Goal: Task Accomplishment & Management: Use online tool/utility

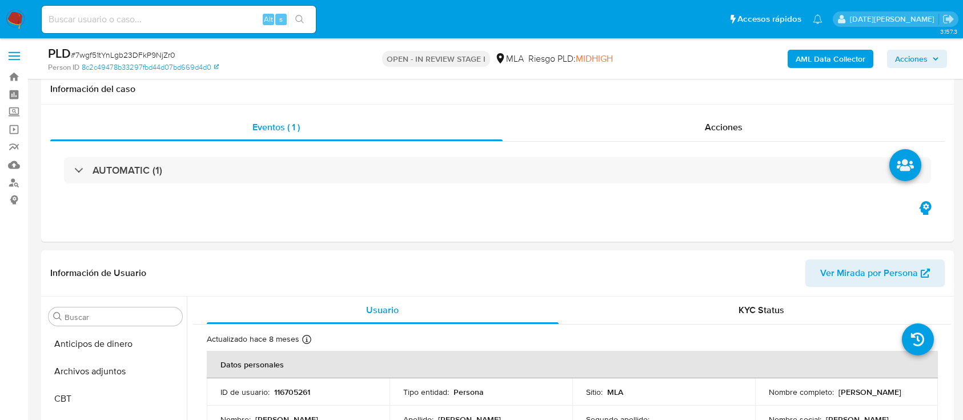
select select "10"
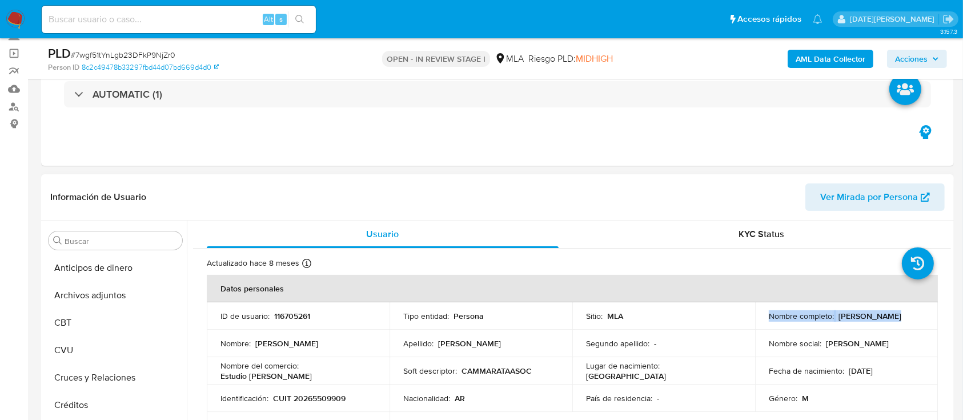
click at [838, 311] on p "[PERSON_NAME]" at bounding box center [869, 316] width 63 height 10
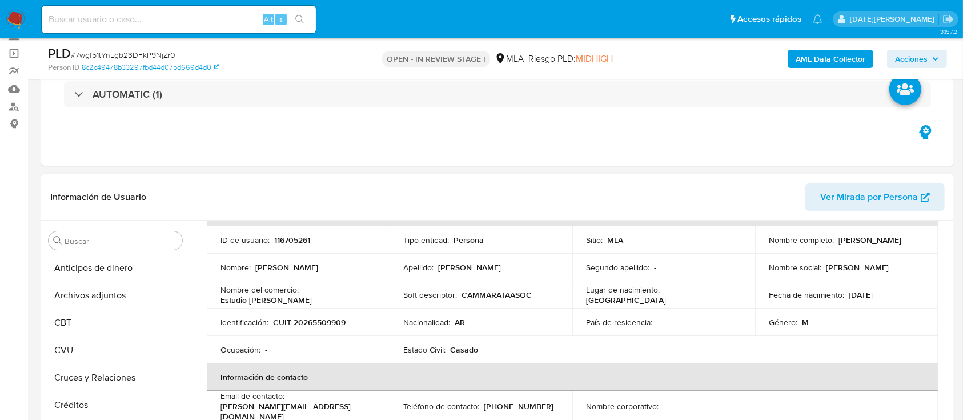
drag, startPoint x: 766, startPoint y: 244, endPoint x: 879, endPoint y: 244, distance: 113.1
click at [880, 244] on div "Nombre completo : [PERSON_NAME]" at bounding box center [846, 240] width 155 height 10
copy p "[PERSON_NAME]"
copy p "Alfredo Diego Cammarata"
drag, startPoint x: 273, startPoint y: 321, endPoint x: 341, endPoint y: 320, distance: 68.0
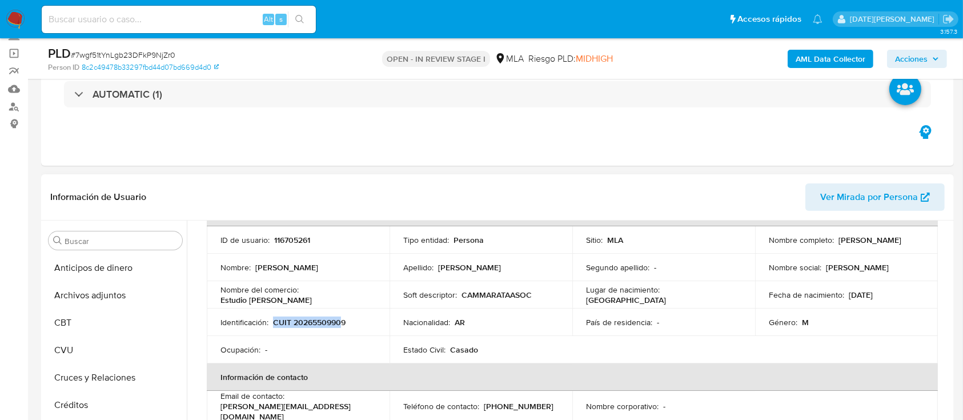
click at [341, 320] on p "CUIT 20265509909" at bounding box center [309, 322] width 73 height 10
drag, startPoint x: 347, startPoint y: 322, endPoint x: 275, endPoint y: 320, distance: 72.5
click at [275, 320] on div "Identificación : CUIT 20265509909" at bounding box center [297, 322] width 155 height 10
copy p "CUIT 20265509909"
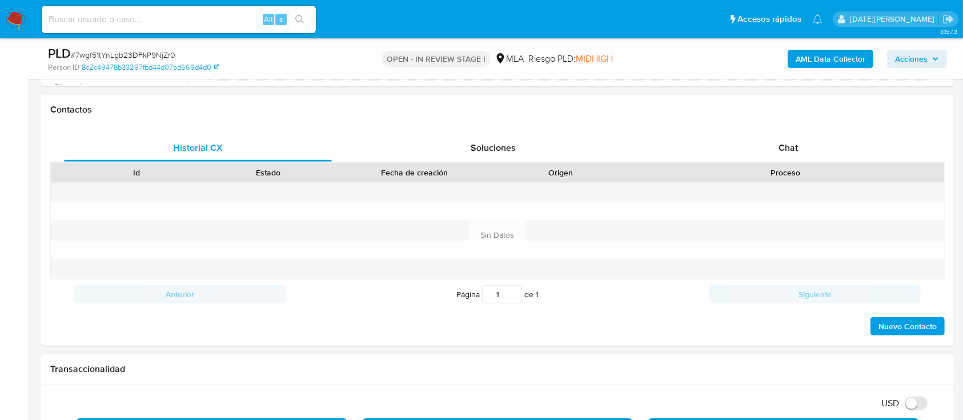
scroll to position [457, 0]
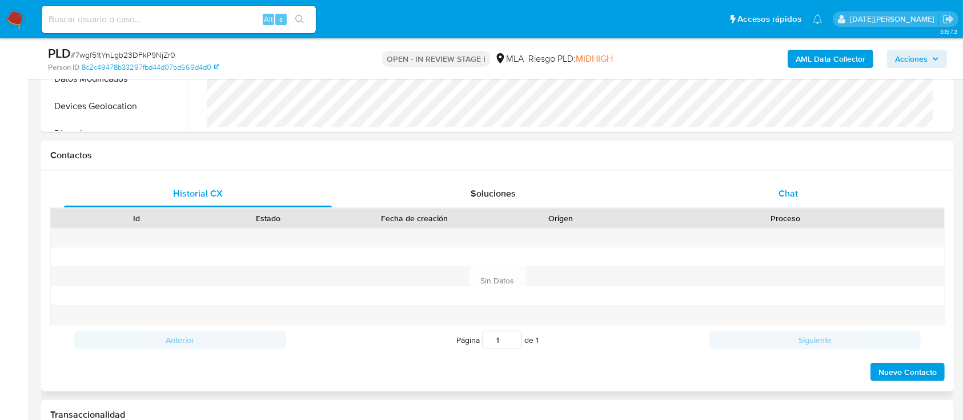
click at [789, 197] on span "Chat" at bounding box center [787, 193] width 19 height 13
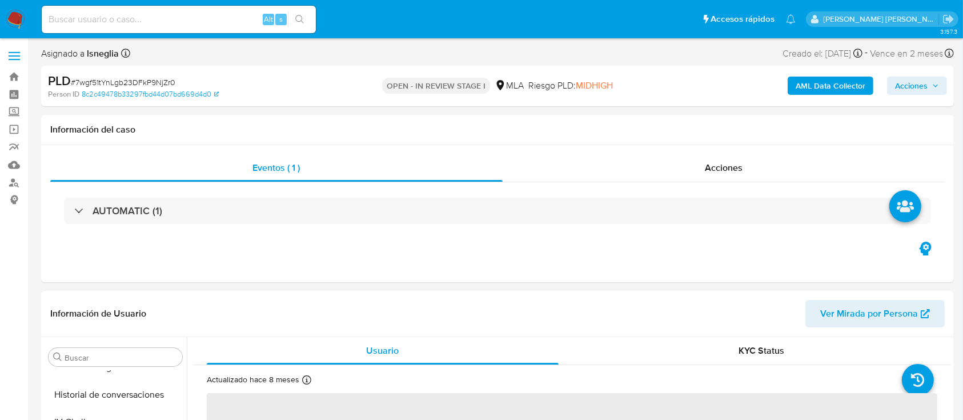
scroll to position [537, 0]
select select "10"
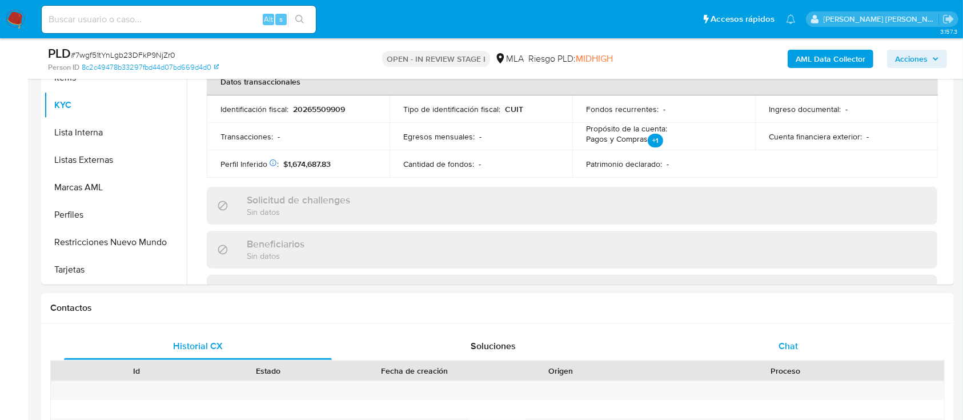
scroll to position [304, 0]
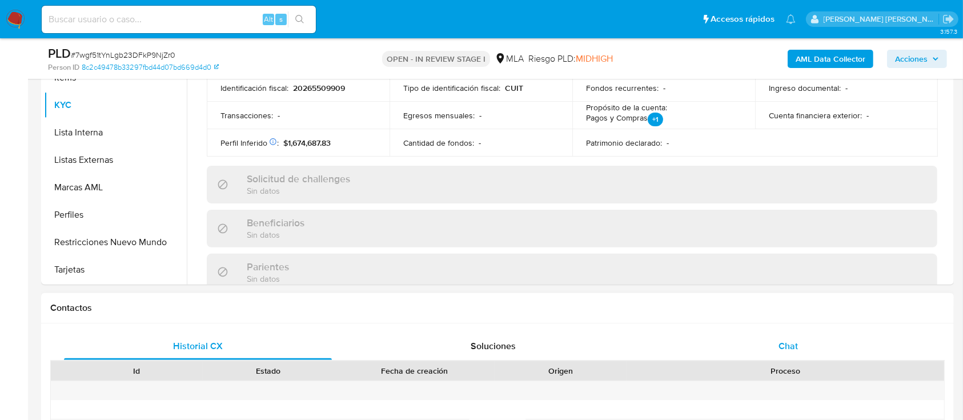
click at [804, 362] on div "Proceso" at bounding box center [784, 370] width 317 height 19
click at [791, 343] on span "Chat" at bounding box center [787, 345] width 19 height 13
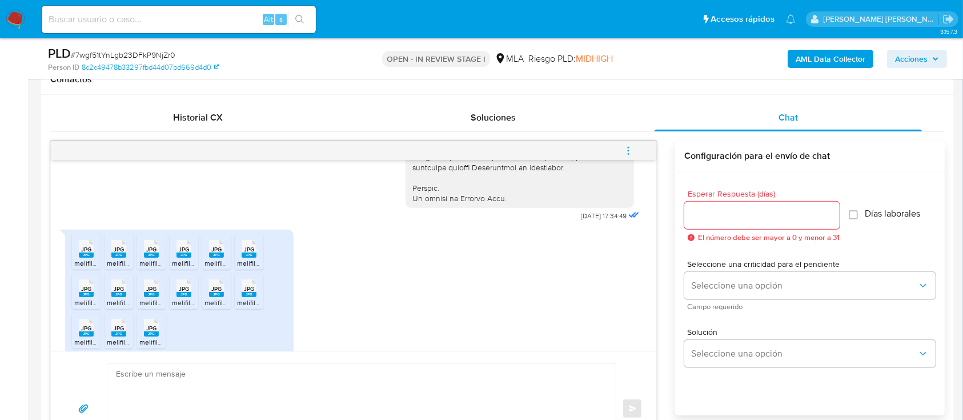
scroll to position [544, 0]
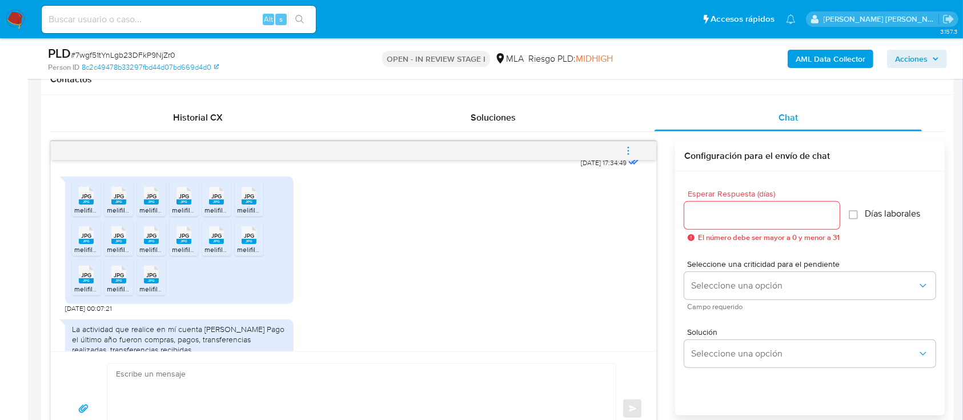
click at [83, 200] on span "JPG" at bounding box center [86, 195] width 10 height 7
click at [116, 204] on rect at bounding box center [118, 201] width 15 height 5
click at [155, 204] on rect at bounding box center [151, 201] width 15 height 5
click at [182, 204] on rect at bounding box center [183, 201] width 15 height 5
click at [216, 204] on rect at bounding box center [216, 201] width 15 height 5
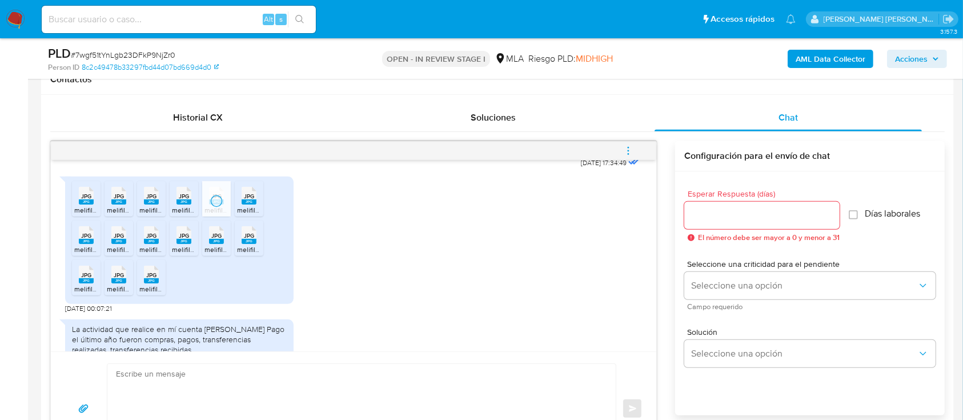
click at [253, 204] on rect at bounding box center [249, 201] width 15 height 5
click at [87, 239] on span "JPG" at bounding box center [86, 235] width 10 height 7
click at [119, 239] on span "JPG" at bounding box center [119, 235] width 10 height 7
click at [154, 239] on span "JPG" at bounding box center [151, 235] width 10 height 7
click at [186, 239] on span "JPG" at bounding box center [184, 235] width 10 height 7
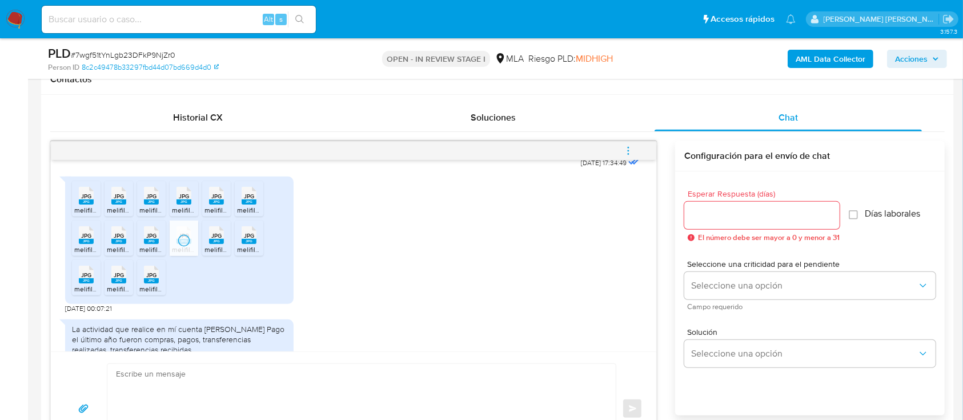
click at [219, 244] on rect at bounding box center [216, 241] width 15 height 5
drag, startPoint x: 260, startPoint y: 261, endPoint x: 210, endPoint y: 278, distance: 53.1
click at [260, 245] on div "JPG JPG" at bounding box center [249, 234] width 24 height 22
click at [96, 284] on div "JPG JPG" at bounding box center [86, 273] width 24 height 22
click at [116, 283] on rect at bounding box center [118, 280] width 15 height 5
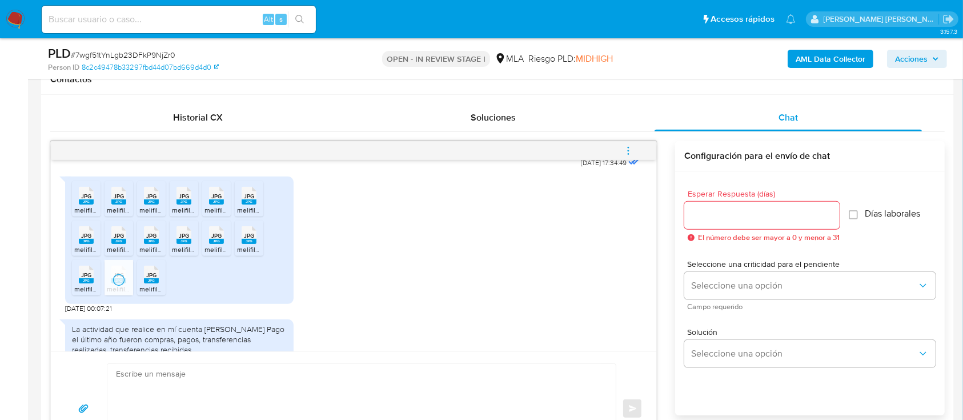
click at [150, 283] on rect at bounding box center [151, 280] width 15 height 5
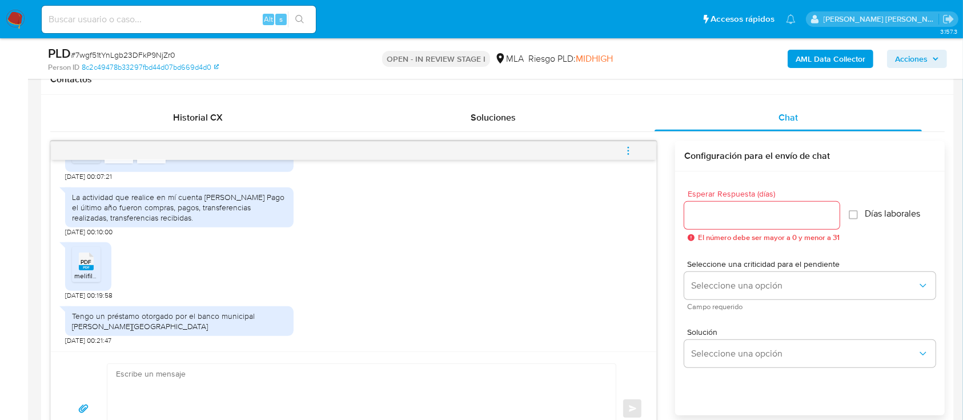
scroll to position [772, 0]
click at [83, 264] on span "PDF" at bounding box center [86, 261] width 11 height 7
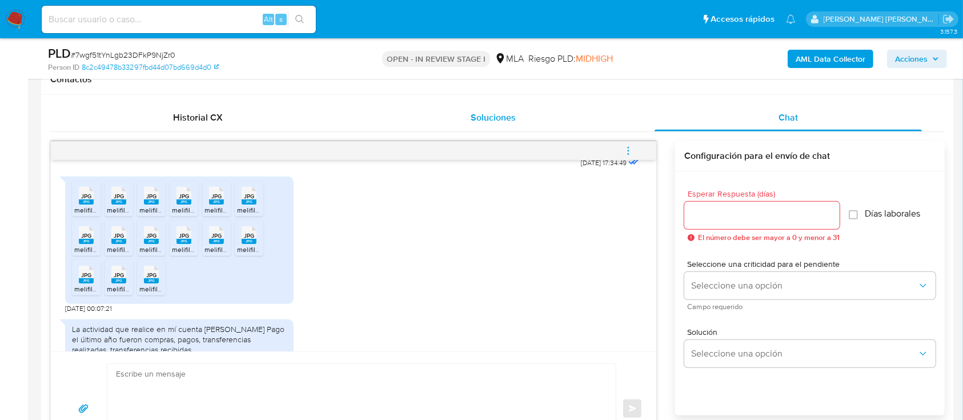
scroll to position [304, 0]
click at [394, 21] on ul "Pausado Ver notificaciones Alt s Accesos rápidos Presiona las siguientes teclas…" at bounding box center [418, 19] width 765 height 29
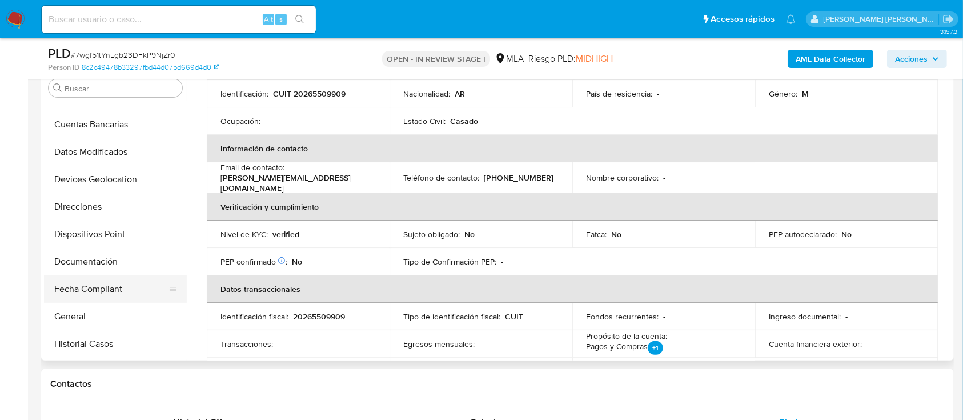
scroll to position [81, 0]
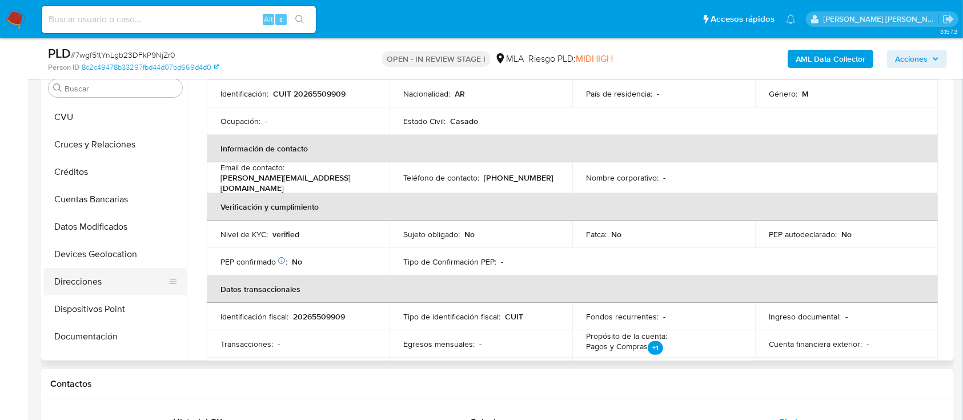
click at [91, 282] on button "Direcciones" at bounding box center [111, 281] width 134 height 27
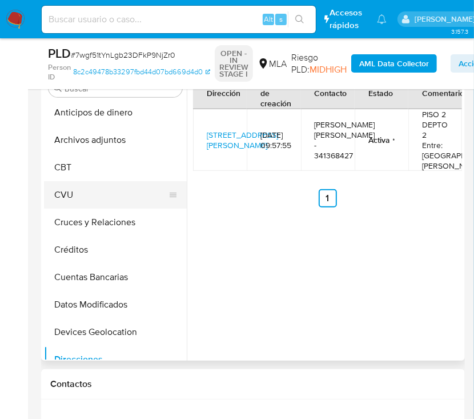
scroll to position [0, 0]
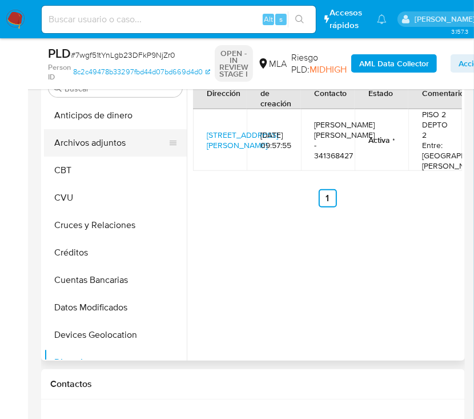
click at [93, 144] on button "Archivos adjuntos" at bounding box center [111, 142] width 134 height 27
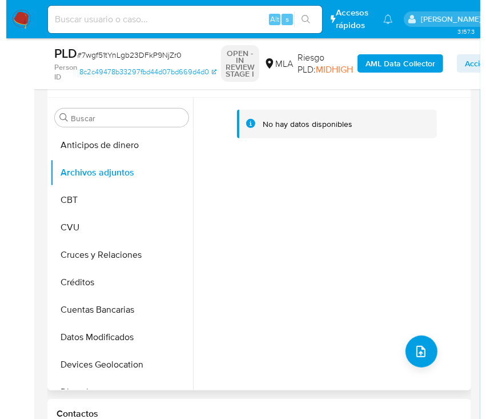
scroll to position [228, 0]
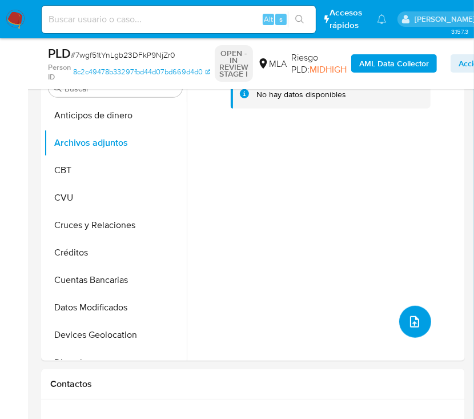
click at [412, 324] on icon "upload-file" at bounding box center [414, 321] width 9 height 11
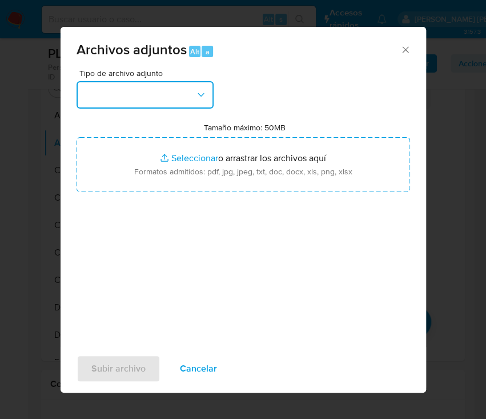
click at [180, 86] on button "button" at bounding box center [145, 94] width 137 height 27
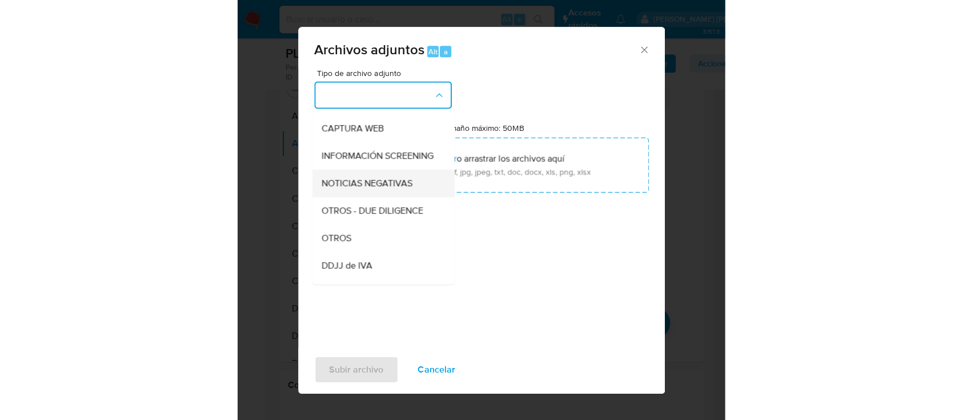
scroll to position [152, 0]
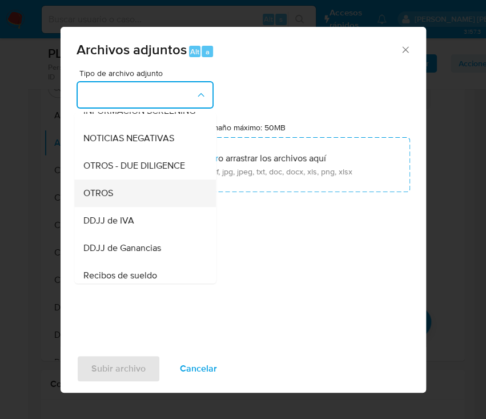
click at [119, 207] on div "OTROS" at bounding box center [141, 192] width 116 height 27
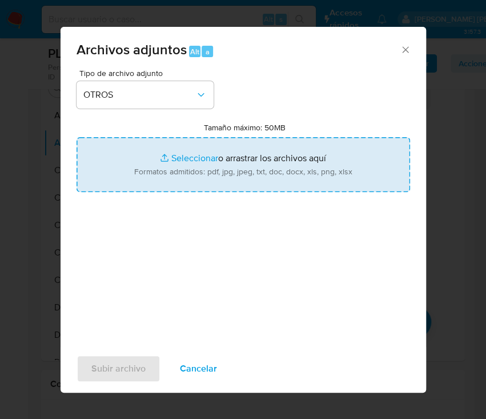
type input "C:\fakepath\Caselog 7wgf51tYnLgb23DFkP9NjZr0.docx"
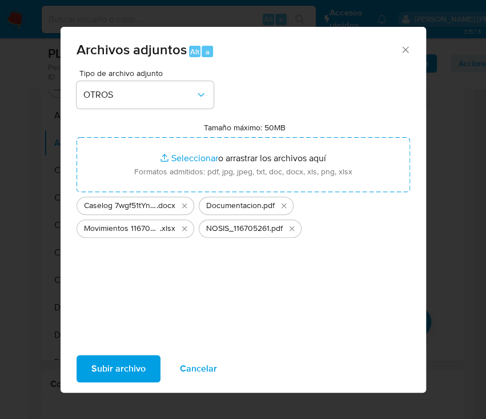
click at [122, 367] on span "Subir archivo" at bounding box center [118, 368] width 54 height 25
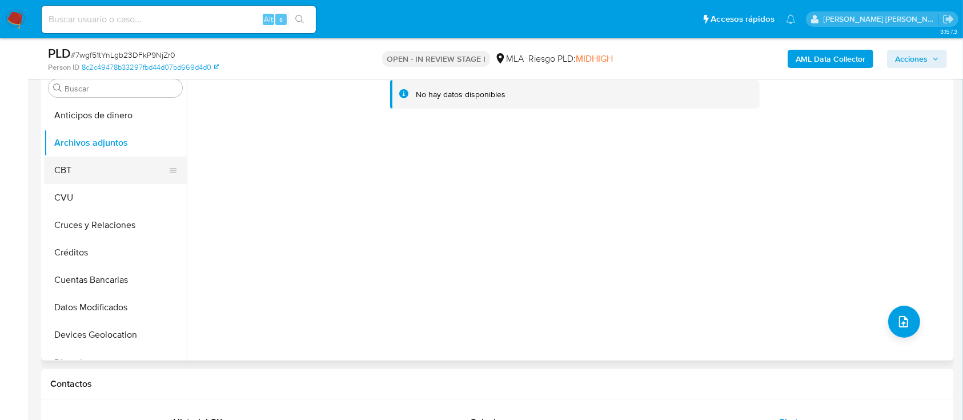
click at [61, 182] on button "CBT" at bounding box center [111, 169] width 134 height 27
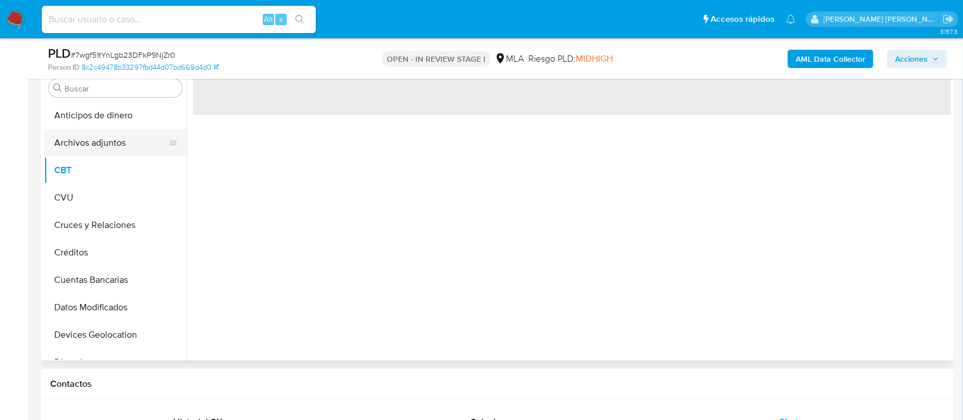
click at [87, 142] on button "Archivos adjuntos" at bounding box center [111, 142] width 134 height 27
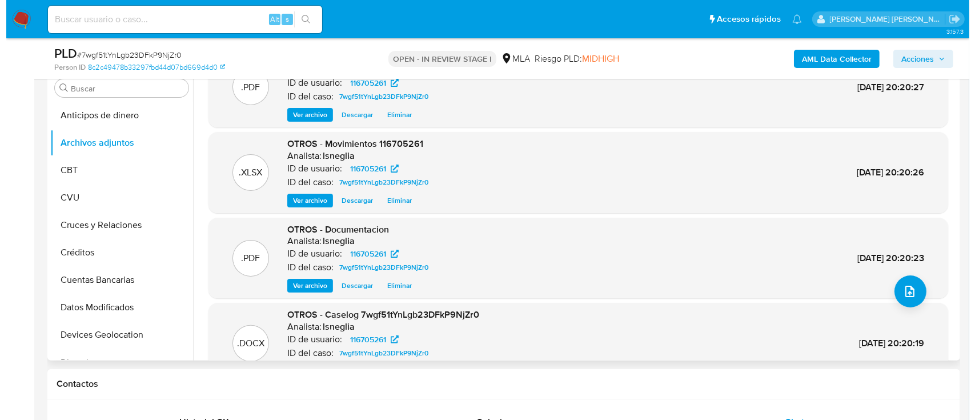
scroll to position [0, 0]
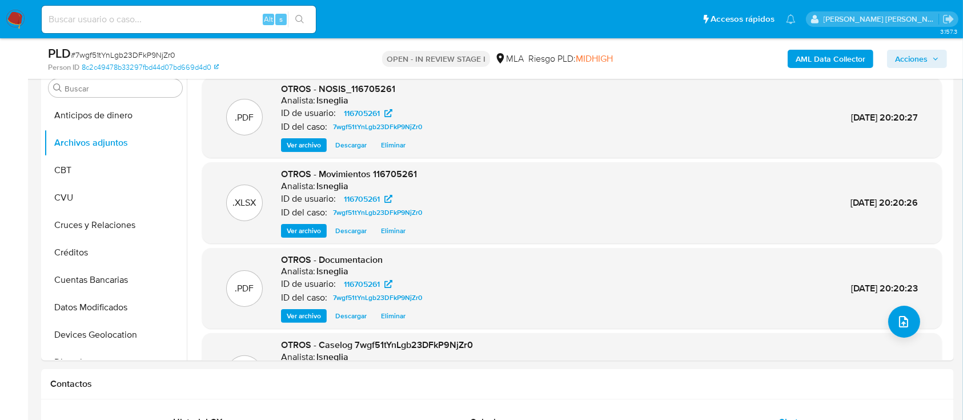
click at [812, 59] on b "AML Data Collector" at bounding box center [830, 59] width 70 height 18
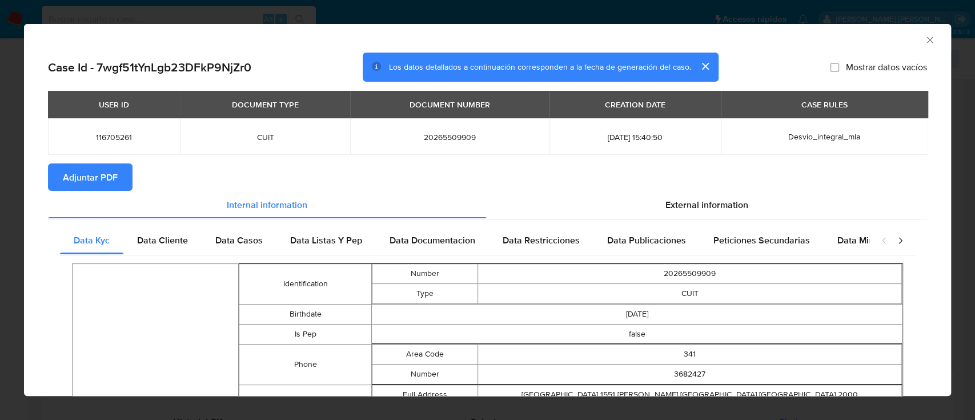
click at [106, 178] on span "Adjuntar PDF" at bounding box center [90, 176] width 55 height 25
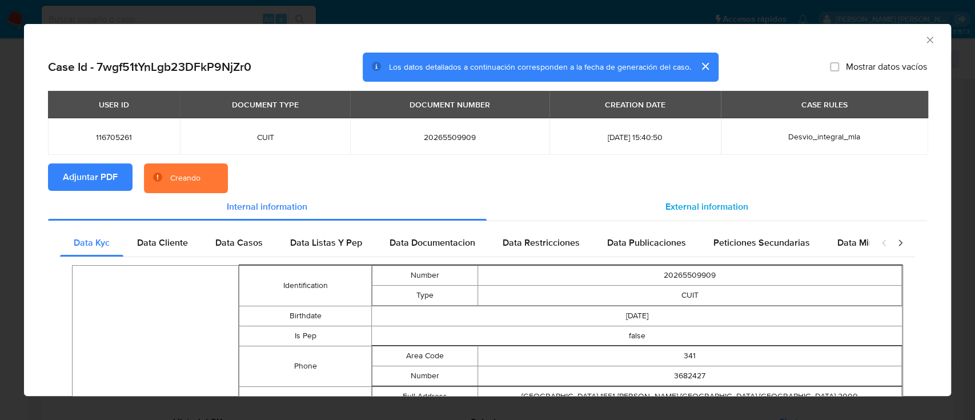
click at [690, 199] on div "External information" at bounding box center [707, 206] width 441 height 27
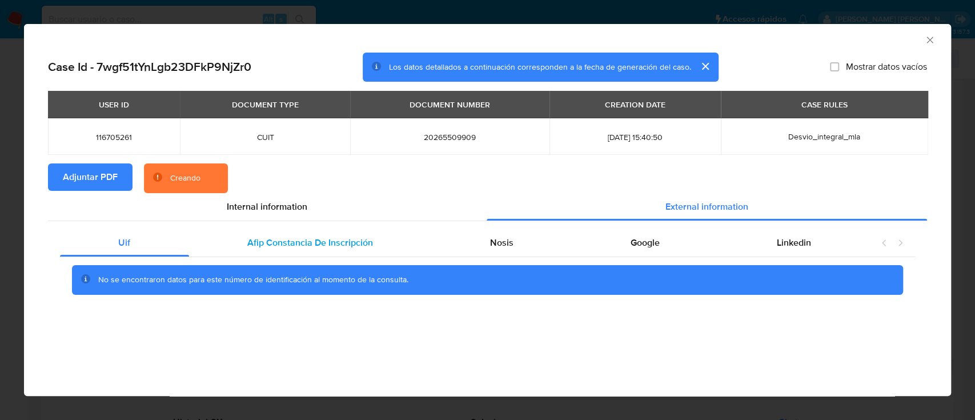
click at [324, 246] on span "Afip Constancia De Inscripción" at bounding box center [310, 242] width 126 height 13
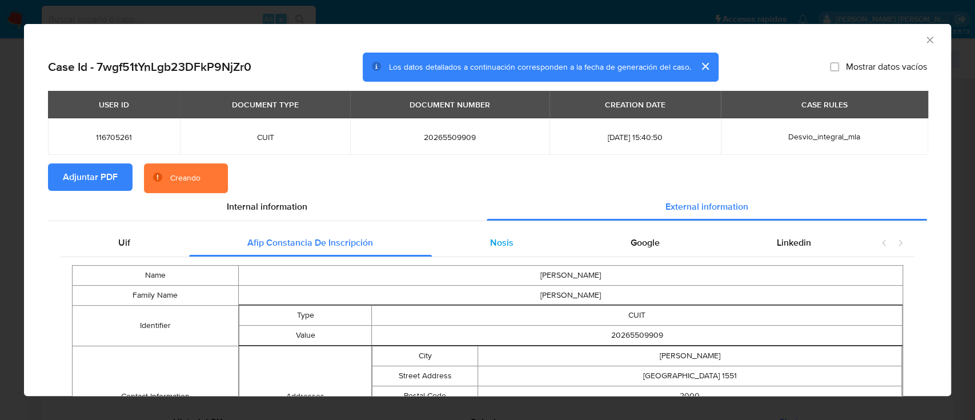
click at [475, 246] on div "Nosis" at bounding box center [502, 242] width 140 height 27
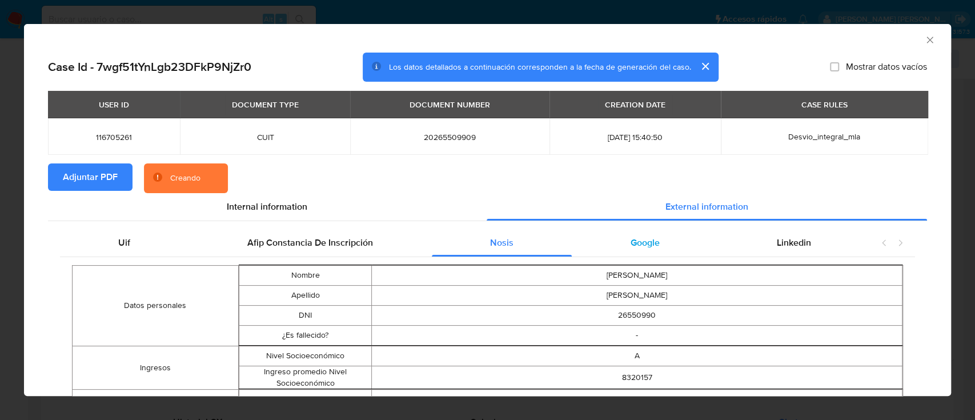
click at [634, 232] on div "Google" at bounding box center [645, 242] width 146 height 27
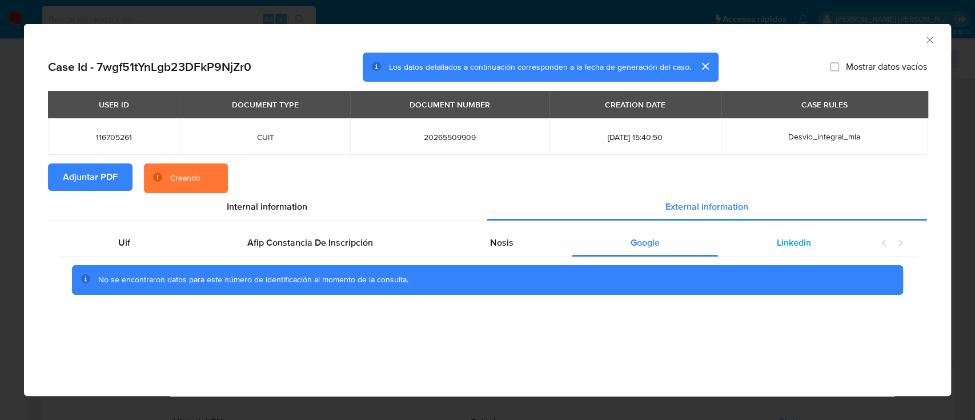
click at [785, 236] on span "Linkedin" at bounding box center [794, 242] width 34 height 13
click at [612, 243] on div "Google" at bounding box center [645, 242] width 146 height 27
click at [490, 246] on span "Nosis" at bounding box center [501, 242] width 23 height 13
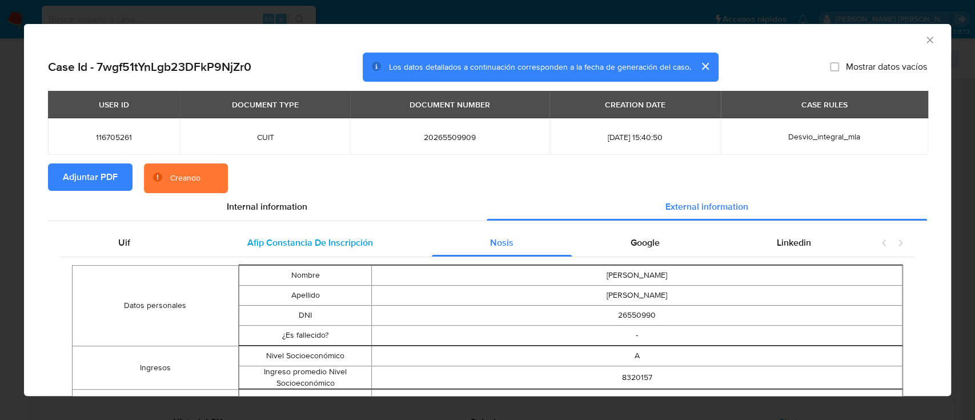
click at [359, 245] on span "Afip Constancia De Inscripción" at bounding box center [310, 242] width 126 height 13
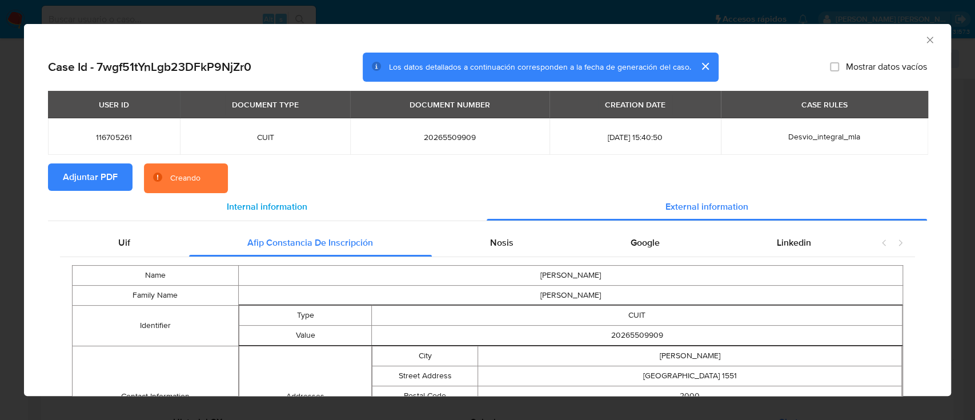
click at [250, 203] on span "Internal information" at bounding box center [267, 206] width 81 height 13
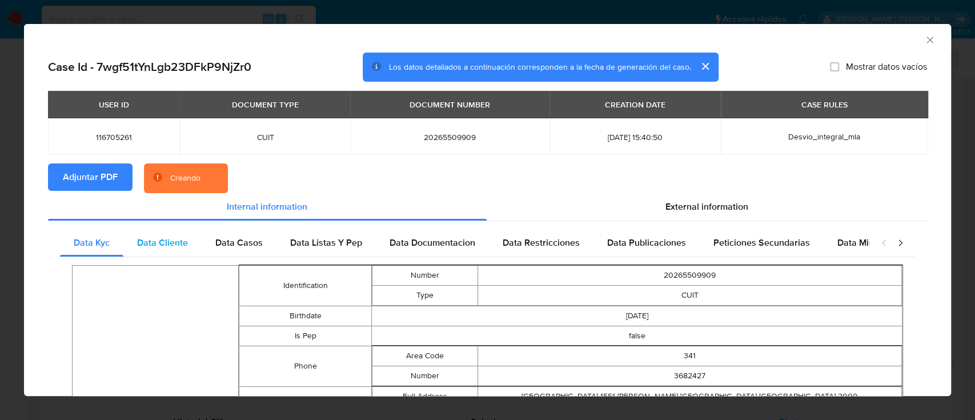
drag, startPoint x: 171, startPoint y: 242, endPoint x: 181, endPoint y: 241, distance: 10.3
click at [171, 241] on span "Data Cliente" at bounding box center [162, 242] width 51 height 13
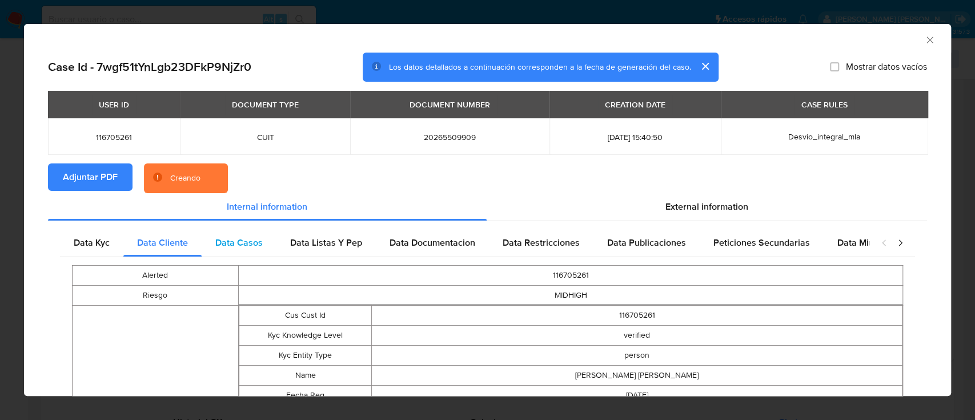
click at [235, 240] on span "Data Casos" at bounding box center [238, 242] width 47 height 13
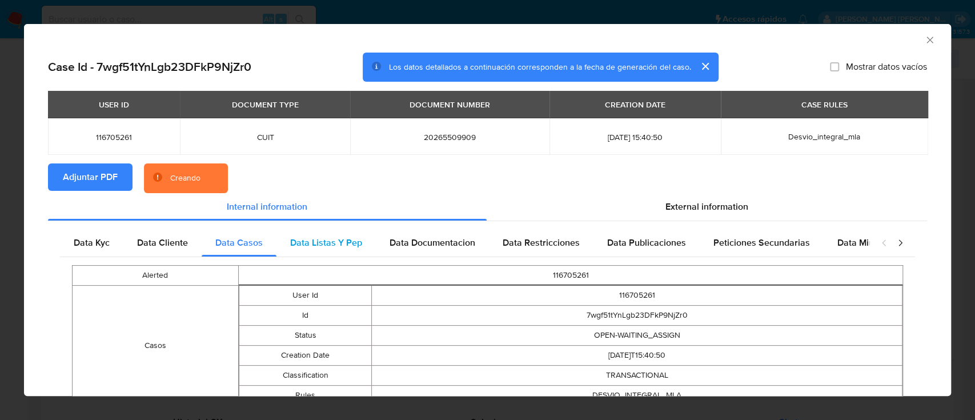
click at [332, 238] on span "Data Listas Y Pep" at bounding box center [326, 242] width 72 height 13
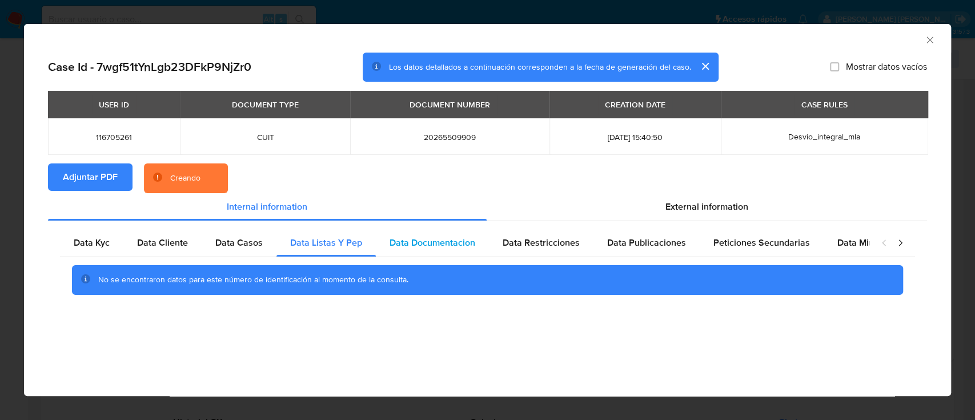
click at [440, 242] on span "Data Documentacion" at bounding box center [432, 242] width 86 height 13
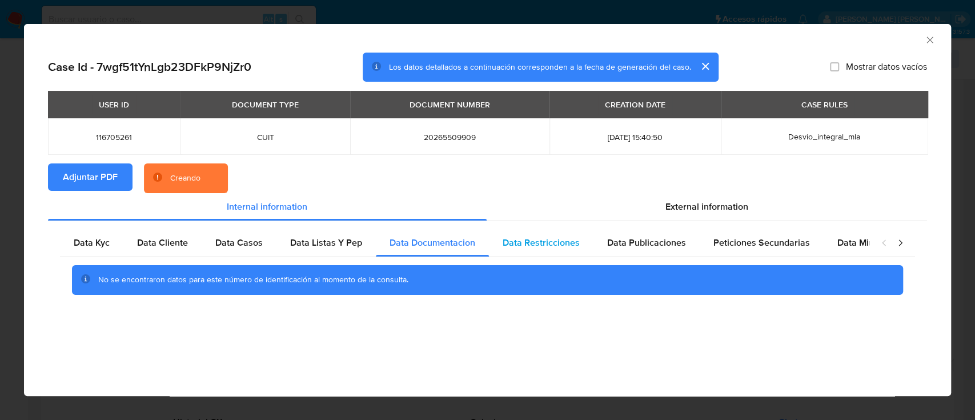
click at [561, 244] on span "Data Restricciones" at bounding box center [541, 242] width 77 height 13
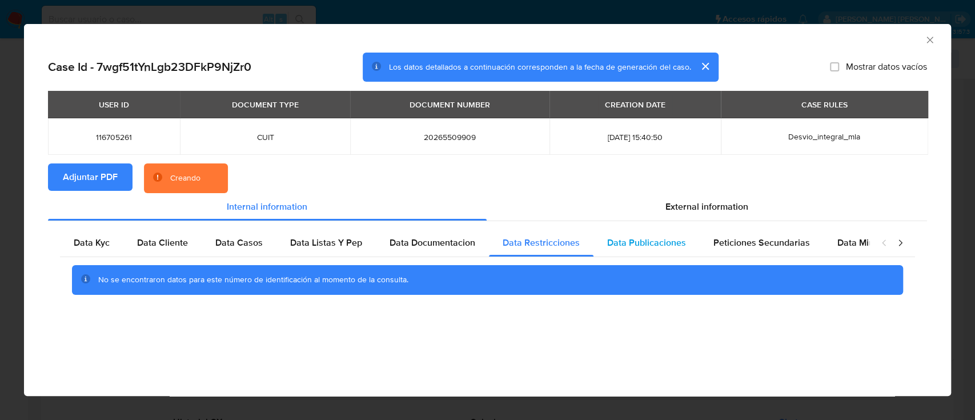
click at [667, 240] on span "Data Publicaciones" at bounding box center [646, 242] width 79 height 13
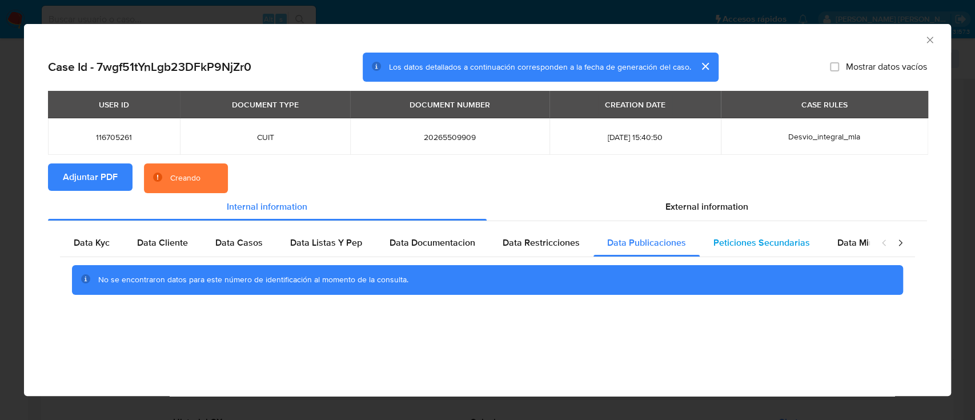
click at [786, 242] on span "Peticiones Secundarias" at bounding box center [761, 242] width 97 height 13
click at [870, 241] on div "closure-recommendation-modal" at bounding box center [892, 242] width 46 height 27
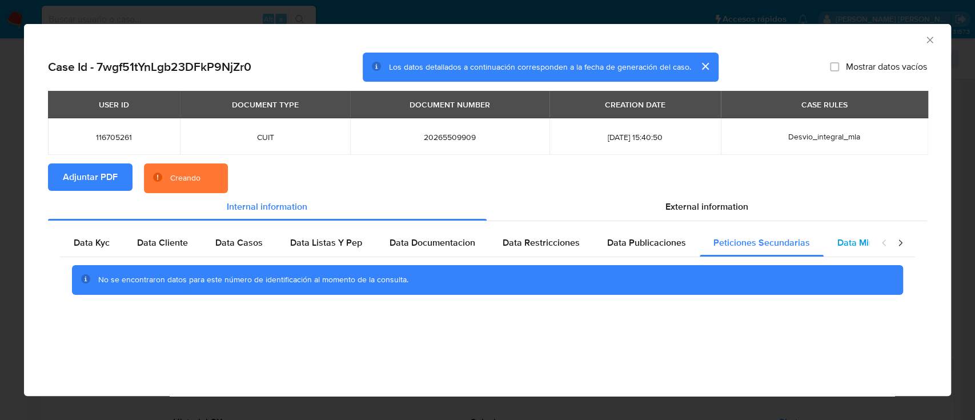
click at [848, 243] on span "Data Minoridad" at bounding box center [868, 242] width 63 height 13
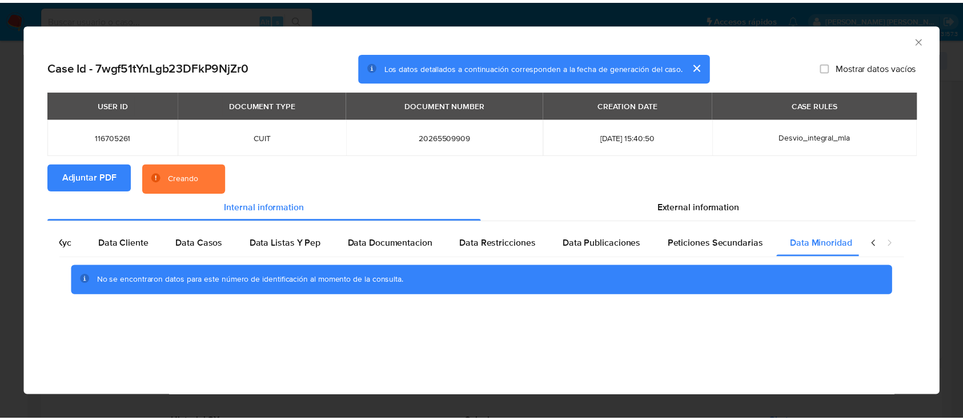
scroll to position [0, 38]
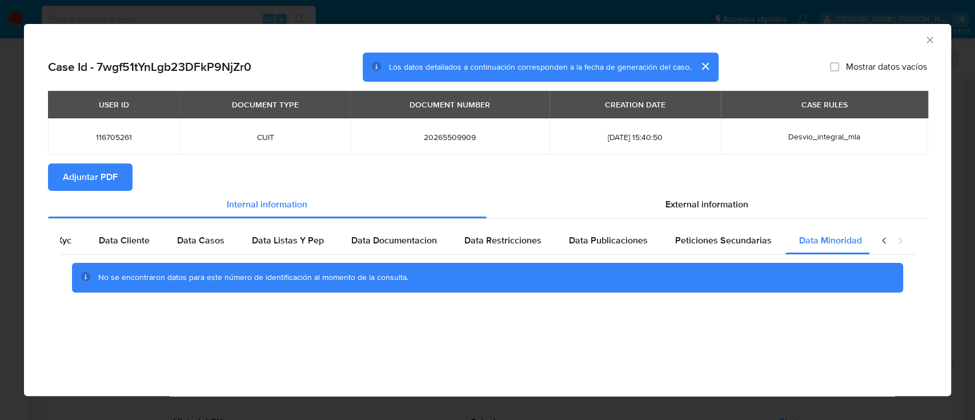
click at [927, 38] on icon "Cerrar ventana" at bounding box center [929, 40] width 6 height 6
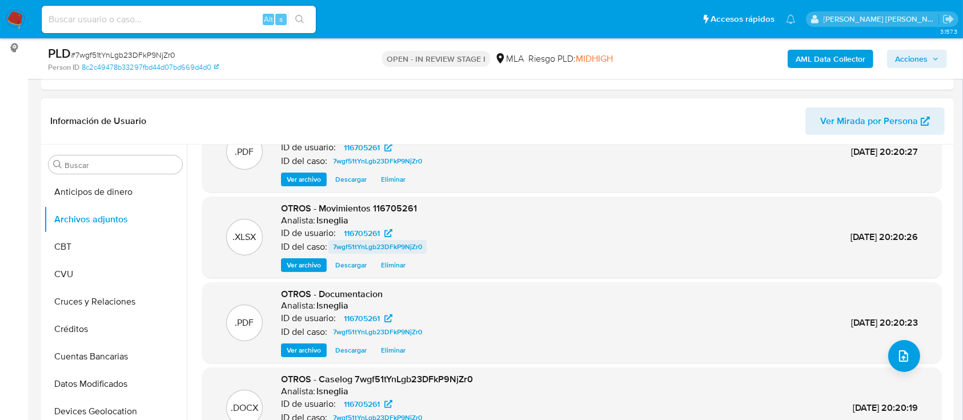
scroll to position [64, 0]
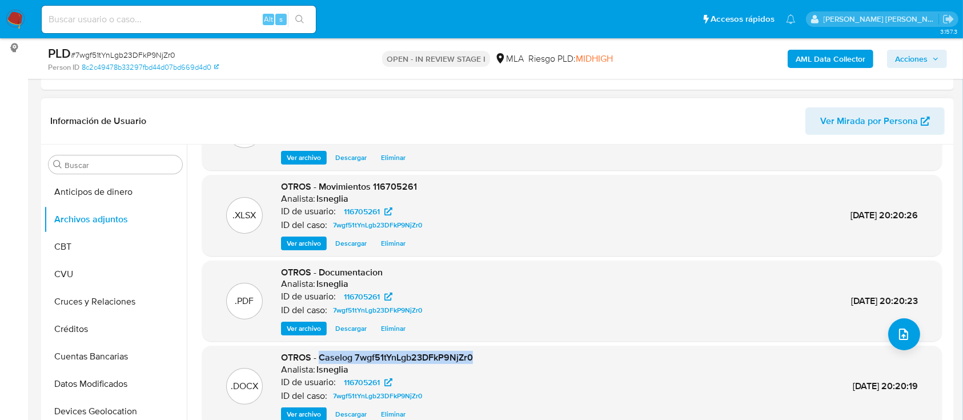
drag, startPoint x: 319, startPoint y: 355, endPoint x: 470, endPoint y: 357, distance: 150.8
click at [470, 357] on span "OTROS - Caselog 7wgf51tYnLgb23DFkP9NjZr0" at bounding box center [377, 357] width 192 height 13
copy span "Caselog 7wgf51tYnLgb23DFkP9NjZr0"
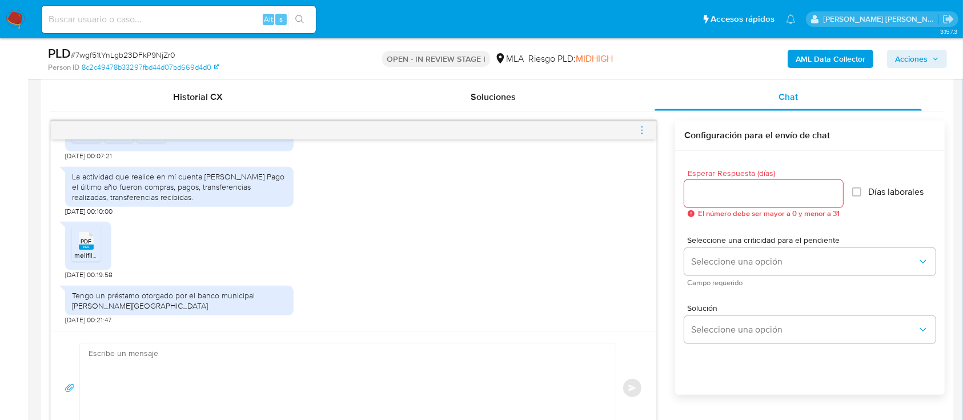
scroll to position [533, 0]
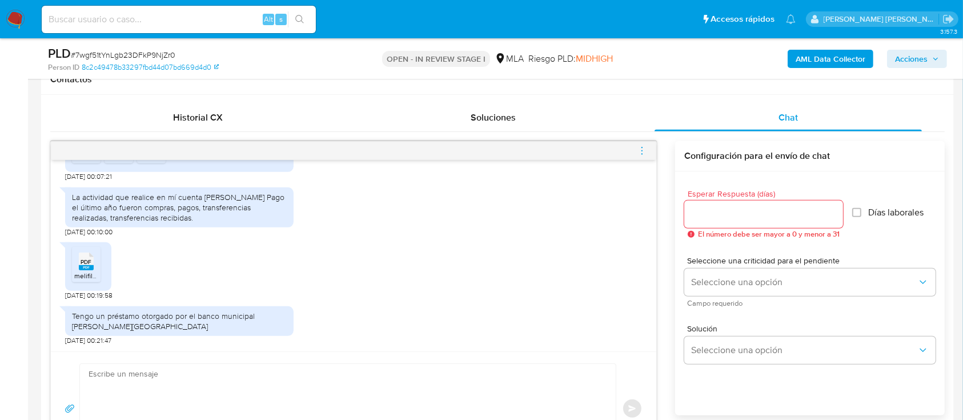
click at [641, 146] on icon "menu-action" at bounding box center [642, 151] width 10 height 10
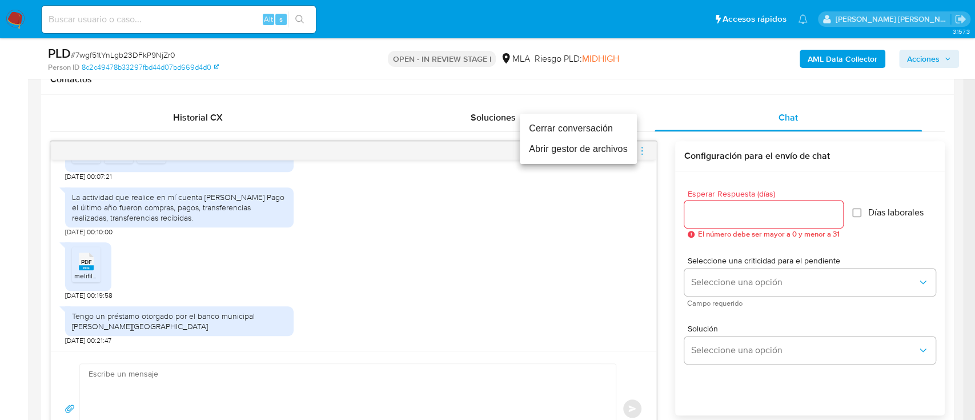
click at [594, 128] on li "Cerrar conversación" at bounding box center [578, 128] width 117 height 21
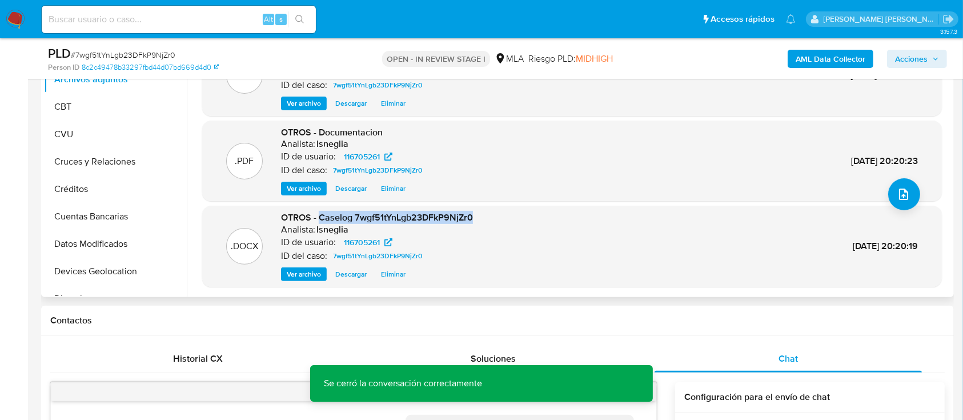
scroll to position [152, 0]
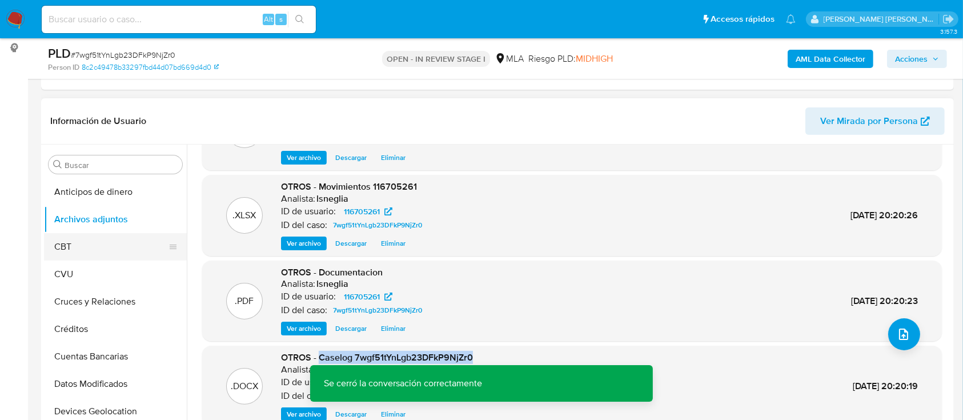
click at [84, 242] on button "CBT" at bounding box center [111, 246] width 134 height 27
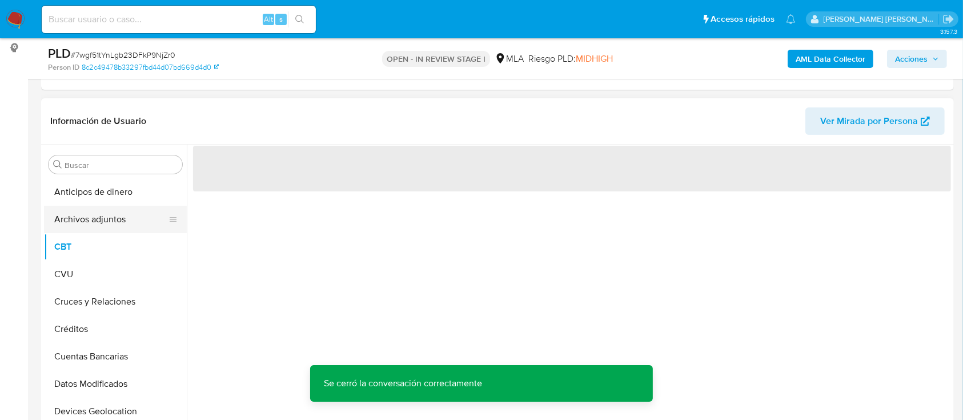
scroll to position [0, 0]
click at [91, 217] on button "Archivos adjuntos" at bounding box center [111, 219] width 134 height 27
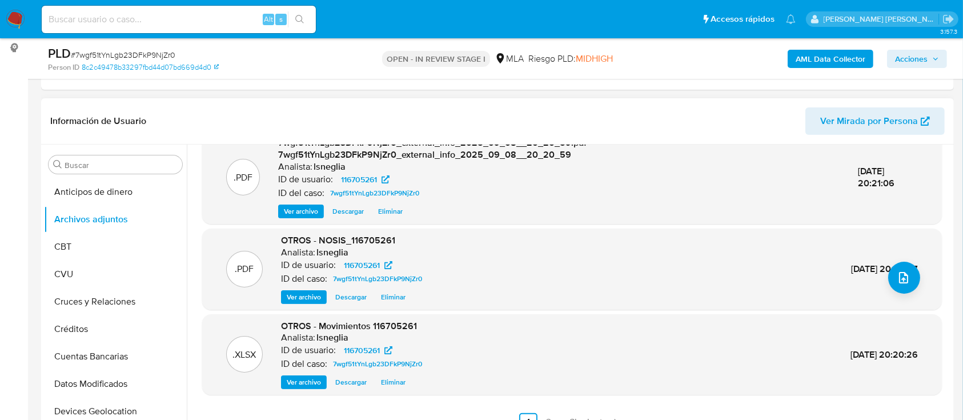
scroll to position [228, 0]
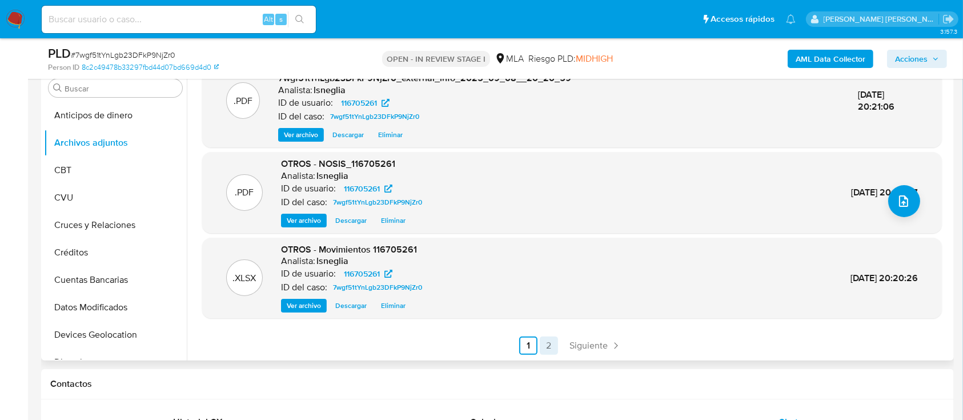
click at [548, 345] on link "2" at bounding box center [549, 345] width 18 height 18
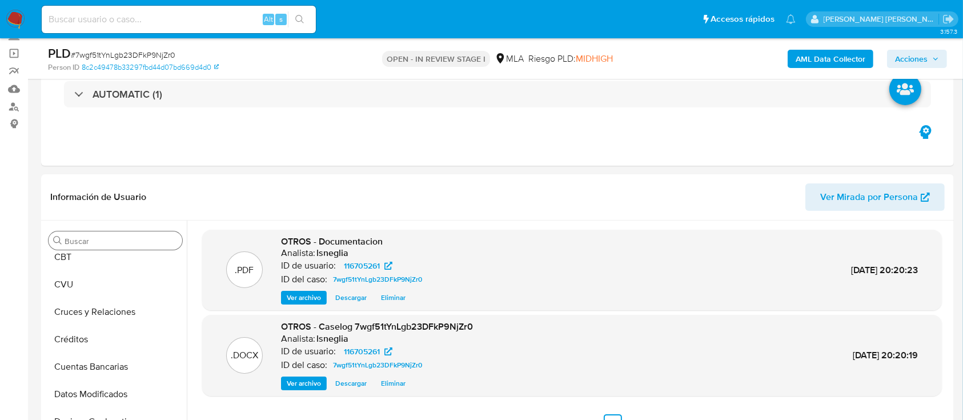
scroll to position [76, 0]
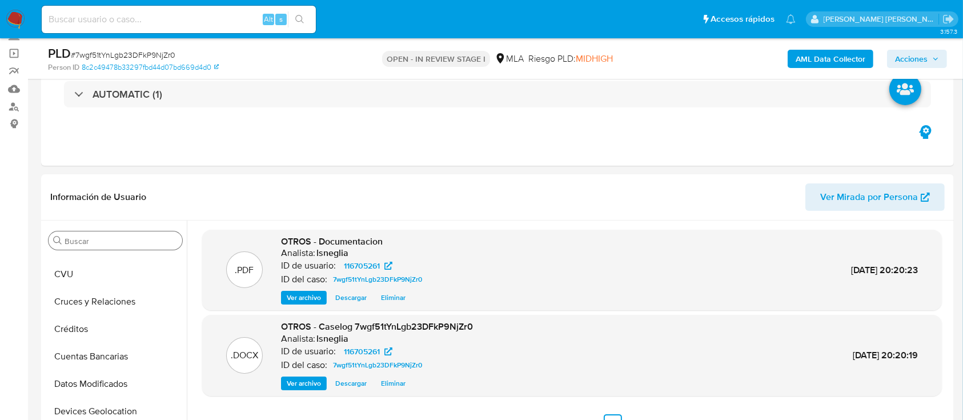
click at [83, 236] on input "Buscar" at bounding box center [121, 241] width 113 height 10
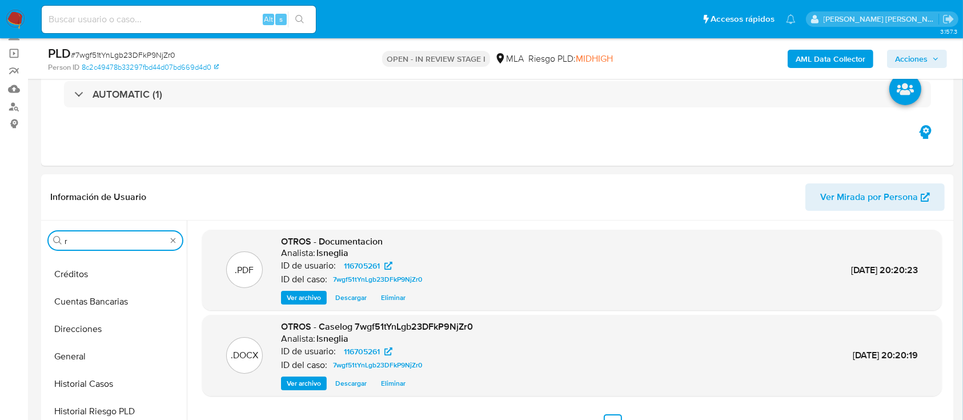
scroll to position [0, 0]
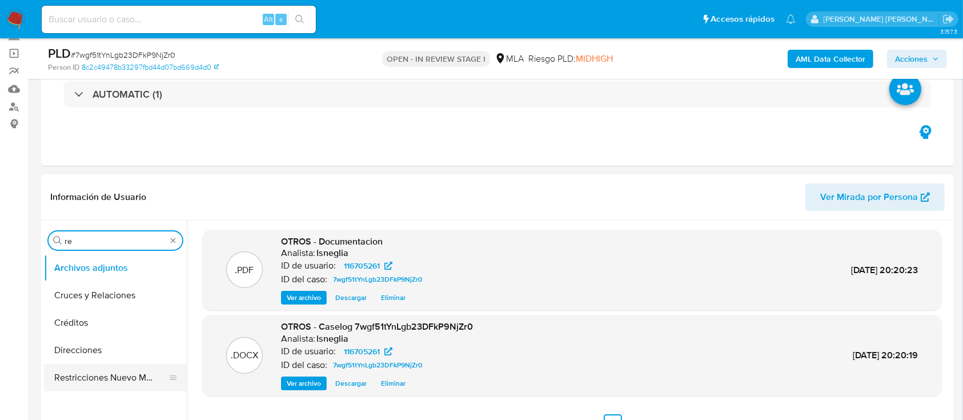
type input "re"
click at [107, 375] on button "Restricciones Nuevo Mundo" at bounding box center [111, 377] width 134 height 27
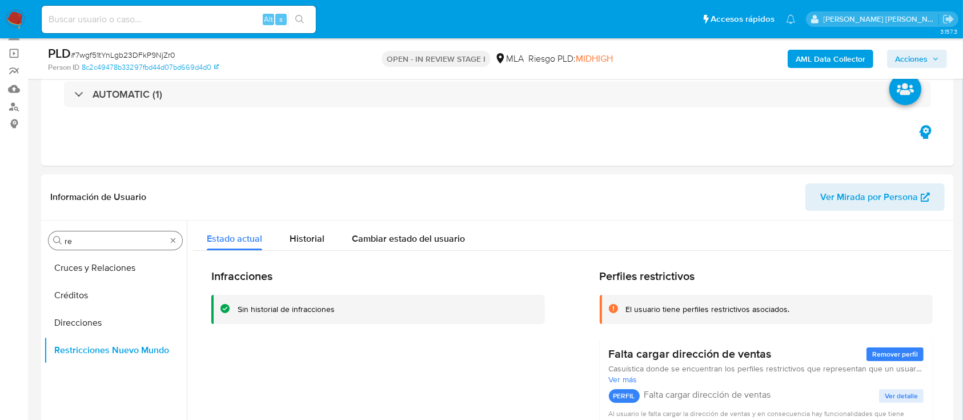
click at [91, 238] on input "re" at bounding box center [116, 241] width 102 height 10
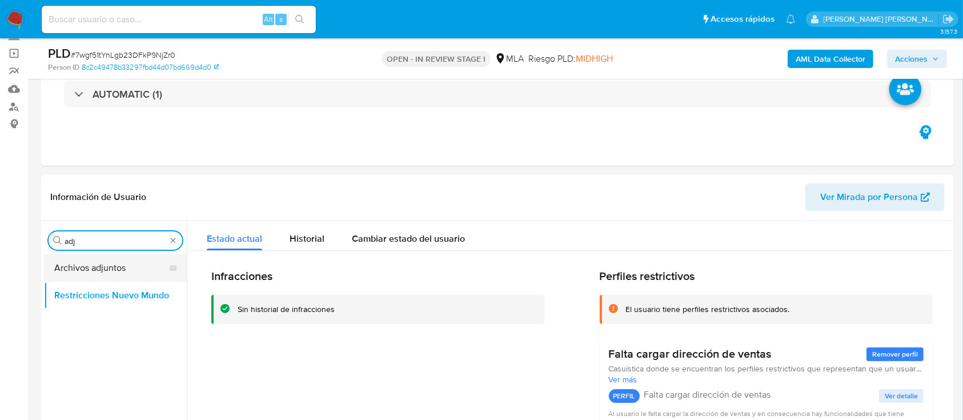
type input "adj"
click at [98, 265] on button "Archivos adjuntos" at bounding box center [111, 267] width 134 height 27
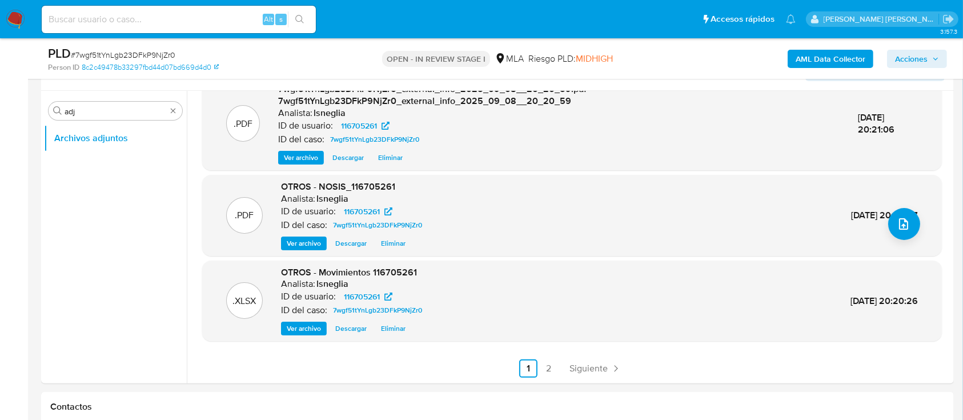
scroll to position [228, 0]
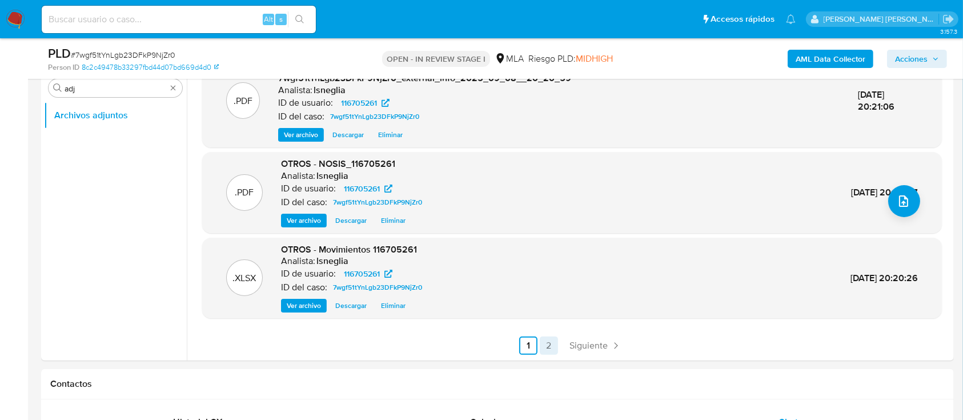
click at [548, 345] on link "2" at bounding box center [549, 345] width 18 height 18
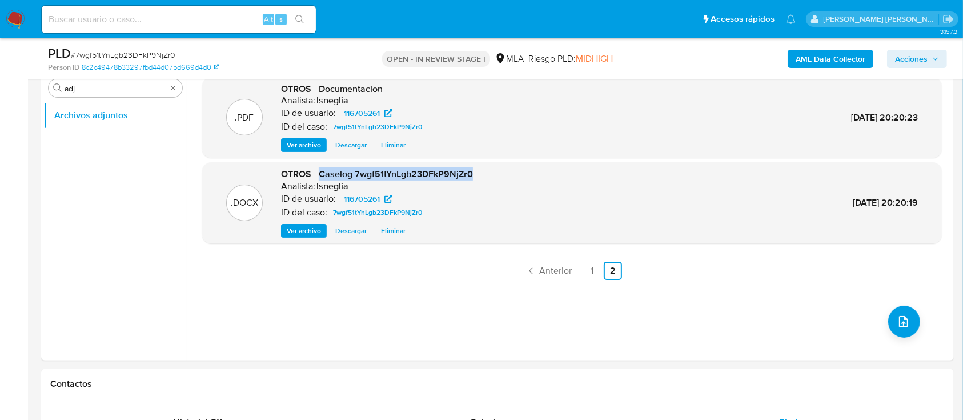
drag, startPoint x: 320, startPoint y: 176, endPoint x: 471, endPoint y: 176, distance: 151.3
click at [471, 176] on span "OTROS - Caselog 7wgf51tYnLgb23DFkP9NjZr0" at bounding box center [377, 173] width 192 height 13
copy span "Caselog 7wgf51tYnLgb23DFkP9NjZr0"
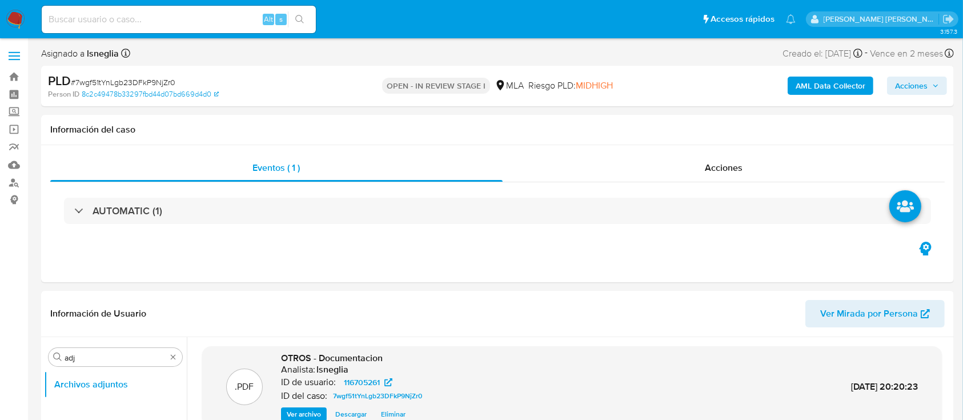
click at [912, 78] on span "Acciones" at bounding box center [911, 86] width 33 height 18
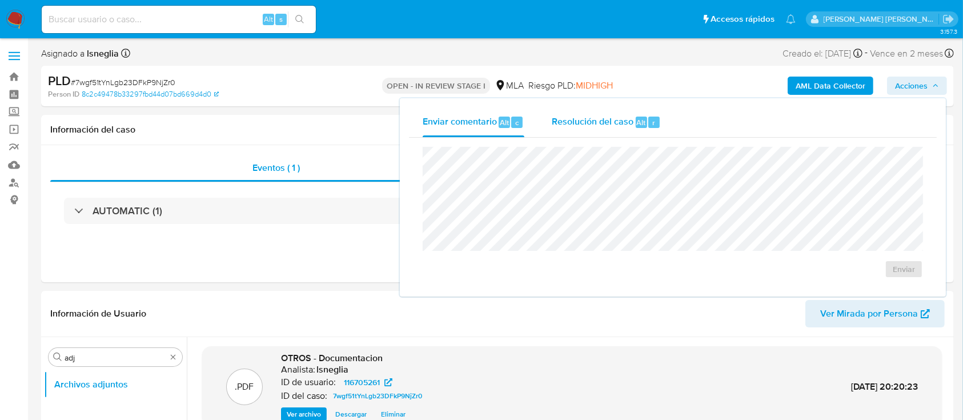
click at [600, 121] on span "Resolución del caso" at bounding box center [593, 121] width 82 height 13
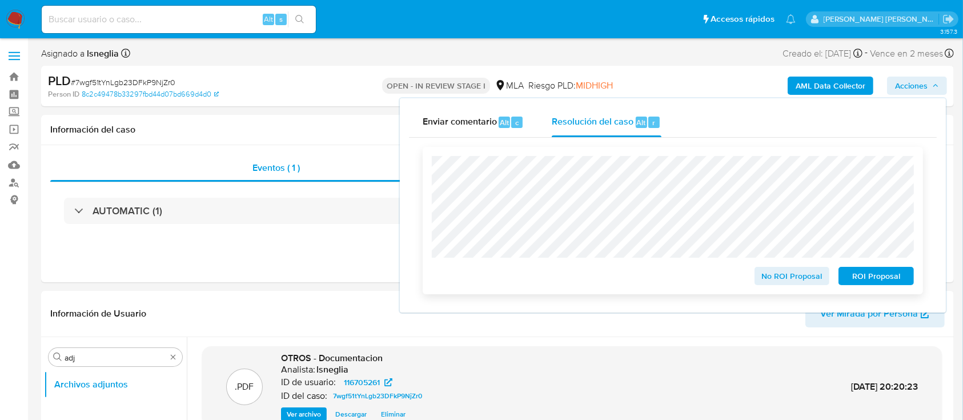
click at [780, 275] on span "No ROI Proposal" at bounding box center [791, 276] width 59 height 16
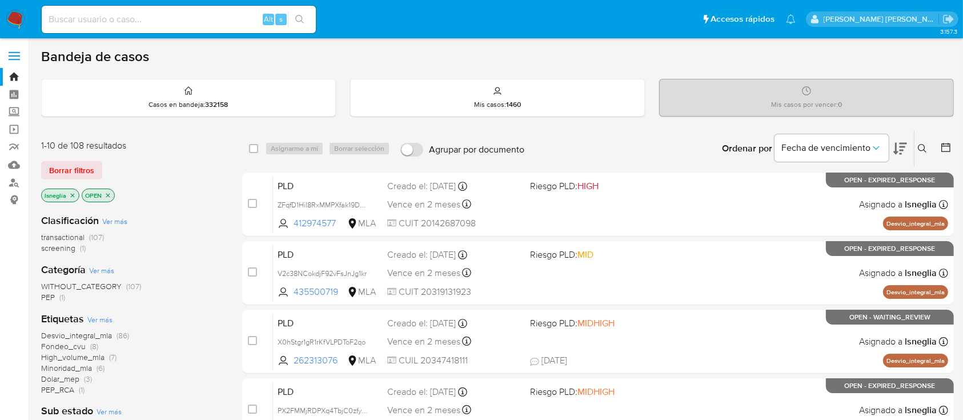
click at [923, 144] on icon at bounding box center [922, 148] width 9 height 9
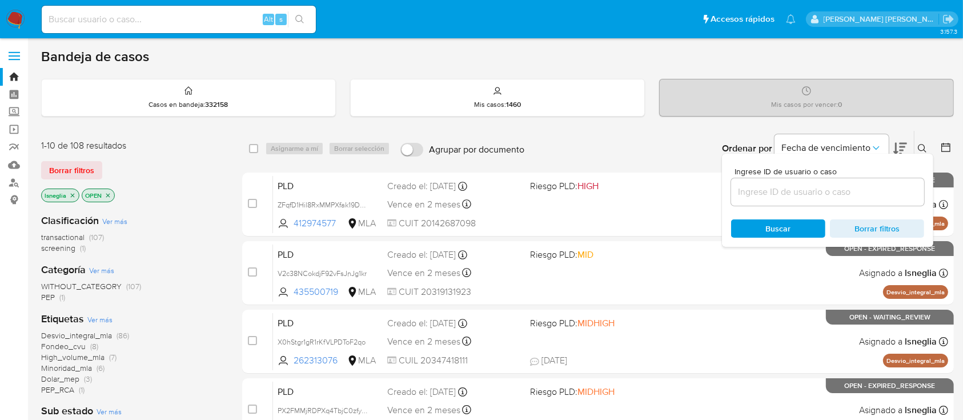
click at [784, 192] on input at bounding box center [827, 191] width 193 height 15
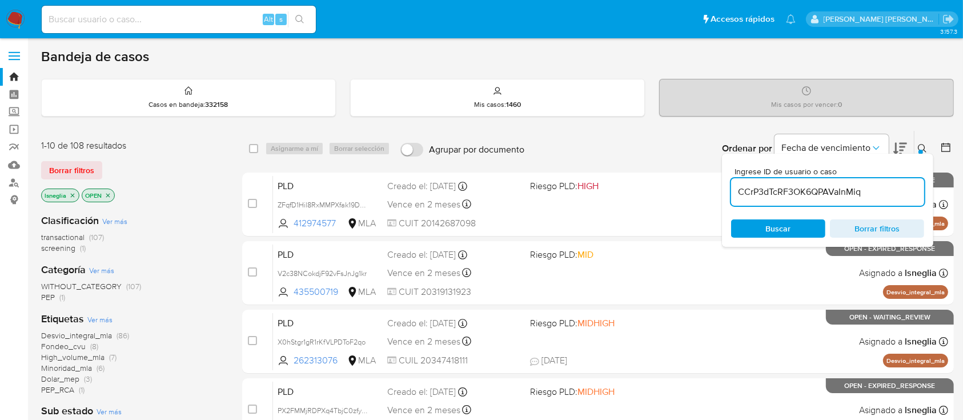
type input "CCrP3dTcRF3OK6QPAVaInMiq"
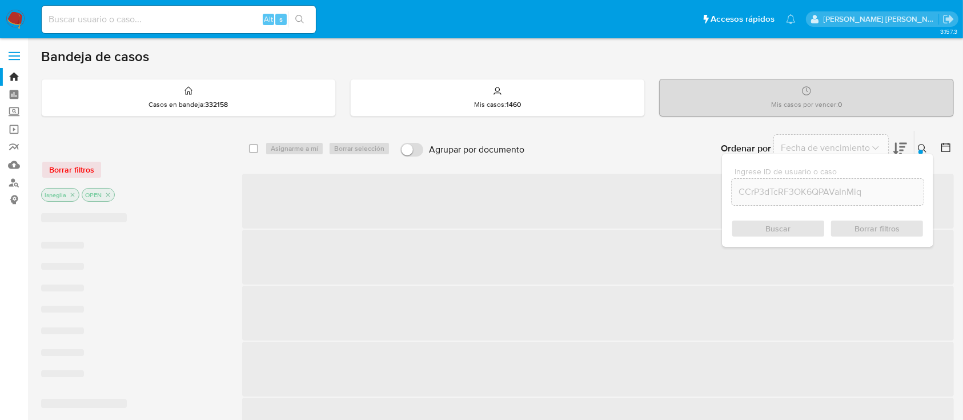
click at [795, 230] on div "Buscar Borrar filtros" at bounding box center [827, 228] width 193 height 18
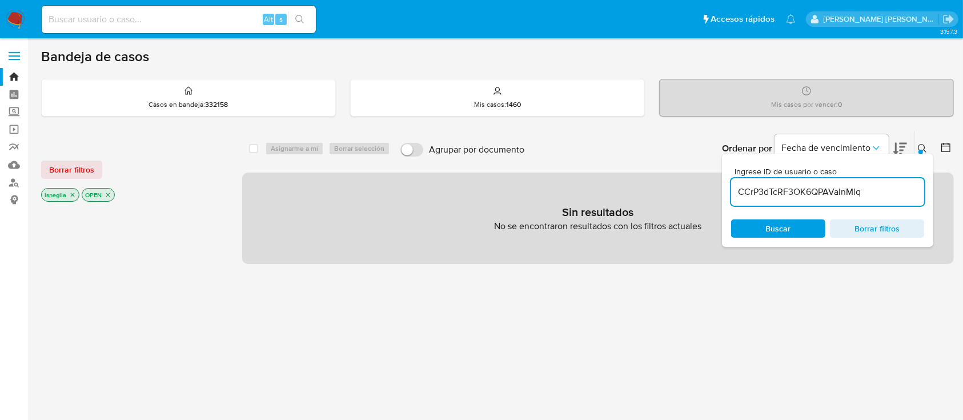
click at [74, 192] on icon "close-filter" at bounding box center [72, 194] width 7 height 7
click at [144, 17] on input at bounding box center [179, 19] width 274 height 15
paste input "CCrP3dTcRF3OK6QPAVaInMiq"
type input "CCrP3dTcRF3OK6QPAVaInMiq"
click at [302, 17] on icon "search-icon" at bounding box center [299, 19] width 9 height 9
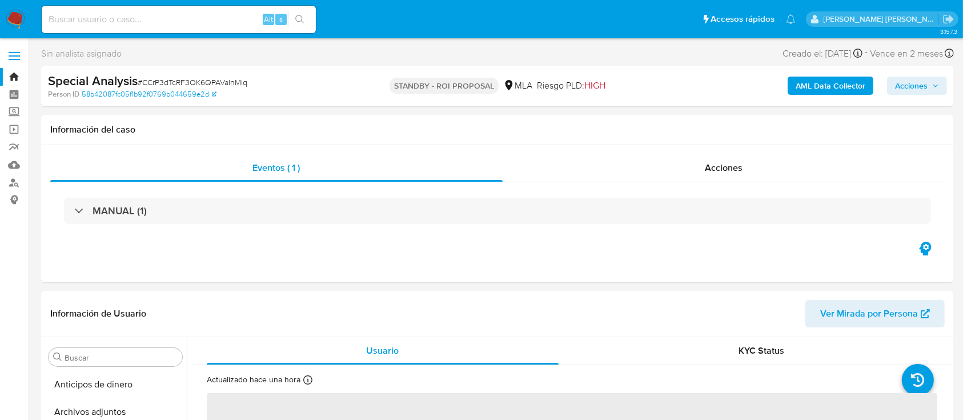
select select "10"
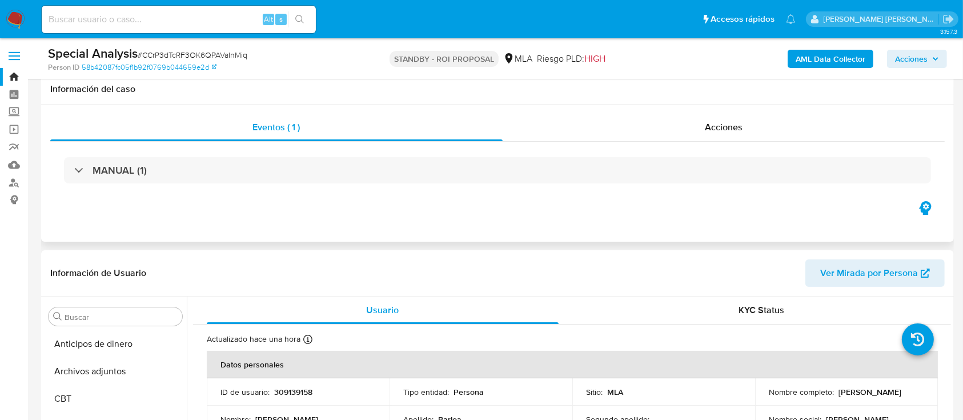
scroll to position [76, 0]
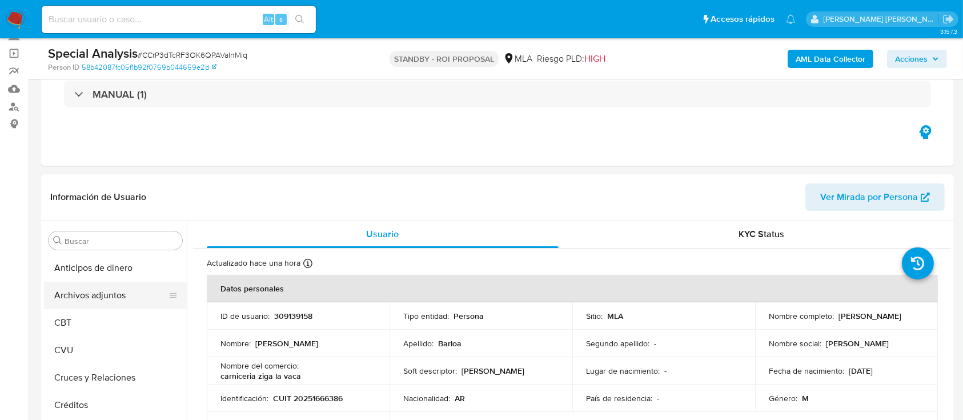
click at [114, 292] on button "Archivos adjuntos" at bounding box center [111, 295] width 134 height 27
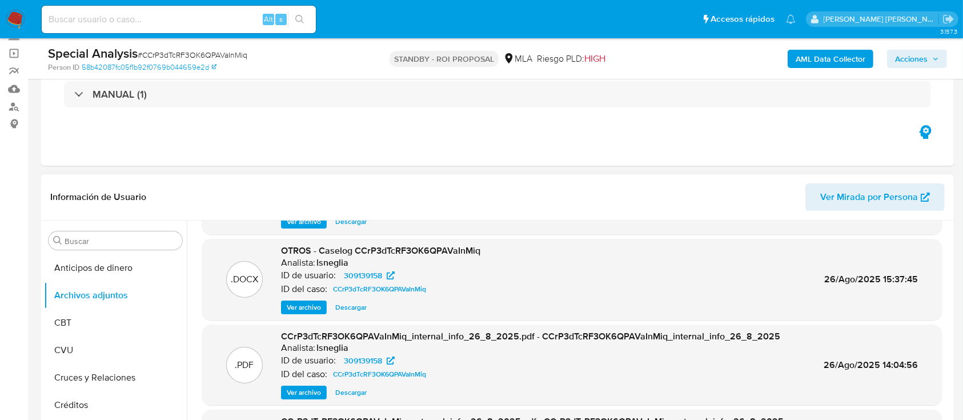
click at [308, 311] on span "Ver archivo" at bounding box center [304, 307] width 34 height 11
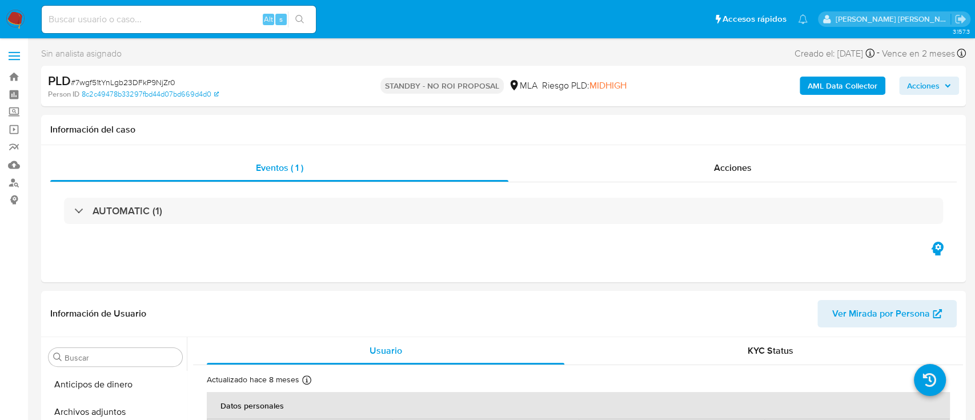
select select "10"
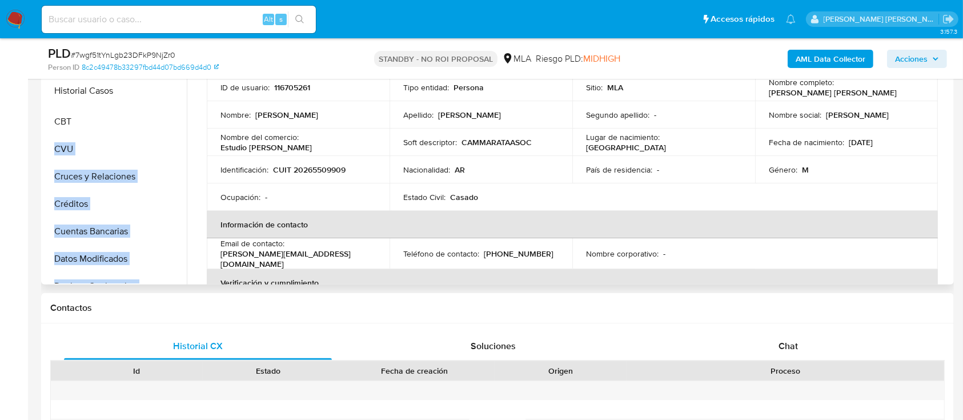
drag, startPoint x: 168, startPoint y: 112, endPoint x: 155, endPoint y: 90, distance: 26.3
click at [155, 90] on ul "Anticipos de dinero Archivos adjuntos CBT CVU Cruces y Relaciones Créditos Cuen…" at bounding box center [115, 155] width 143 height 258
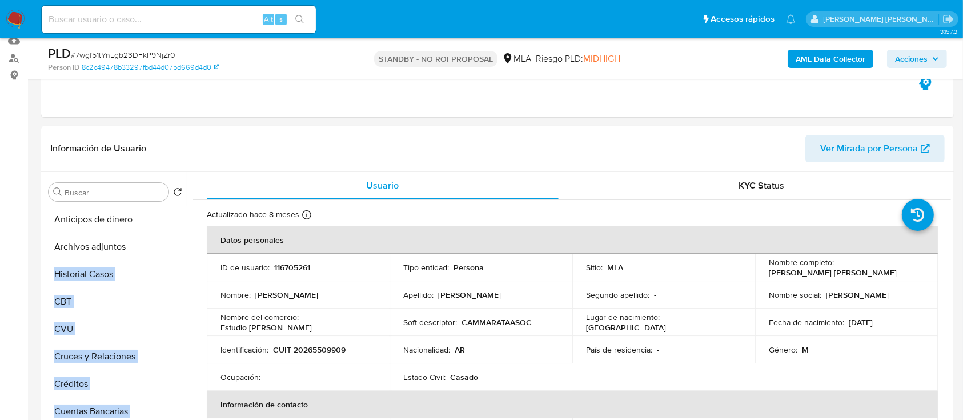
scroll to position [76, 0]
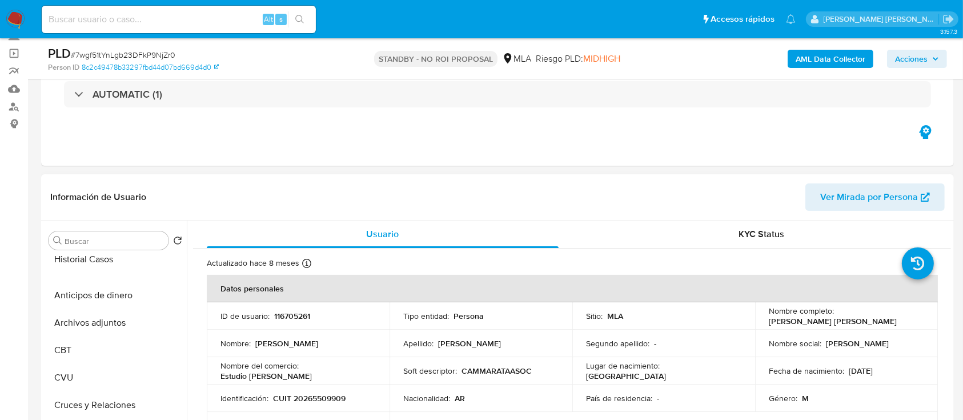
click at [143, 256] on ul "Anticipos de dinero Archivos adjuntos Historial Casos CBT CVU Cruces y Relacion…" at bounding box center [115, 383] width 143 height 258
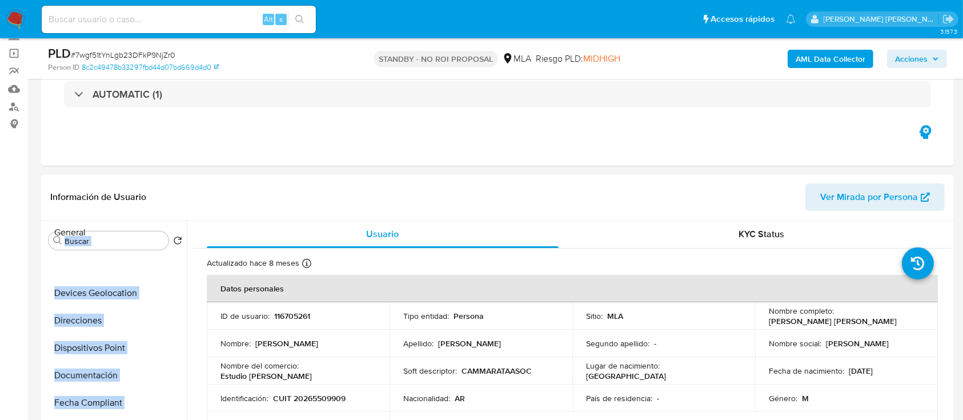
scroll to position [0, 0]
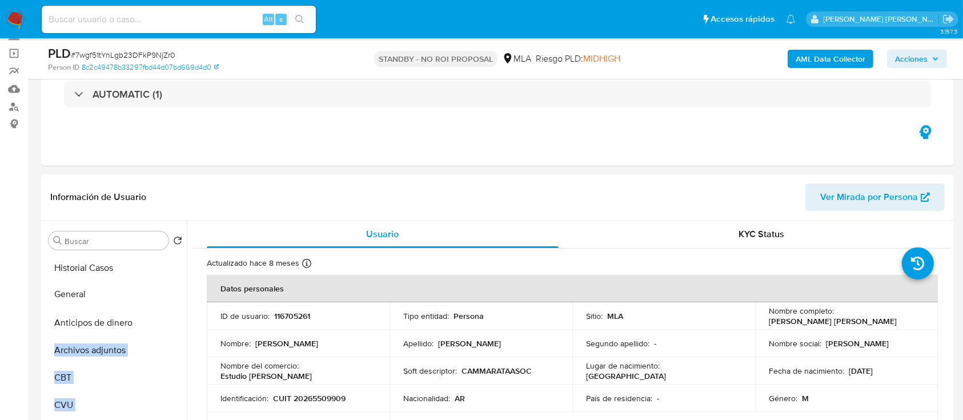
drag, startPoint x: 167, startPoint y: 341, endPoint x: 163, endPoint y: 294, distance: 47.6
click at [163, 294] on ul "Historial Casos Anticipos de dinero Archivos adjuntos CBT CVU Cruces y Relacion…" at bounding box center [115, 383] width 143 height 258
drag, startPoint x: 168, startPoint y: 338, endPoint x: 158, endPoint y: 322, distance: 19.3
click at [158, 322] on ul "Historial Casos General Anticipos de dinero Archivos adjuntos CBT CVU Cruces y …" at bounding box center [115, 383] width 143 height 258
click at [210, 194] on header "Información de Usuario Ver Mirada por Persona" at bounding box center [497, 196] width 894 height 27
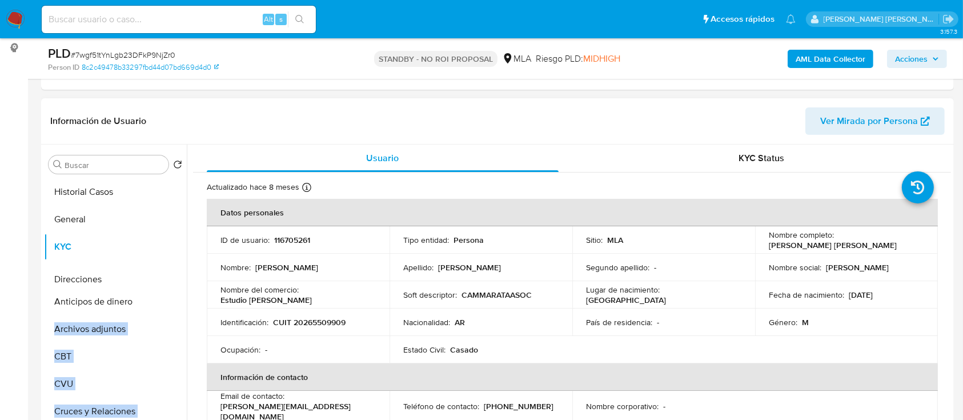
drag, startPoint x: 168, startPoint y: 214, endPoint x: 138, endPoint y: 277, distance: 70.2
click at [138, 277] on ul "Historial Casos General KYC Anticipos de dinero Archivos adjuntos CBT CVU Cruce…" at bounding box center [115, 307] width 143 height 258
click at [272, 127] on header "Información de Usuario Ver Mirada por Persona" at bounding box center [497, 120] width 894 height 27
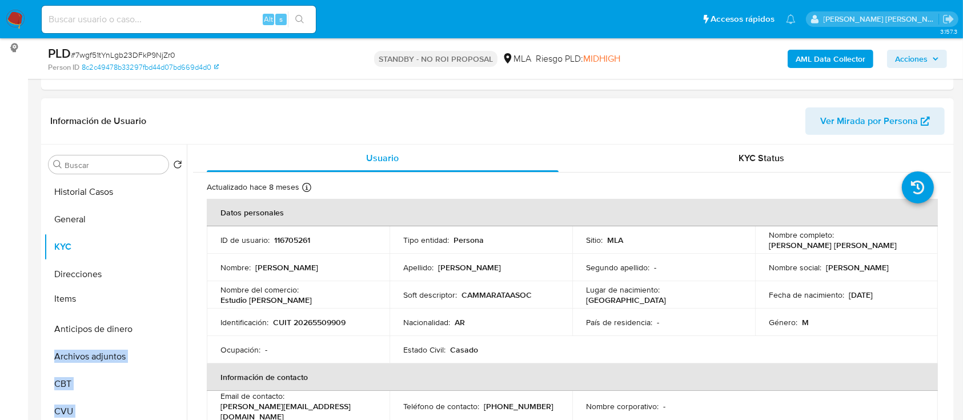
drag, startPoint x: 167, startPoint y: 337, endPoint x: 160, endPoint y: 299, distance: 39.0
click at [160, 299] on ul "Historial Casos General KYC Direcciones Anticipos de dinero Archivos adjuntos C…" at bounding box center [115, 307] width 143 height 258
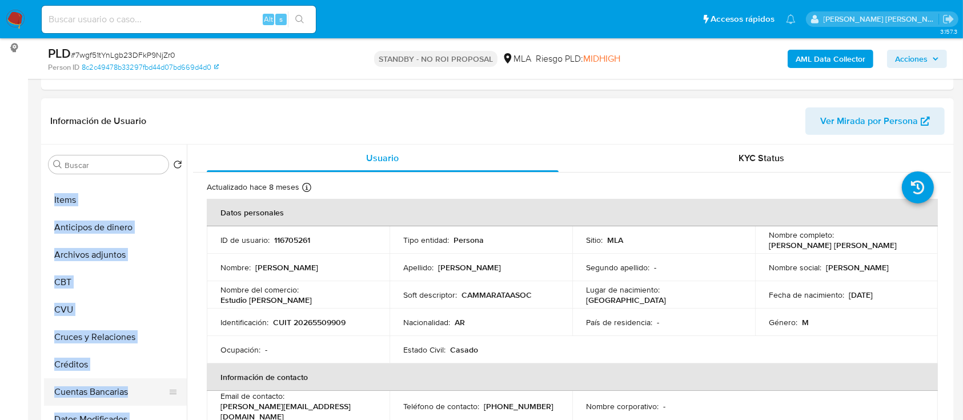
scroll to position [533, 0]
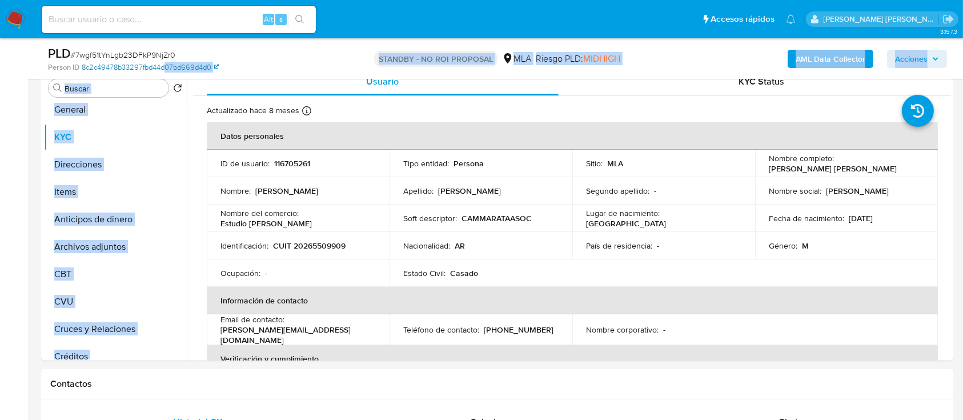
scroll to position [0, 0]
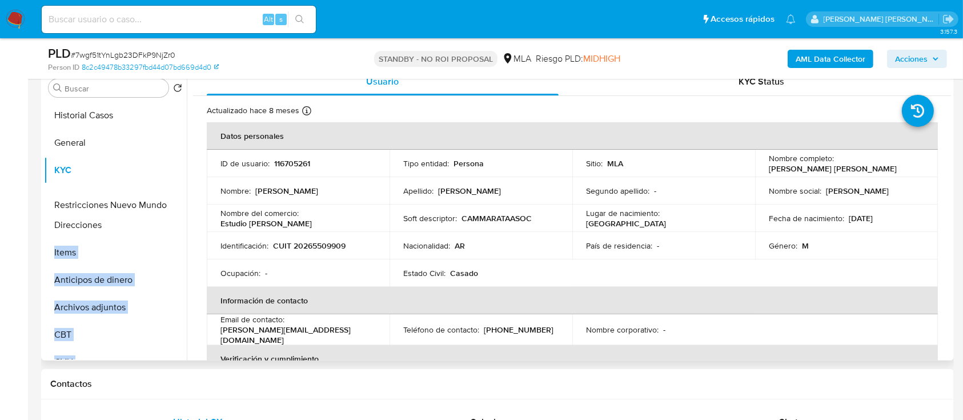
drag, startPoint x: 167, startPoint y: 318, endPoint x: 166, endPoint y: 205, distance: 113.1
click at [166, 206] on ul "Historial Casos General KYC Direcciones Items Anticipos de dinero Archivos adju…" at bounding box center [115, 231] width 143 height 258
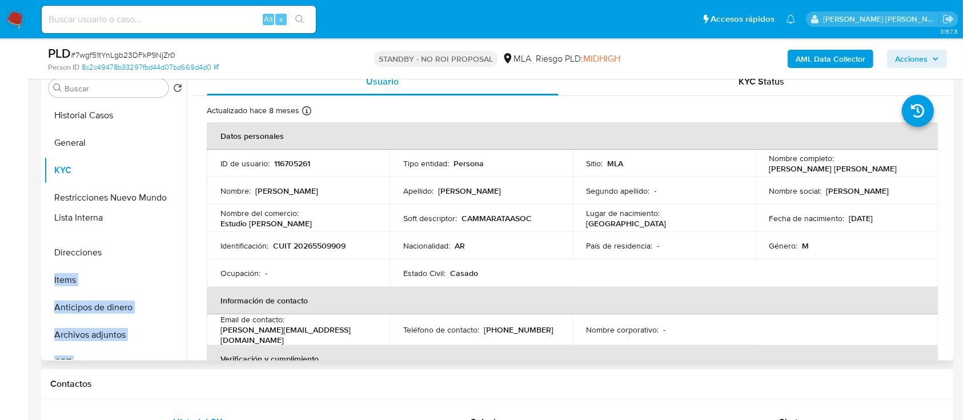
drag, startPoint x: 164, startPoint y: 234, endPoint x: 108, endPoint y: 225, distance: 56.7
click at [153, 216] on ul "Historial Casos General KYC Restricciones Nuevo Mundo Direcciones Items Anticip…" at bounding box center [115, 231] width 143 height 258
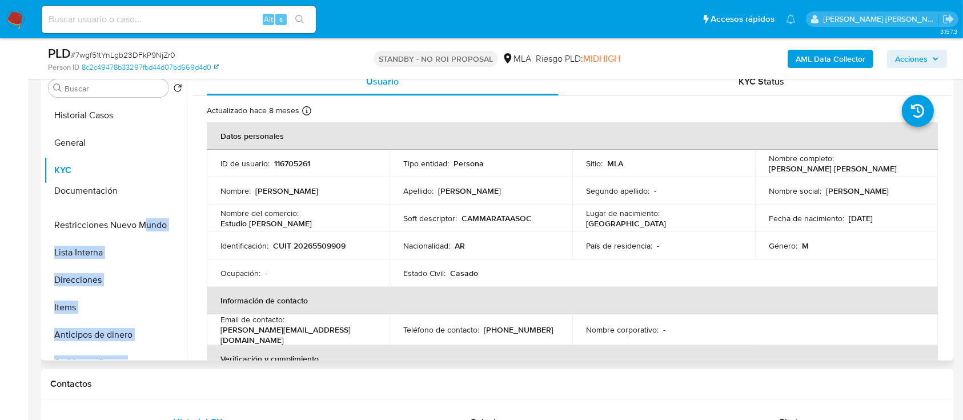
drag, startPoint x: 170, startPoint y: 198, endPoint x: 145, endPoint y: 192, distance: 25.1
click at [146, 192] on ul "Historial Casos General KYC Restricciones Nuevo Mundo Lista Interna Direcciones…" at bounding box center [115, 231] width 143 height 258
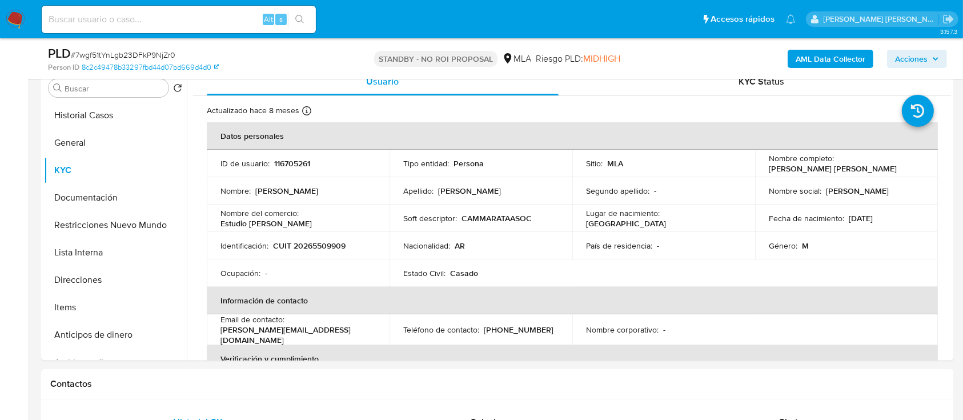
drag, startPoint x: 9, startPoint y: 244, endPoint x: 17, endPoint y: 244, distance: 8.0
drag, startPoint x: 168, startPoint y: 282, endPoint x: 171, endPoint y: 255, distance: 26.9
click at [171, 255] on ul "Historial Casos General KYC Documentación Restricciones Nuevo Mundo Lista Inter…" at bounding box center [115, 231] width 143 height 258
drag, startPoint x: 169, startPoint y: 309, endPoint x: 171, endPoint y: 258, distance: 50.9
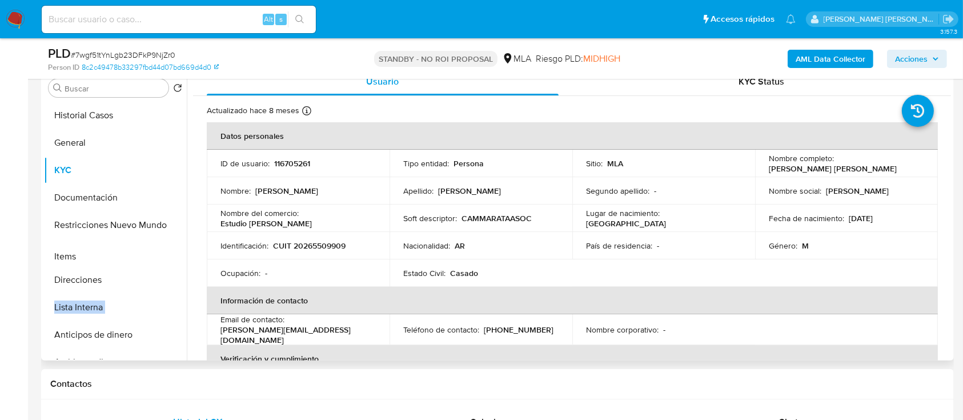
click at [171, 258] on ul "Historial Casos General KYC Documentación Restricciones Nuevo Mundo Direcciones…" at bounding box center [115, 231] width 143 height 258
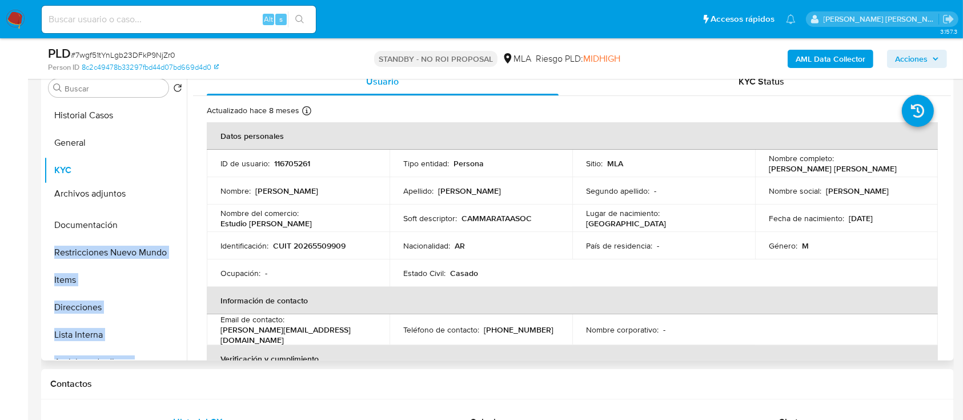
drag, startPoint x: 170, startPoint y: 203, endPoint x: 98, endPoint y: 204, distance: 71.4
click at [153, 192] on ul "Historial Casos General KYC Documentación Restricciones Nuevo Mundo Items Direc…" at bounding box center [115, 231] width 143 height 258
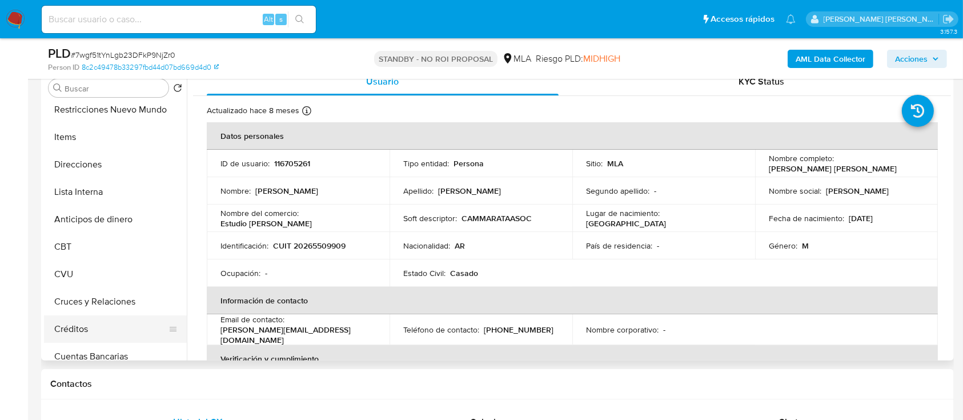
scroll to position [156, 0]
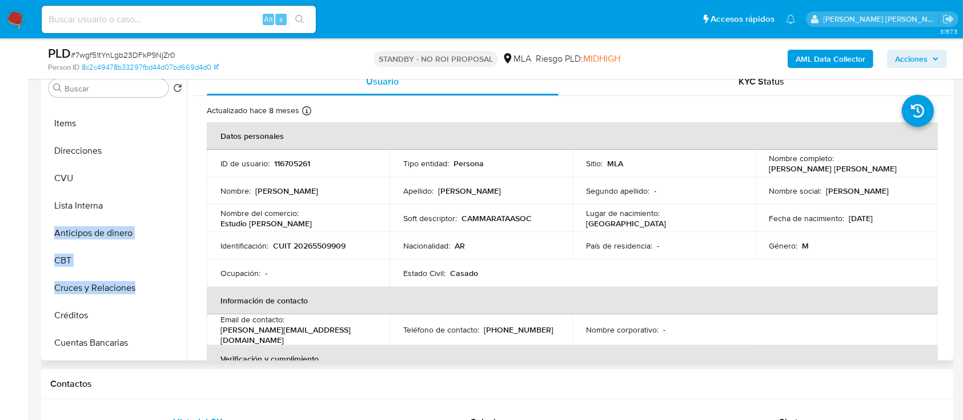
drag, startPoint x: 170, startPoint y: 260, endPoint x: 171, endPoint y: 178, distance: 81.7
click at [171, 178] on ul "Historial Casos General KYC Archivos adjuntos Documentación Restricciones Nuevo…" at bounding box center [115, 231] width 143 height 258
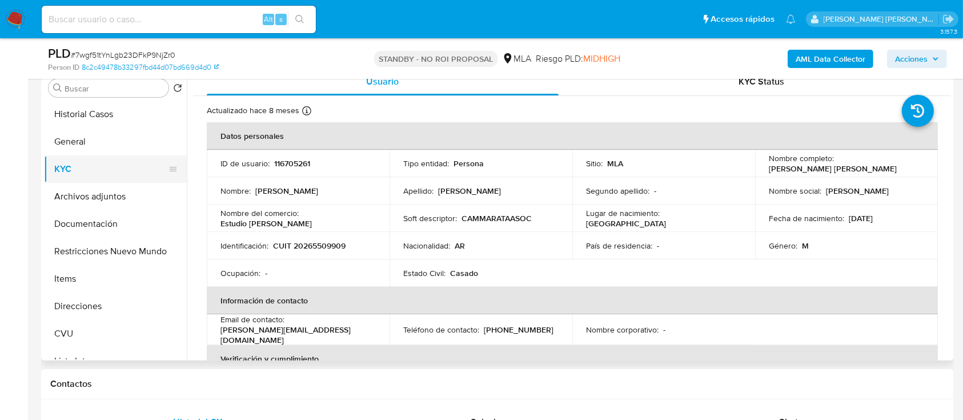
scroll to position [0, 0]
click at [91, 116] on button "Historial Casos" at bounding box center [111, 115] width 134 height 27
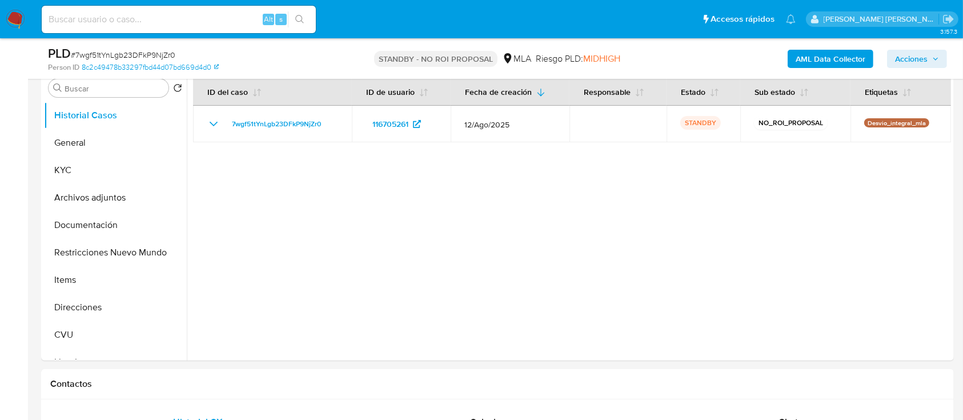
click at [124, 18] on input at bounding box center [179, 19] width 274 height 15
paste input "P2mMhs0p5KJkCs5ftUaZ9OBM"
type input "P2mMhs0p5KJkCs5ftUaZ9OBM"
click at [302, 13] on button "search-icon" at bounding box center [299, 19] width 23 height 16
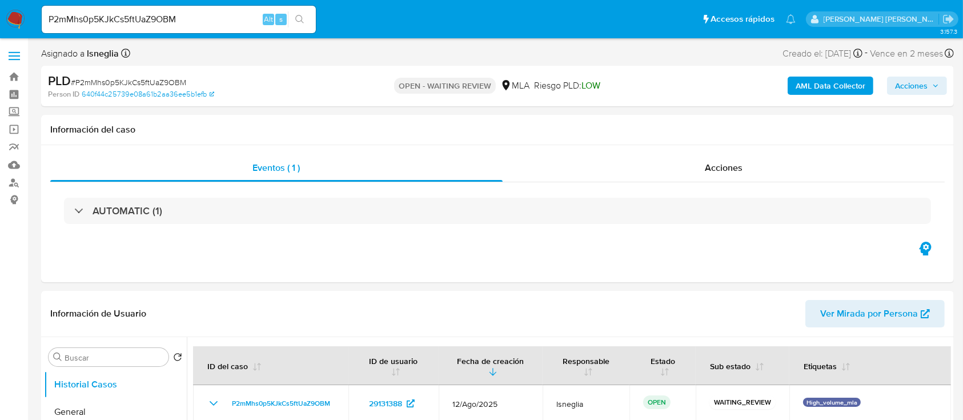
select select "10"
click at [141, 80] on span "# P2mMhs0p5KJkCs5ftUaZ9OBM" at bounding box center [128, 82] width 115 height 11
copy span "P2mMhs0p5KJkCs5ftUaZ9OBM"
click at [9, 19] on img at bounding box center [15, 19] width 19 height 19
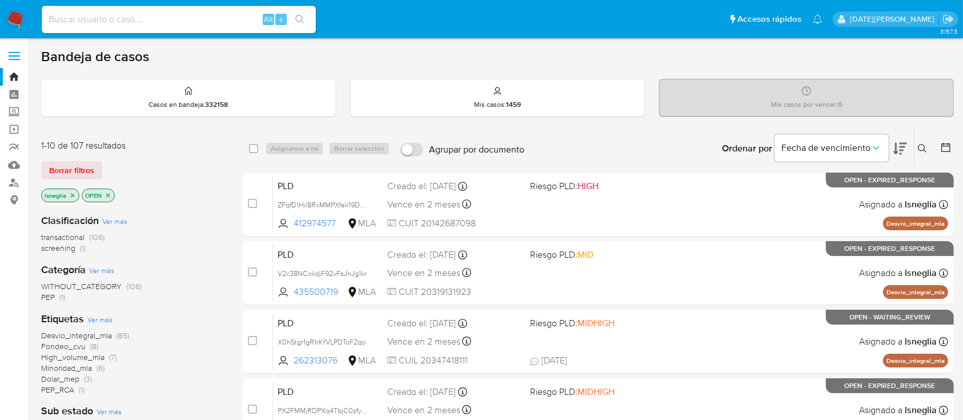
click at [918, 148] on icon at bounding box center [922, 148] width 9 height 9
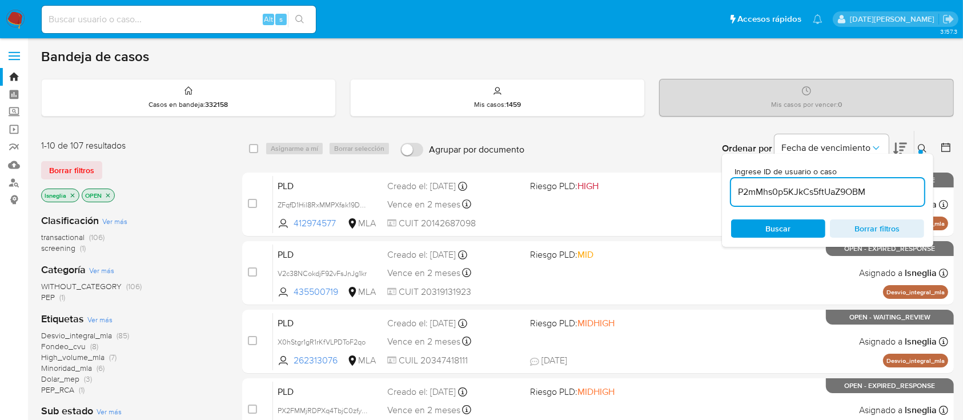
type input "P2mMhs0p5KJkCs5ftUaZ9OBM"
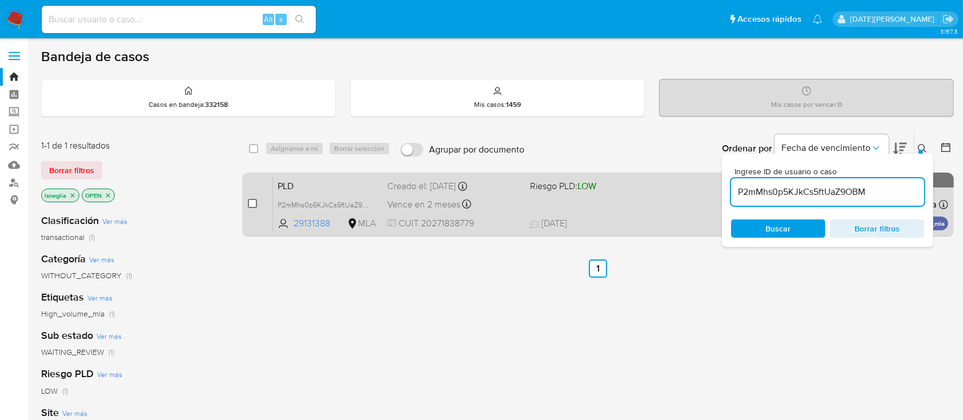
click at [252, 203] on input "checkbox" at bounding box center [252, 203] width 9 height 9
checkbox input "true"
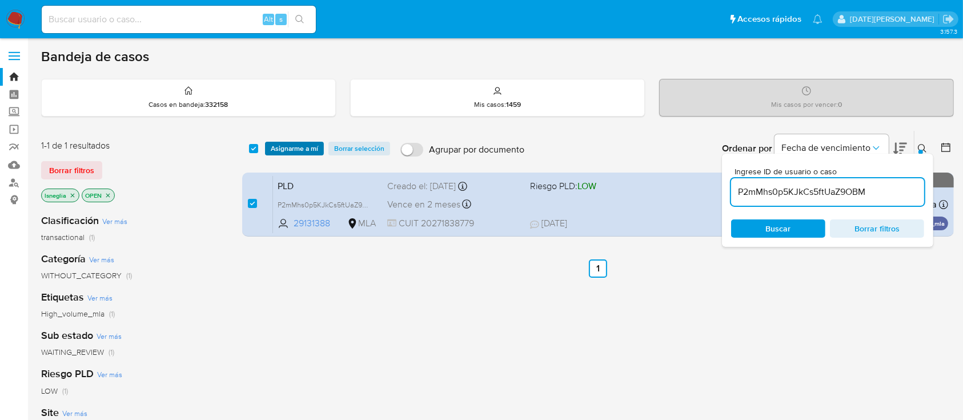
click at [300, 147] on span "Asignarme a mí" at bounding box center [294, 148] width 47 height 11
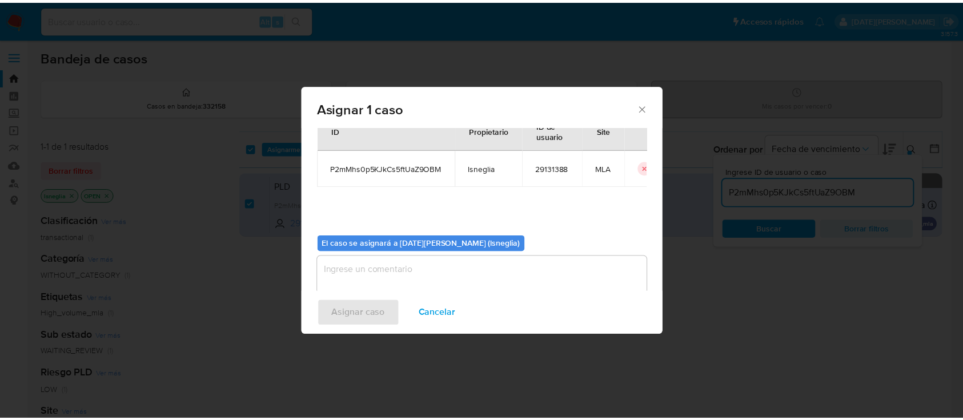
scroll to position [58, 0]
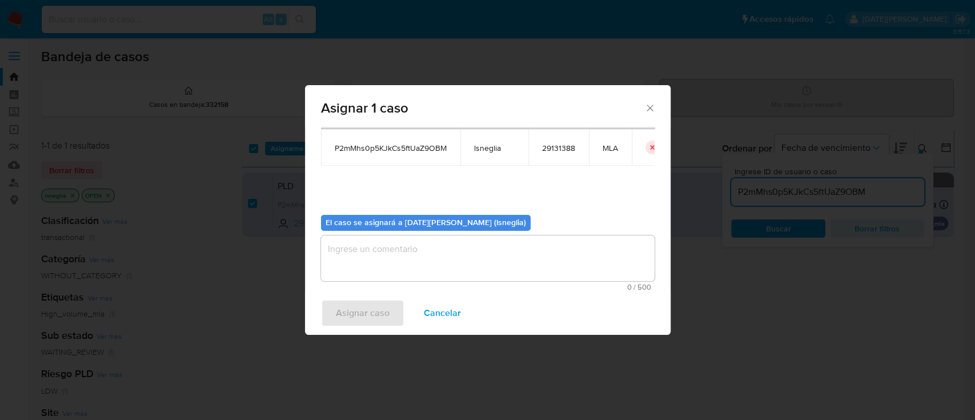
click at [383, 262] on textarea "assign-modal" at bounding box center [487, 258] width 333 height 46
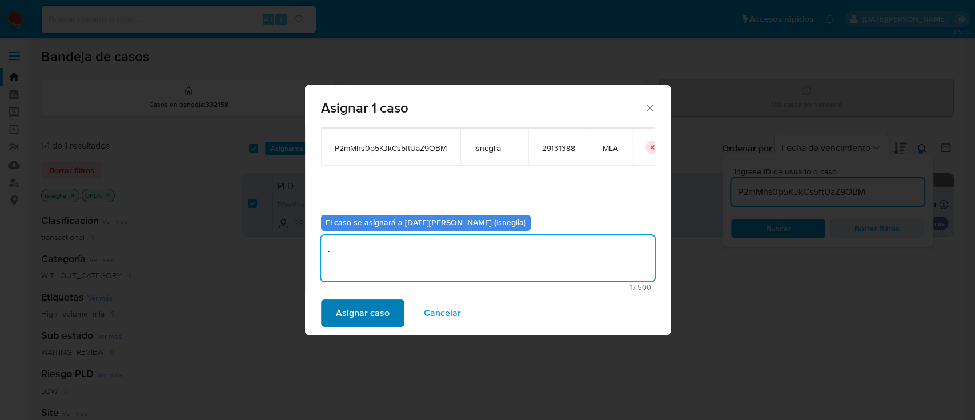
type textarea "."
click at [359, 320] on span "Asignar caso" at bounding box center [363, 312] width 54 height 25
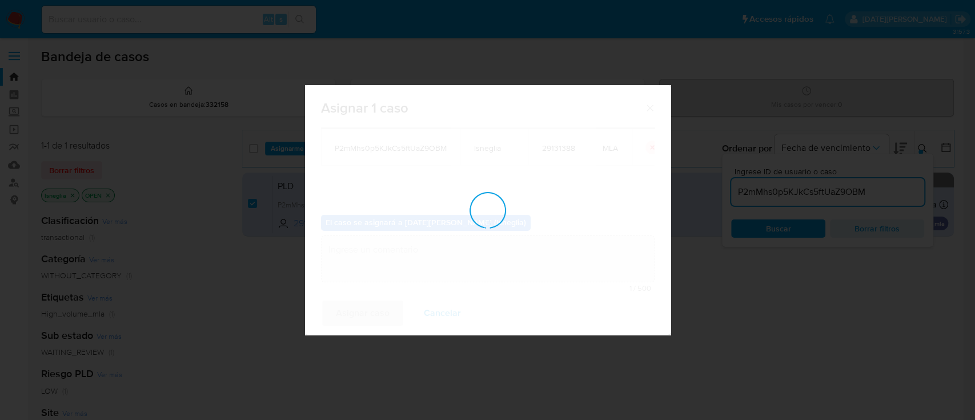
checkbox input "false"
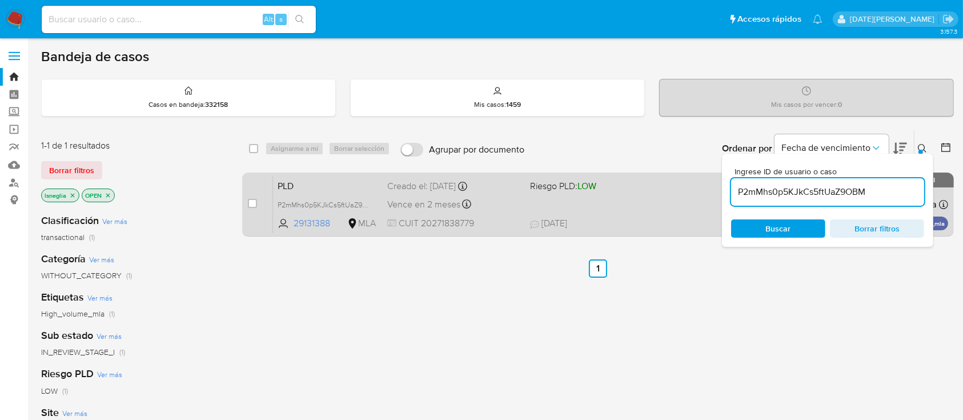
click at [325, 190] on span "PLD" at bounding box center [328, 185] width 101 height 15
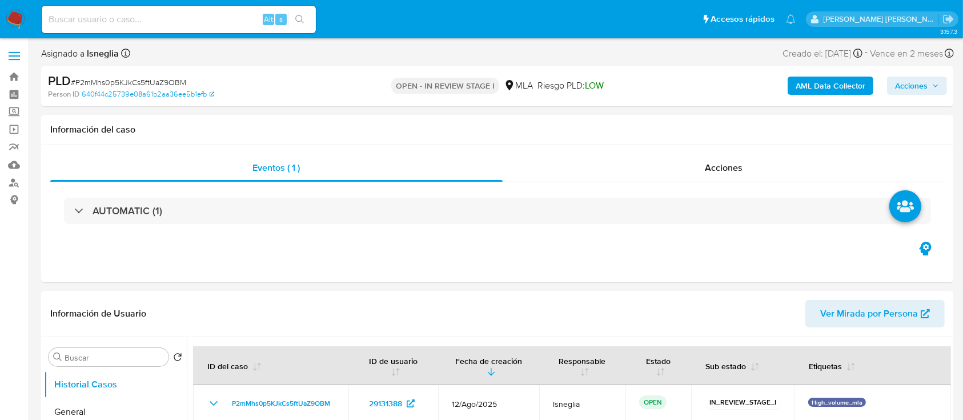
select select "10"
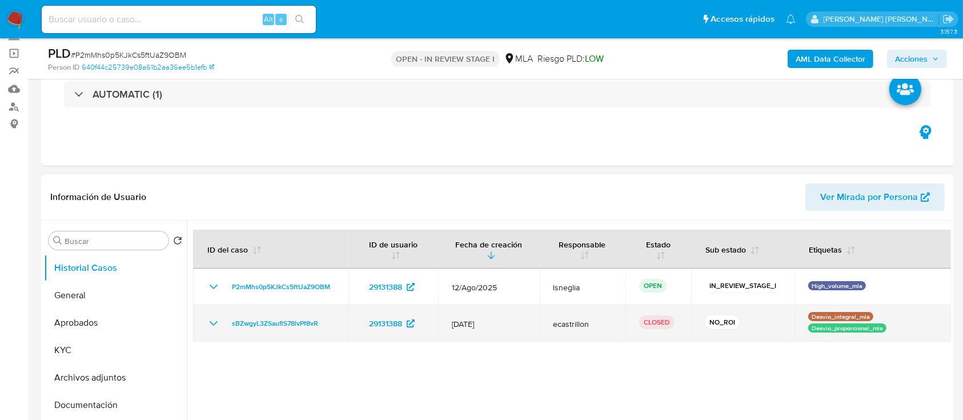
drag, startPoint x: 458, startPoint y: 321, endPoint x: 492, endPoint y: 322, distance: 34.3
click at [492, 322] on span "[DATE]" at bounding box center [489, 324] width 74 height 10
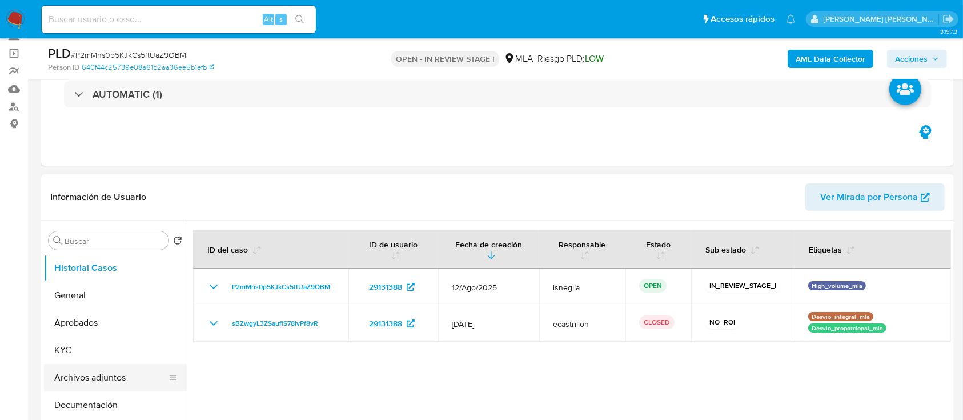
click at [99, 374] on button "Archivos adjuntos" at bounding box center [111, 377] width 134 height 27
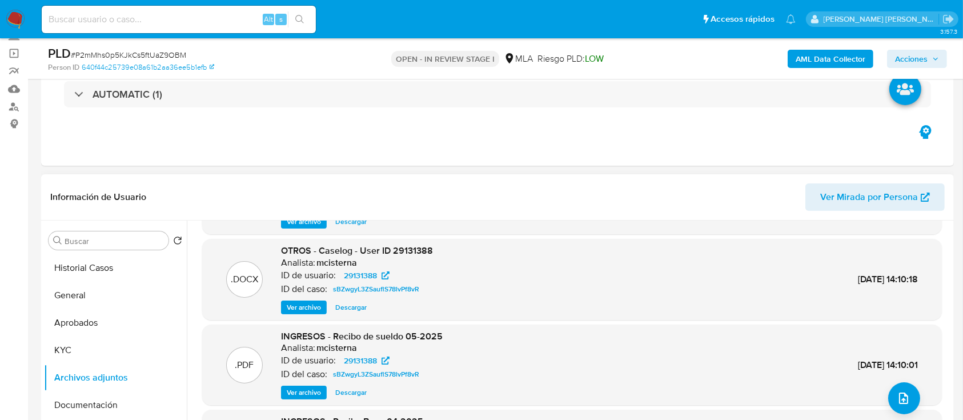
click at [301, 306] on span "Ver archivo" at bounding box center [304, 307] width 34 height 11
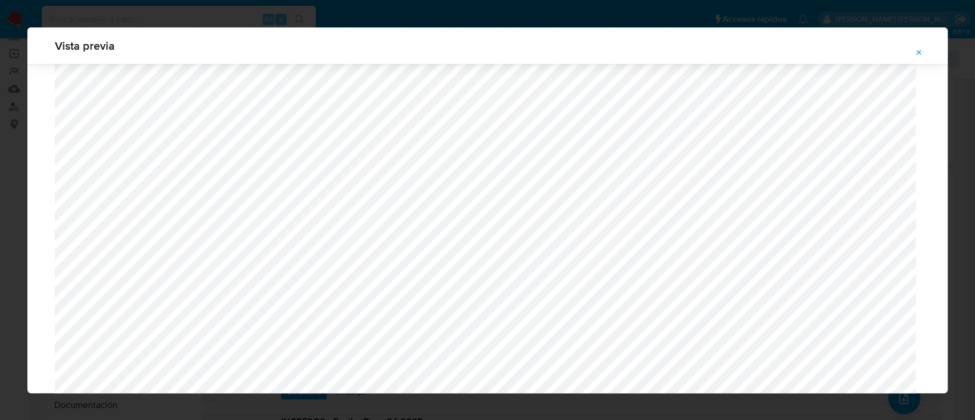
scroll to position [814, 0]
click at [919, 54] on icon "Attachment preview" at bounding box center [918, 52] width 9 height 9
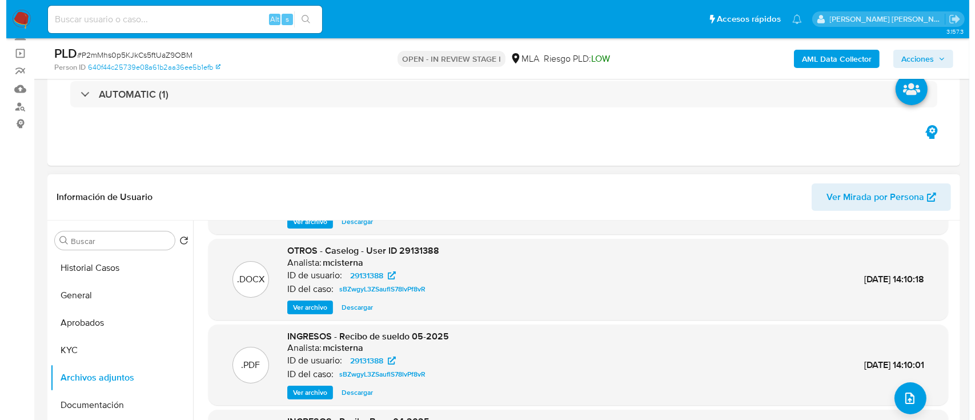
scroll to position [96, 0]
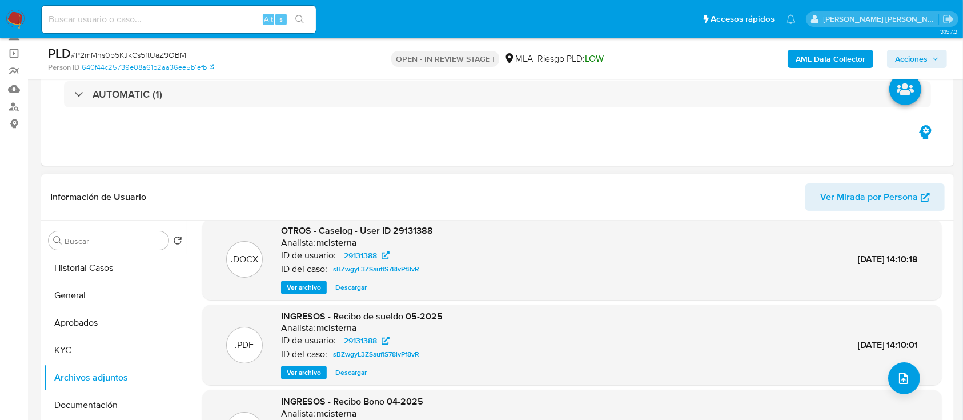
click at [301, 290] on span "Ver archivo" at bounding box center [304, 287] width 34 height 11
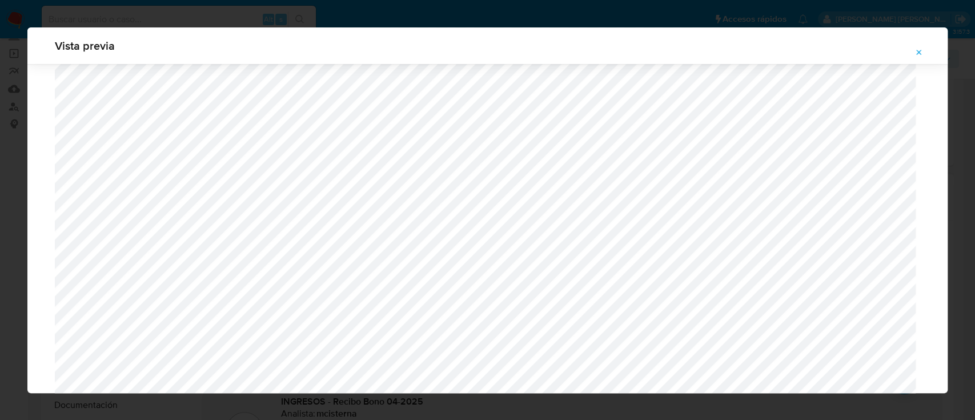
scroll to position [434, 0]
click at [920, 52] on icon "Attachment preview" at bounding box center [918, 52] width 9 height 9
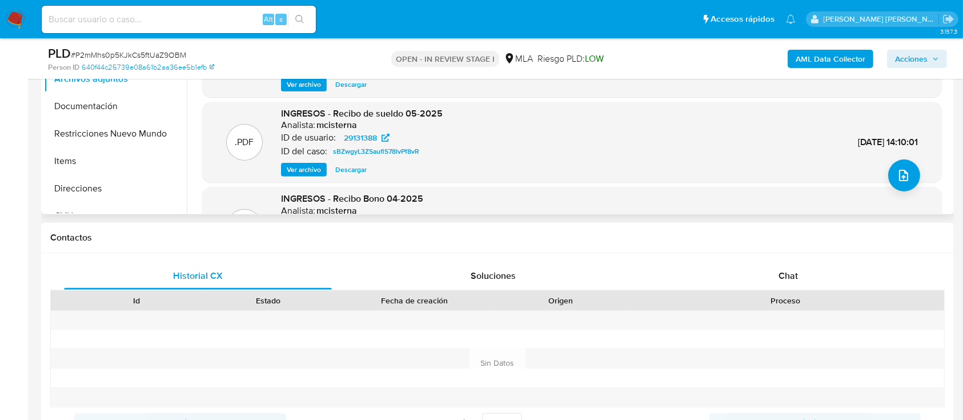
scroll to position [152, 0]
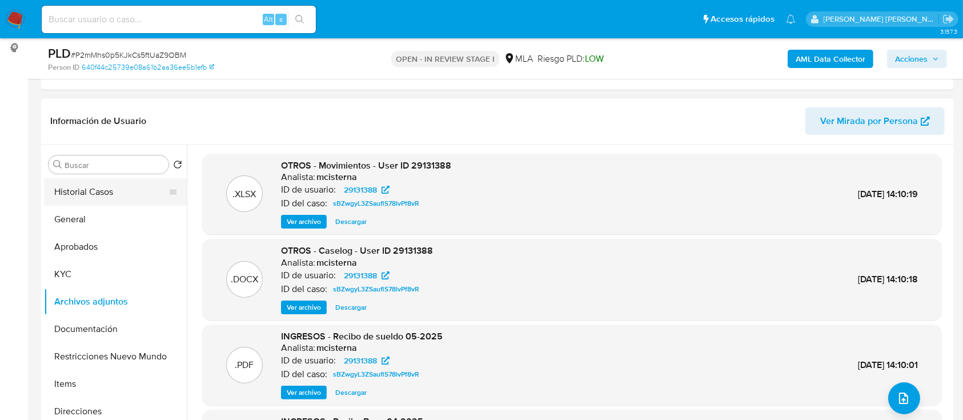
click at [96, 190] on button "Historial Casos" at bounding box center [111, 191] width 134 height 27
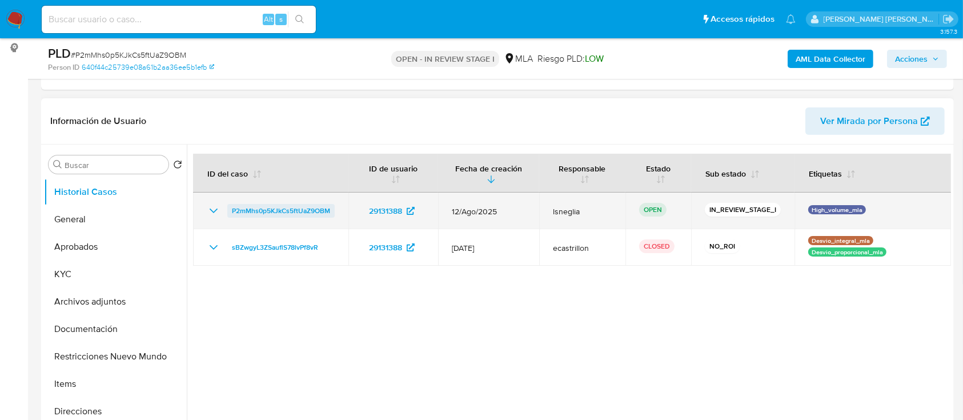
click at [267, 208] on span "P2mMhs0p5KJkCs5ftUaZ9OBM" at bounding box center [281, 211] width 98 height 14
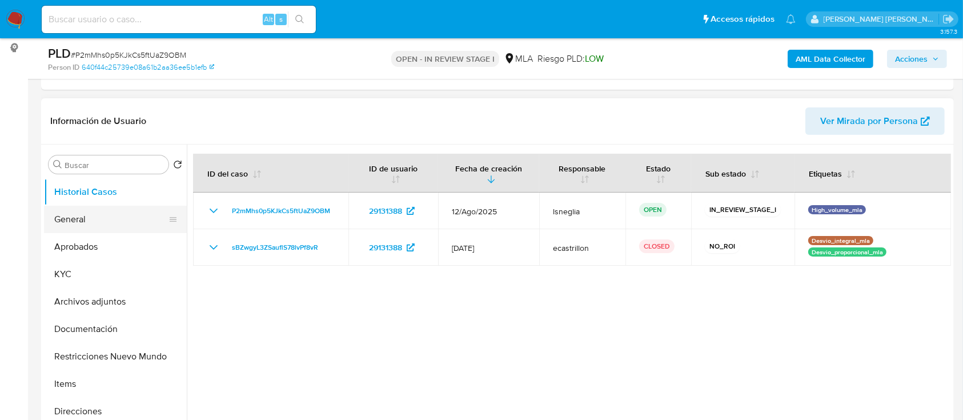
click at [74, 219] on button "General" at bounding box center [111, 219] width 134 height 27
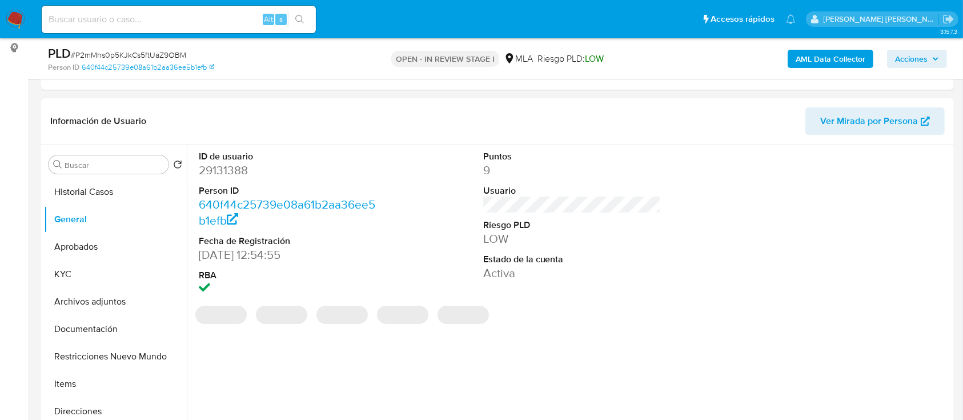
click at [242, 174] on dd "29131388" at bounding box center [288, 170] width 178 height 16
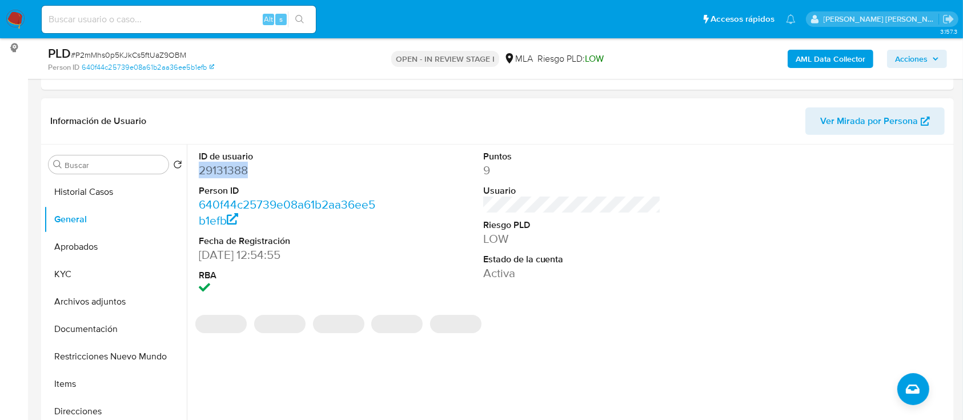
copy dd "29131388"
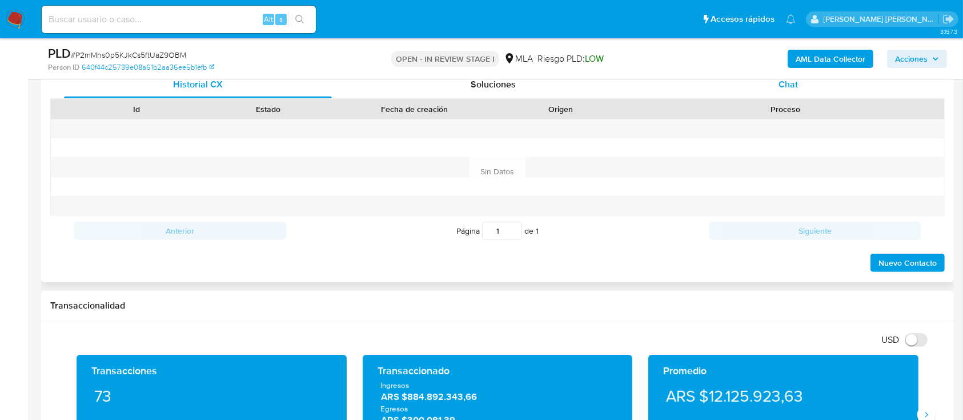
scroll to position [457, 0]
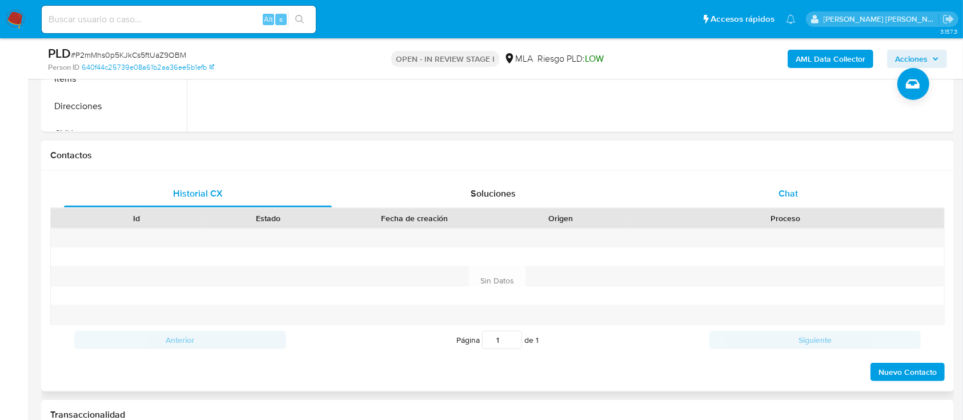
click at [778, 191] on span "Chat" at bounding box center [787, 193] width 19 height 13
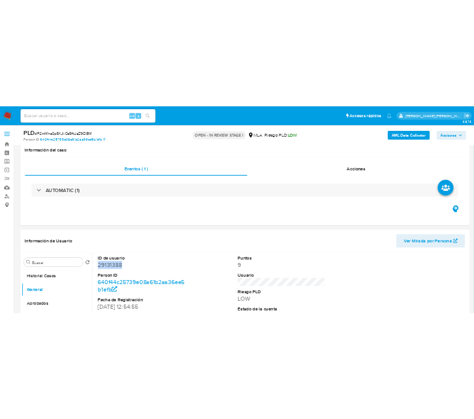
scroll to position [152, 0]
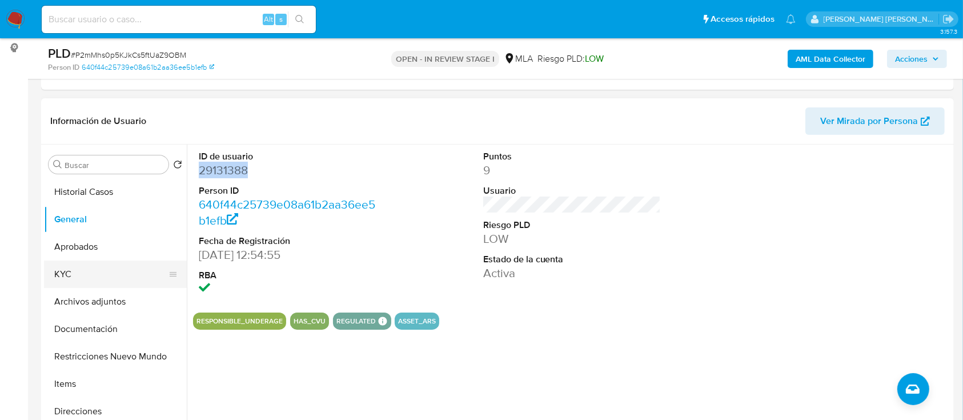
click at [81, 280] on button "KYC" at bounding box center [111, 273] width 134 height 27
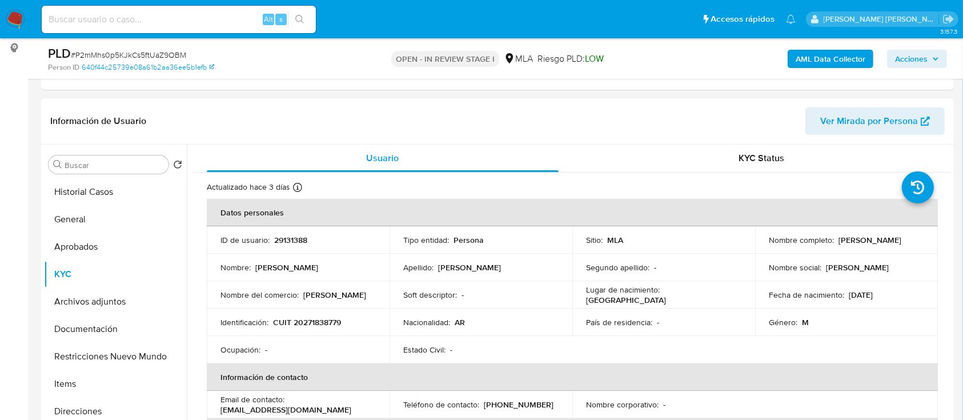
drag, startPoint x: 765, startPoint y: 243, endPoint x: 882, endPoint y: 244, distance: 117.6
click at [882, 244] on div "Nombre completo : Juan Manuel Fernandez Covaro" at bounding box center [846, 240] width 155 height 10
copy p "[PERSON_NAME]"
drag, startPoint x: 271, startPoint y: 320, endPoint x: 363, endPoint y: 320, distance: 91.9
click at [363, 320] on div "Identificación : CUIT 20271838779" at bounding box center [297, 322] width 155 height 10
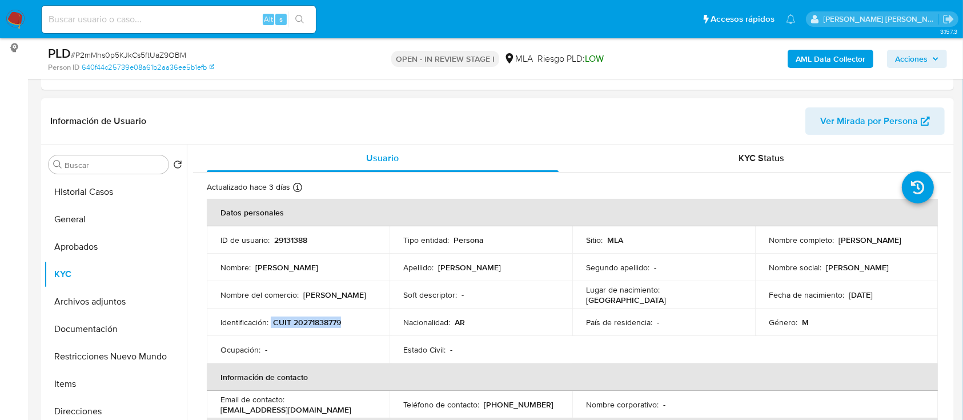
copy div "CUIT 20271838779"
click at [309, 321] on p "CUIT 20271838779" at bounding box center [307, 322] width 68 height 10
drag, startPoint x: 766, startPoint y: 242, endPoint x: 879, endPoint y: 244, distance: 113.7
click at [879, 244] on div "Nombre completo : Juan Manuel Fernandez Covaro" at bounding box center [846, 240] width 155 height 10
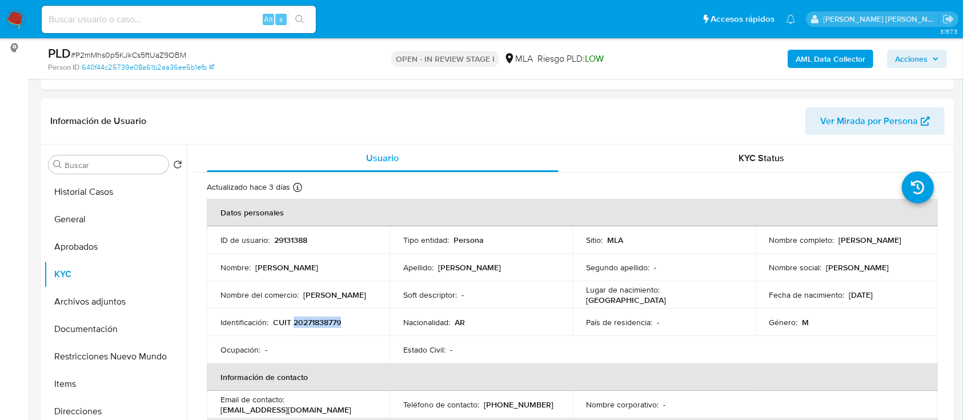
copy p "[PERSON_NAME]"
click at [306, 320] on p "CUIT 20271838779" at bounding box center [307, 322] width 68 height 10
copy p "20271838779"
drag, startPoint x: 766, startPoint y: 243, endPoint x: 892, endPoint y: 242, distance: 125.6
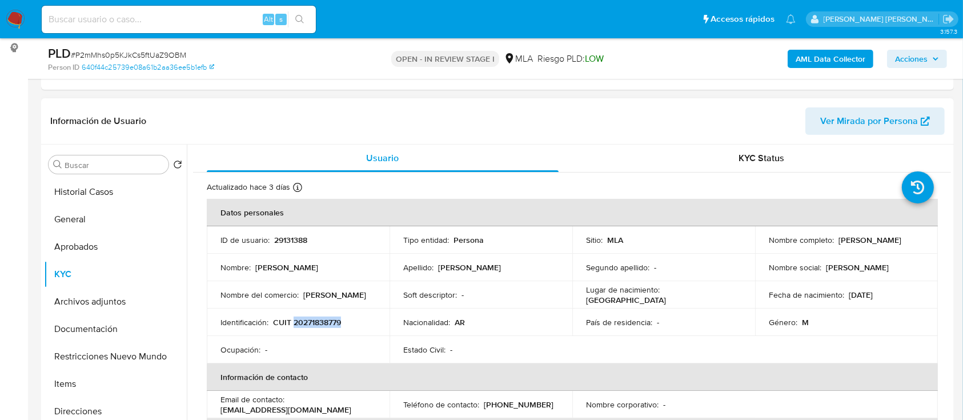
click at [892, 242] on div "Nombre completo : Juan Manuel Fernandez Covaro" at bounding box center [846, 240] width 155 height 10
copy p "[PERSON_NAME]"
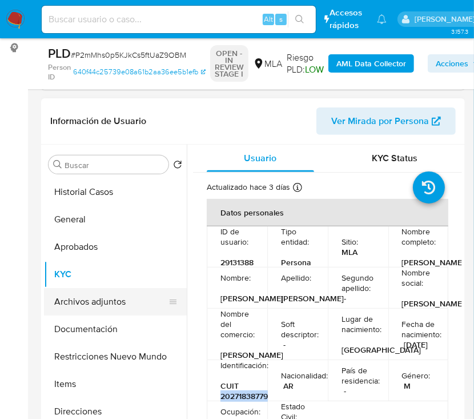
click at [104, 292] on button "Archivos adjuntos" at bounding box center [111, 301] width 134 height 27
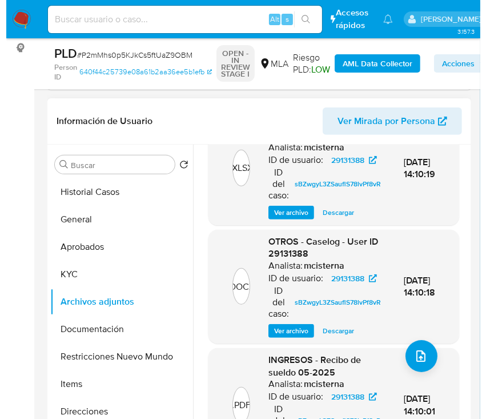
scroll to position [48, 0]
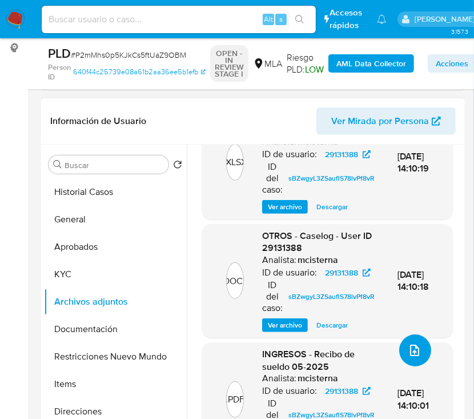
click at [405, 337] on button "upload-file" at bounding box center [415, 350] width 32 height 32
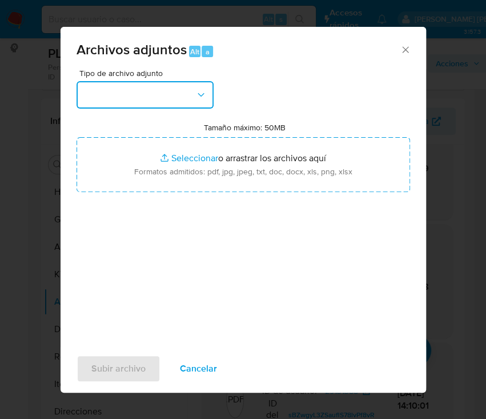
click at [164, 95] on button "button" at bounding box center [145, 94] width 137 height 27
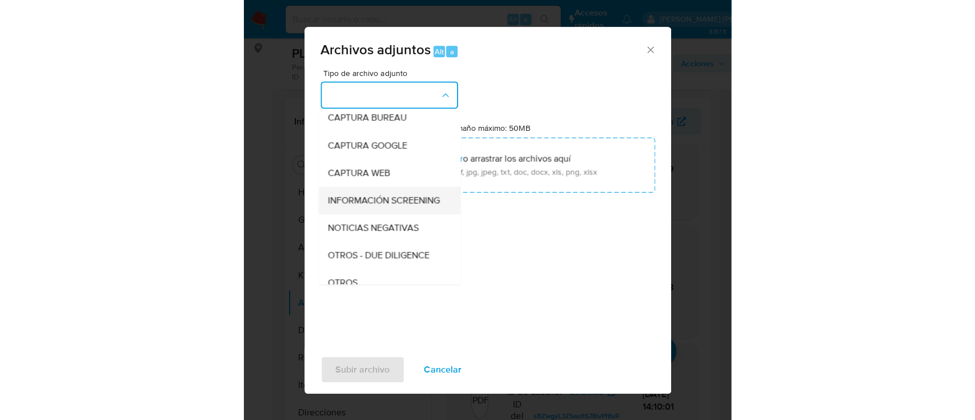
scroll to position [76, 0]
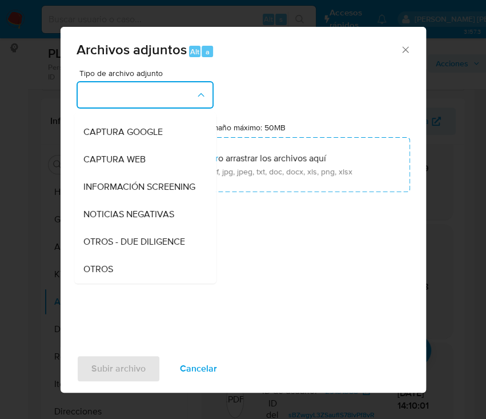
click at [111, 275] on span "OTROS" at bounding box center [98, 268] width 30 height 11
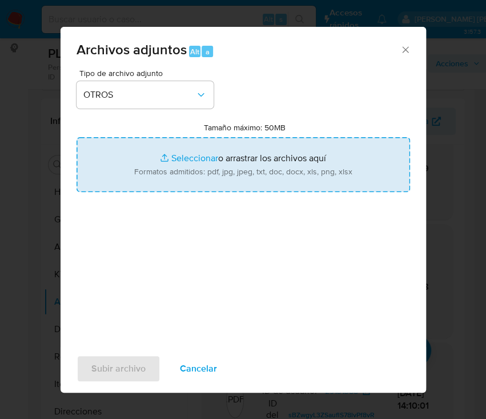
type input "C:\fakepath\Caselog P2mMhs0p5KJkCs5ftUaZ9OBM.docx"
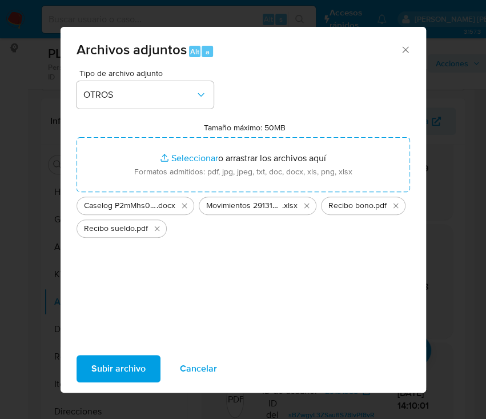
click at [123, 365] on span "Subir archivo" at bounding box center [118, 368] width 54 height 25
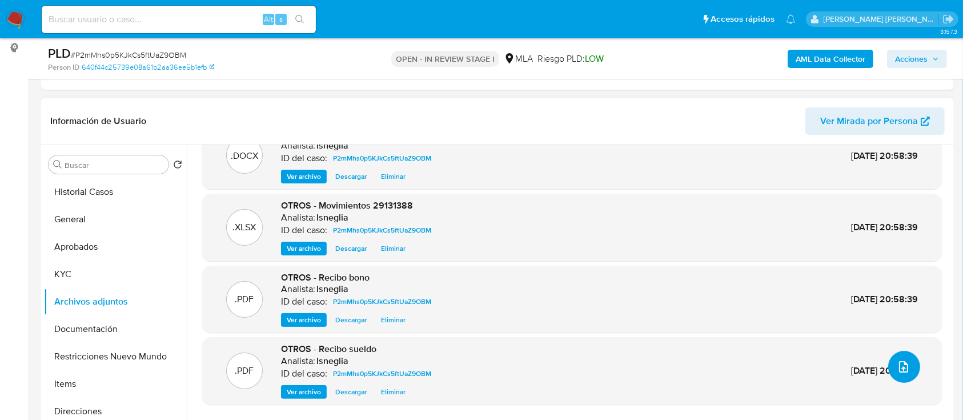
scroll to position [0, 0]
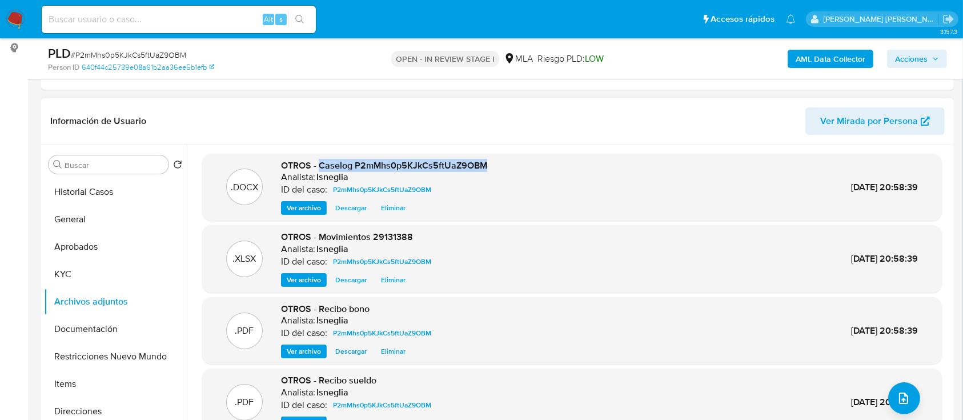
drag, startPoint x: 318, startPoint y: 163, endPoint x: 483, endPoint y: 164, distance: 165.0
click at [483, 164] on span "OTROS - Caselog P2mMhs0p5KJkCs5ftUaZ9OBM" at bounding box center [384, 165] width 206 height 13
copy span "Caselog P2mMhs0p5KJkCs5ftUaZ9OBM"
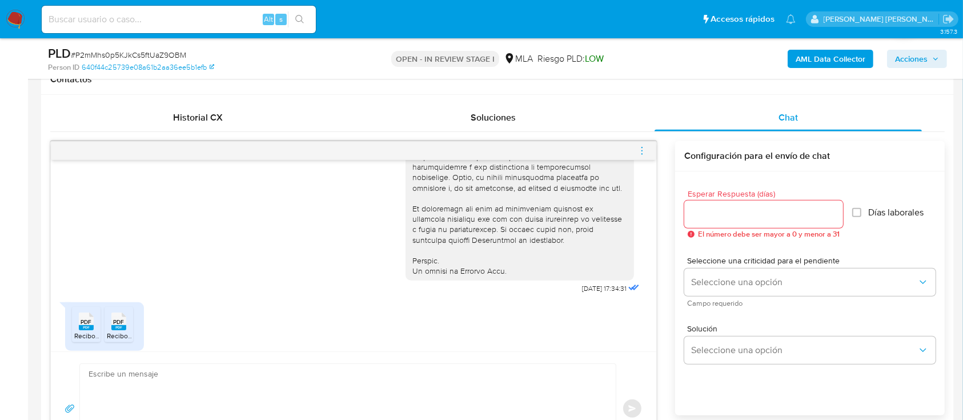
scroll to position [529, 0]
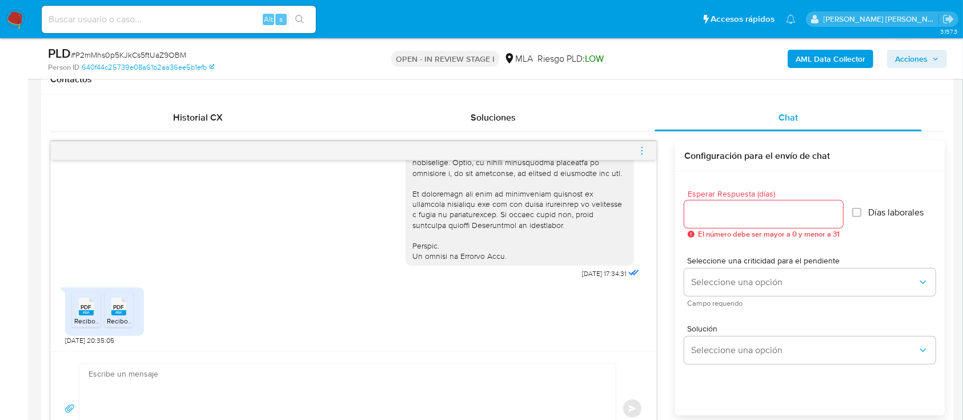
click at [644, 149] on icon "menu-action" at bounding box center [642, 151] width 10 height 10
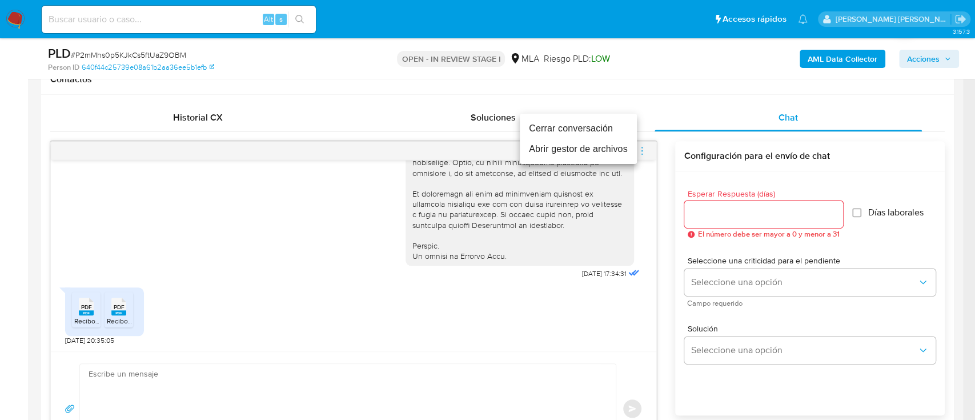
click at [578, 124] on li "Cerrar conversación" at bounding box center [578, 128] width 117 height 21
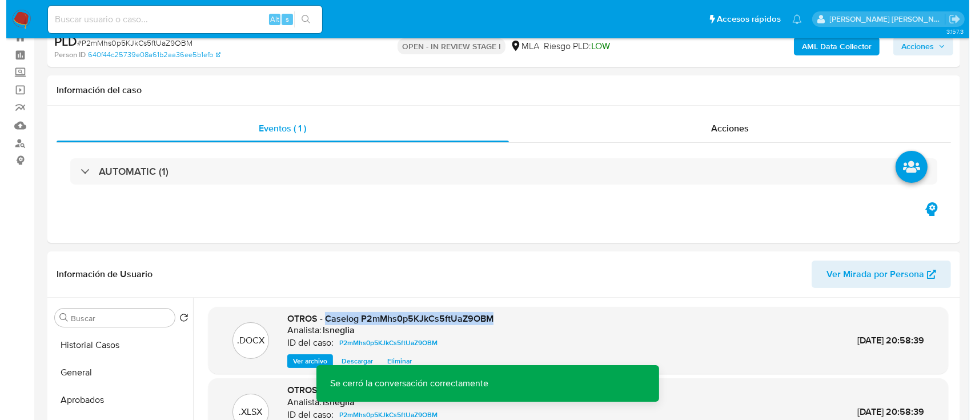
scroll to position [0, 0]
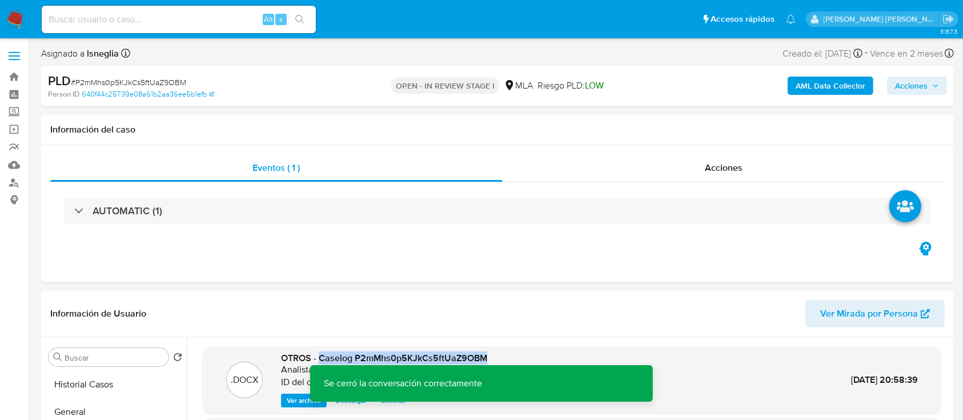
click at [824, 82] on b "AML Data Collector" at bounding box center [830, 86] width 70 height 18
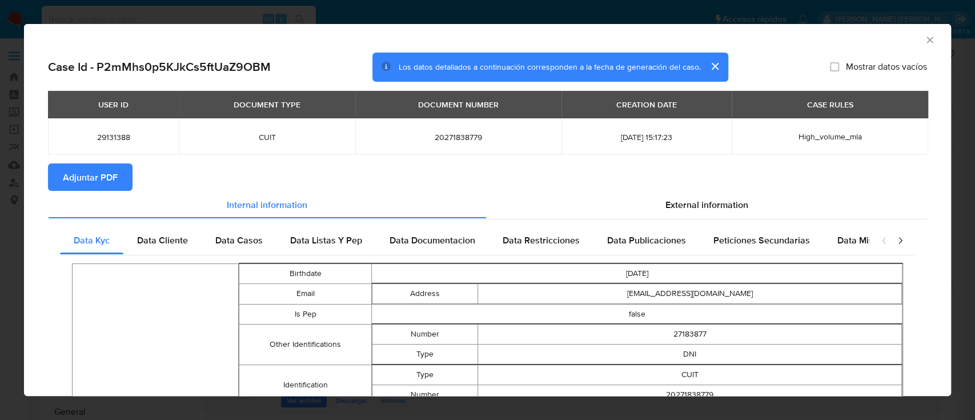
click at [95, 180] on span "Adjuntar PDF" at bounding box center [90, 176] width 55 height 25
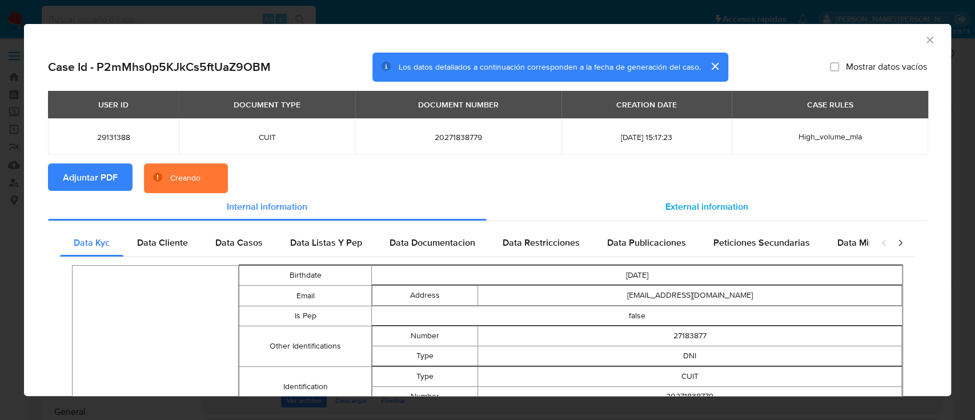
click at [686, 208] on span "External information" at bounding box center [706, 206] width 83 height 13
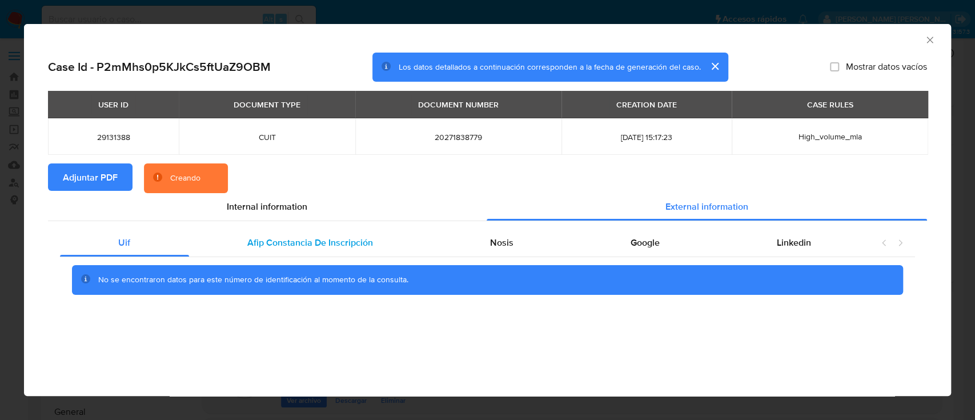
click at [309, 246] on span "Afip Constancia De Inscripción" at bounding box center [310, 242] width 126 height 13
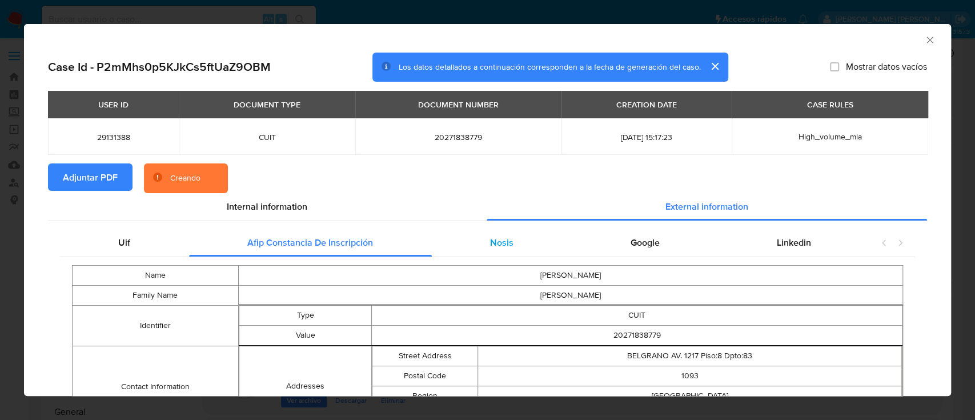
click at [466, 243] on div "Nosis" at bounding box center [502, 242] width 140 height 27
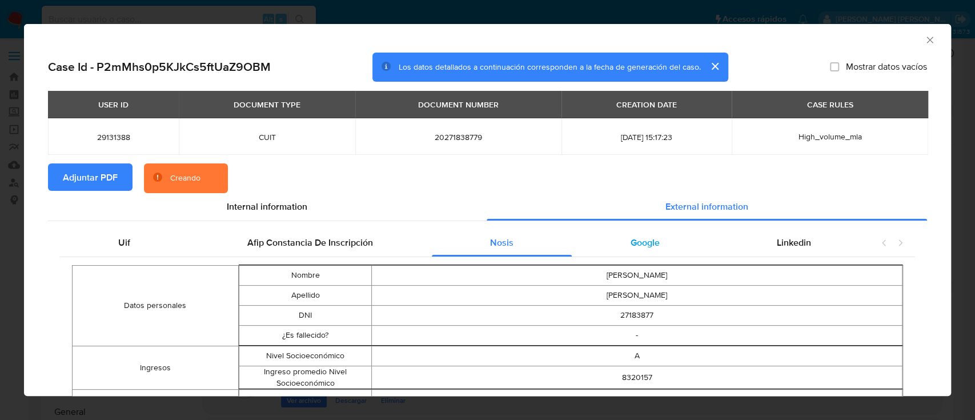
click at [617, 244] on div "Google" at bounding box center [645, 242] width 146 height 27
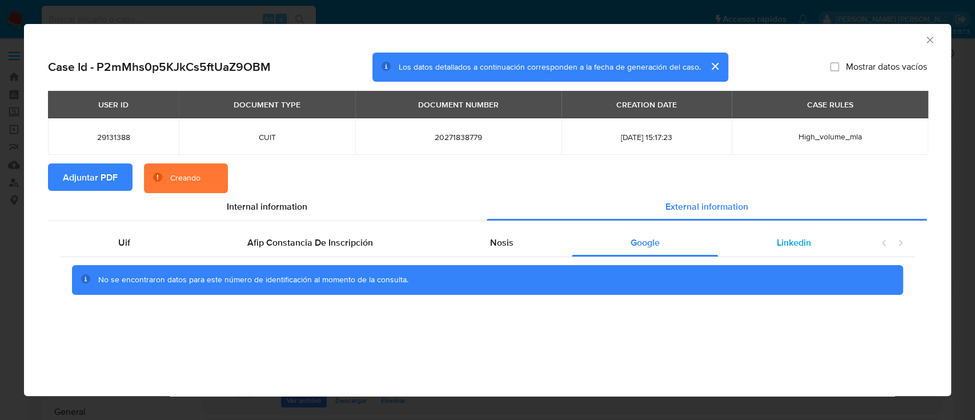
click at [758, 242] on div "Linkedin" at bounding box center [793, 242] width 151 height 27
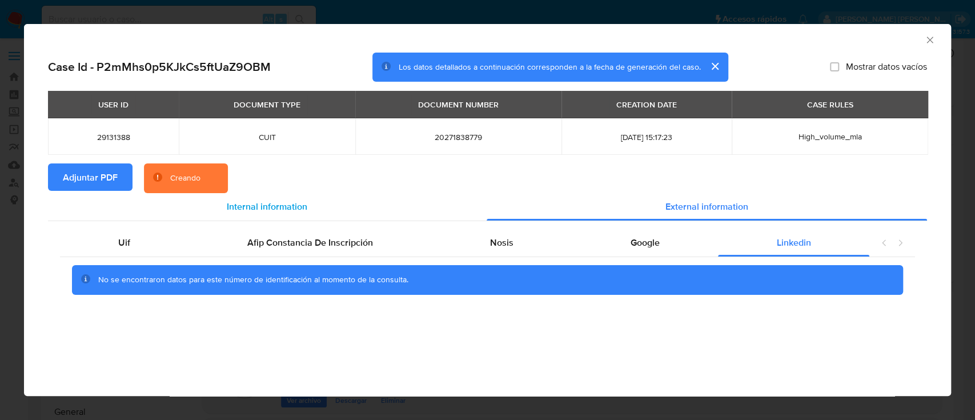
click at [271, 203] on span "Internal information" at bounding box center [267, 206] width 81 height 13
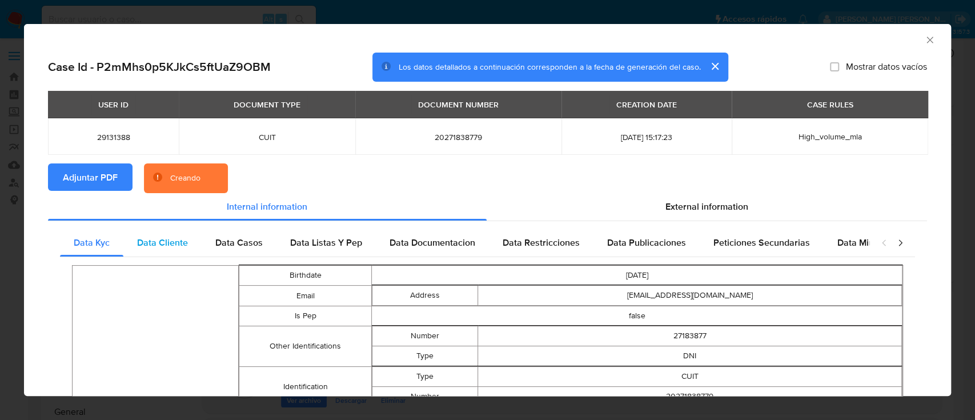
click at [170, 245] on span "Data Cliente" at bounding box center [162, 242] width 51 height 13
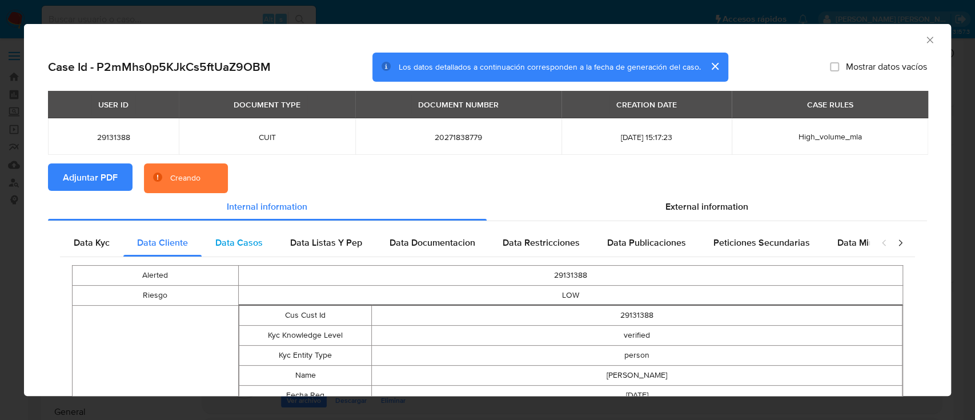
click at [223, 245] on span "Data Casos" at bounding box center [238, 242] width 47 height 13
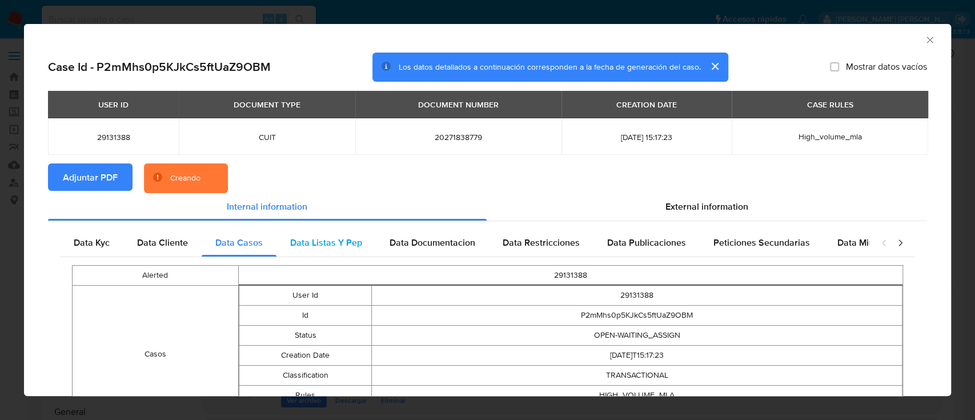
click at [315, 244] on span "Data Listas Y Pep" at bounding box center [326, 242] width 72 height 13
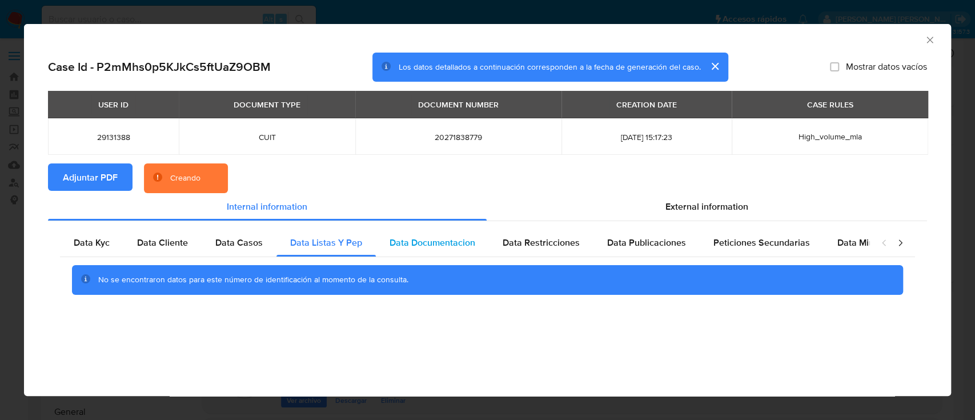
click at [400, 244] on span "Data Documentacion" at bounding box center [432, 242] width 86 height 13
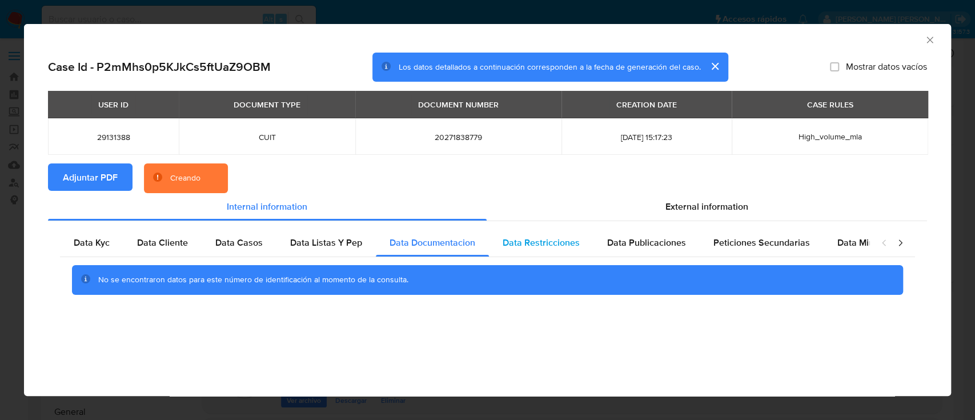
click at [525, 246] on span "Data Restricciones" at bounding box center [541, 242] width 77 height 13
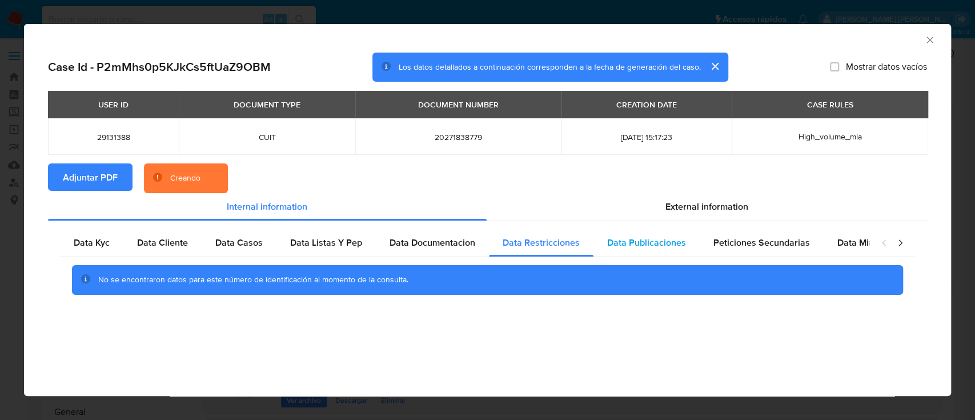
click at [616, 247] on span "Data Publicaciones" at bounding box center [646, 242] width 79 height 13
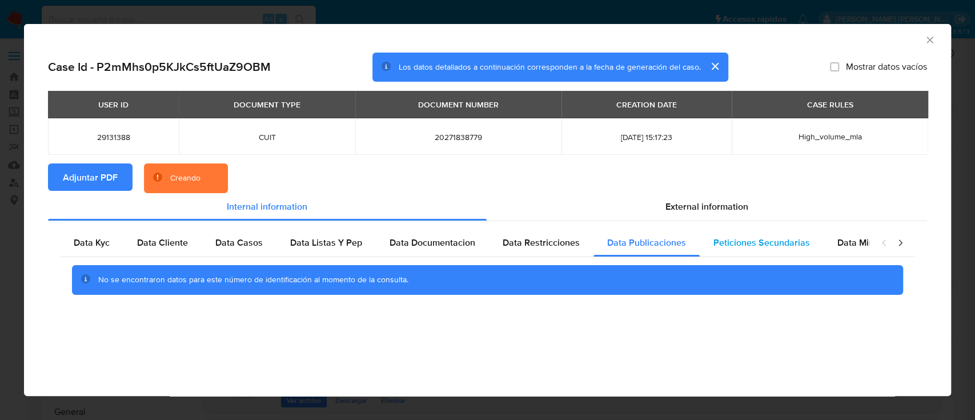
click at [759, 246] on span "Peticiones Secundarias" at bounding box center [761, 242] width 97 height 13
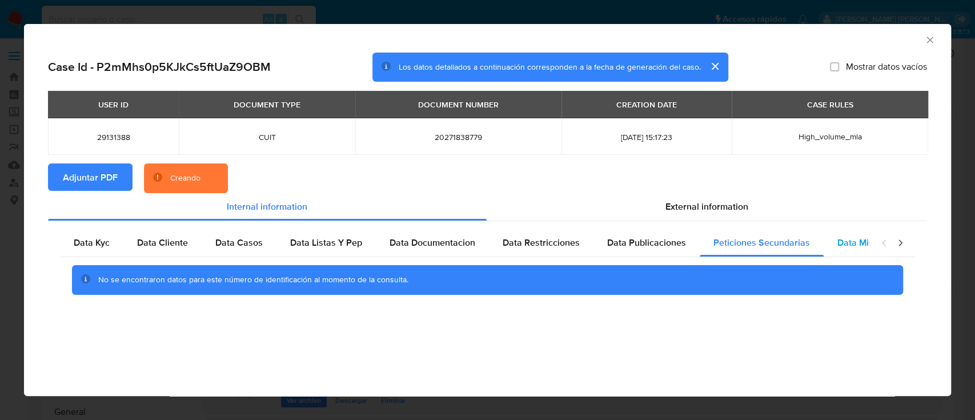
click at [851, 245] on span "Data Minoridad" at bounding box center [868, 242] width 63 height 13
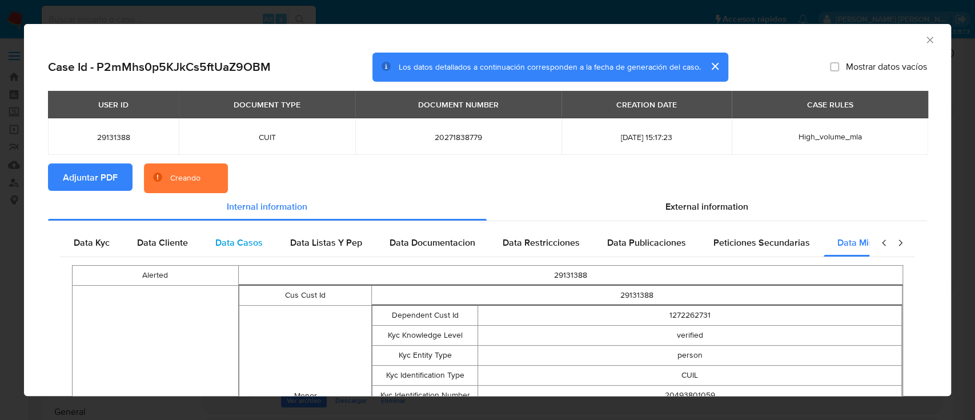
scroll to position [0, 50]
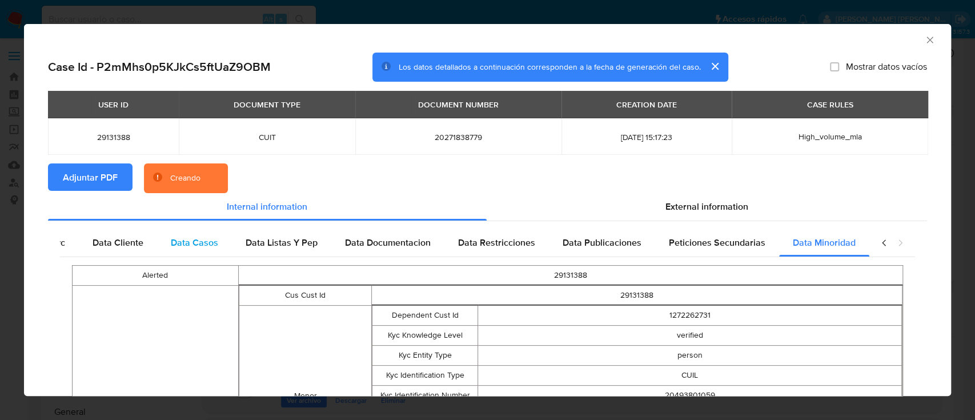
click at [160, 246] on div "Data Casos" at bounding box center [194, 242] width 75 height 27
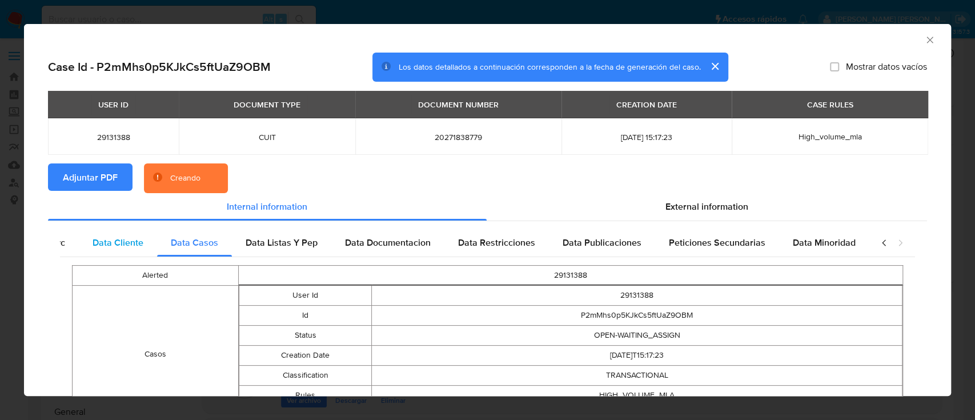
click at [119, 242] on span "Data Cliente" at bounding box center [118, 242] width 51 height 13
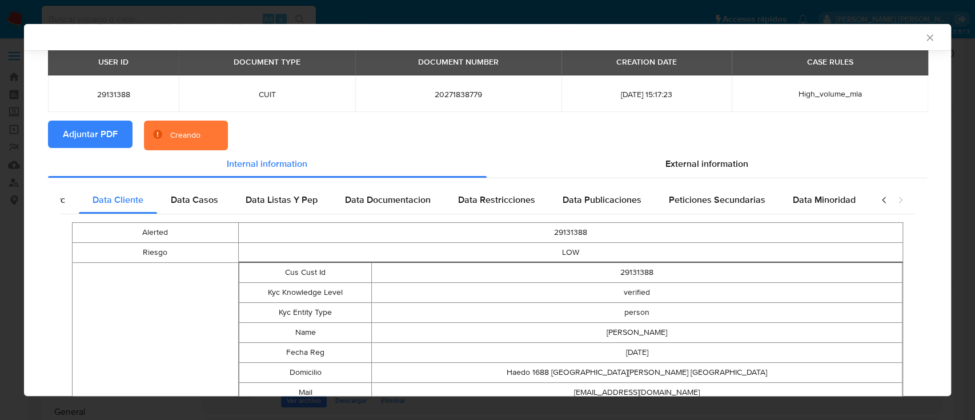
scroll to position [73, 0]
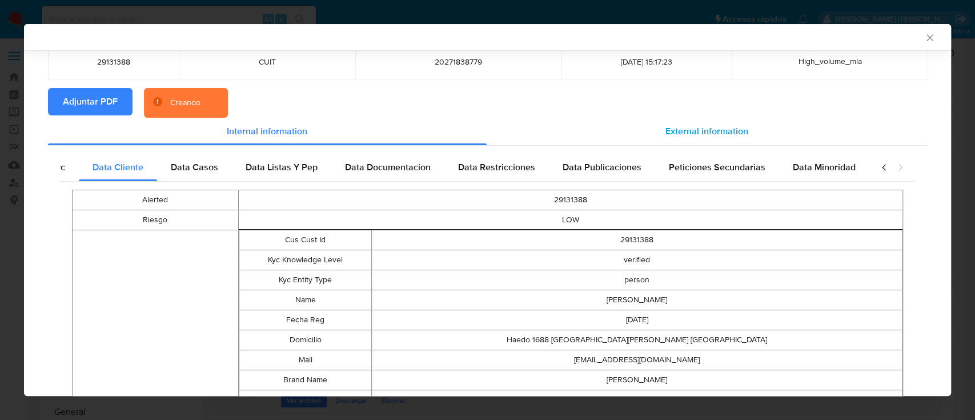
click at [677, 118] on div "External information" at bounding box center [707, 131] width 441 height 27
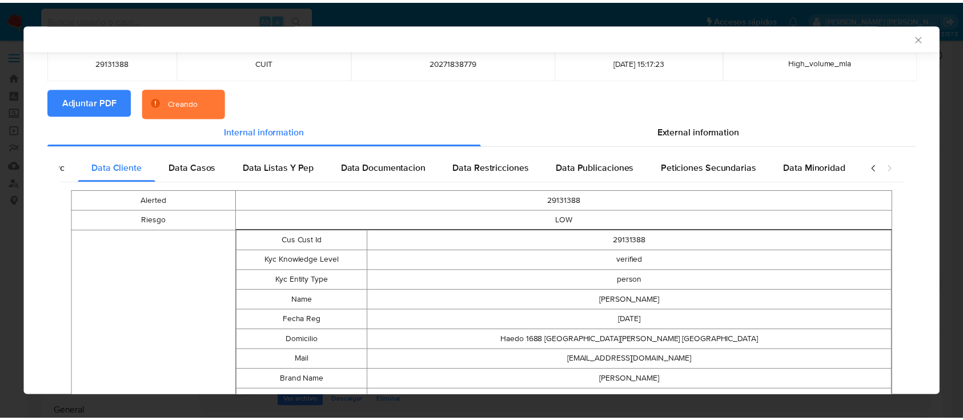
scroll to position [0, 0]
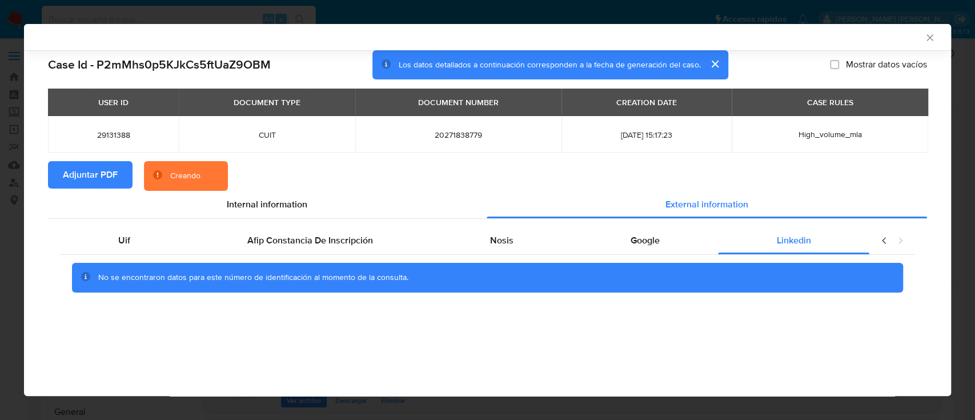
click at [640, 256] on div "No se encontraron datos para este número de identificación al momento de la con…" at bounding box center [487, 278] width 855 height 46
click at [648, 244] on span "Google" at bounding box center [644, 240] width 29 height 13
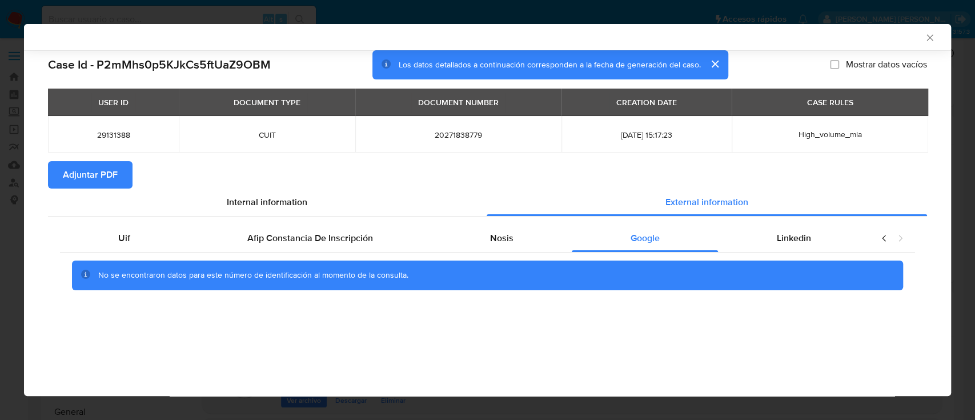
click at [932, 32] on icon "Cerrar ventana" at bounding box center [929, 37] width 11 height 11
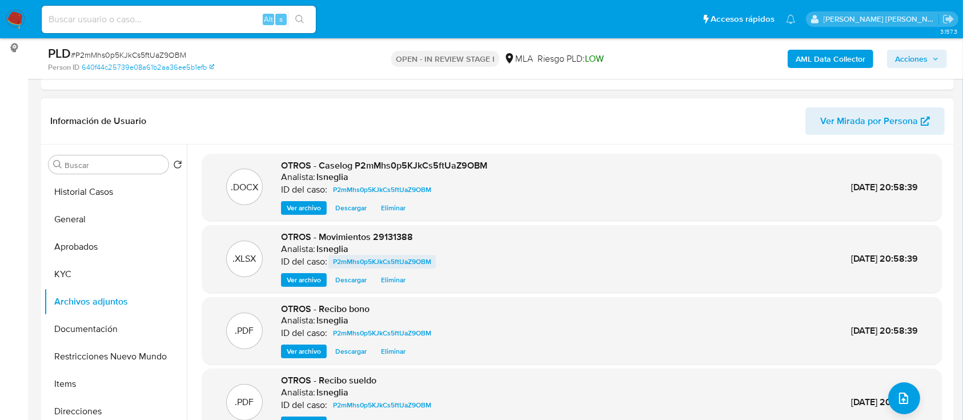
scroll to position [41, 0]
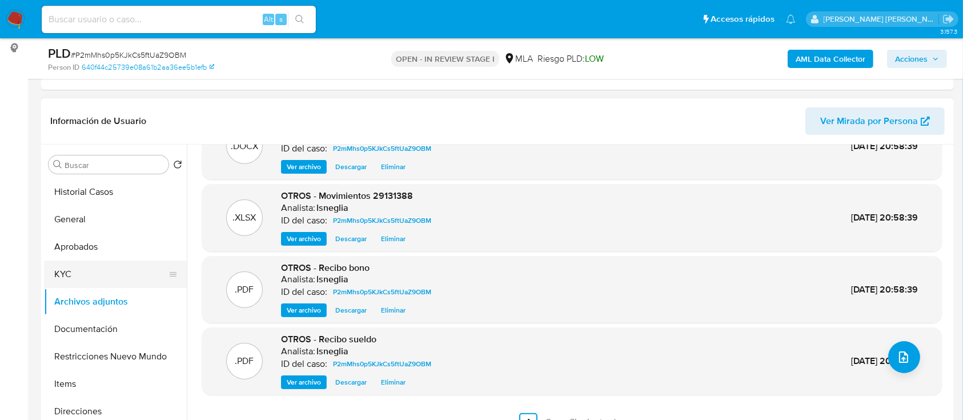
click at [93, 278] on button "KYC" at bounding box center [111, 273] width 134 height 27
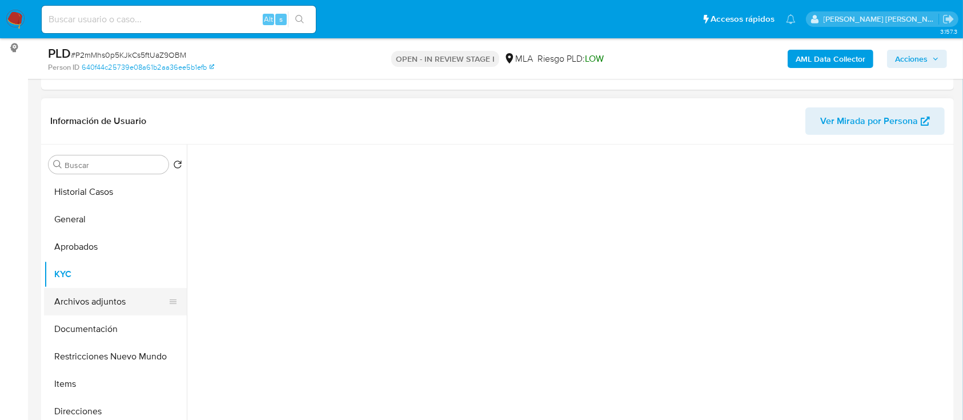
scroll to position [0, 0]
click at [91, 298] on button "Archivos adjuntos" at bounding box center [111, 301] width 134 height 27
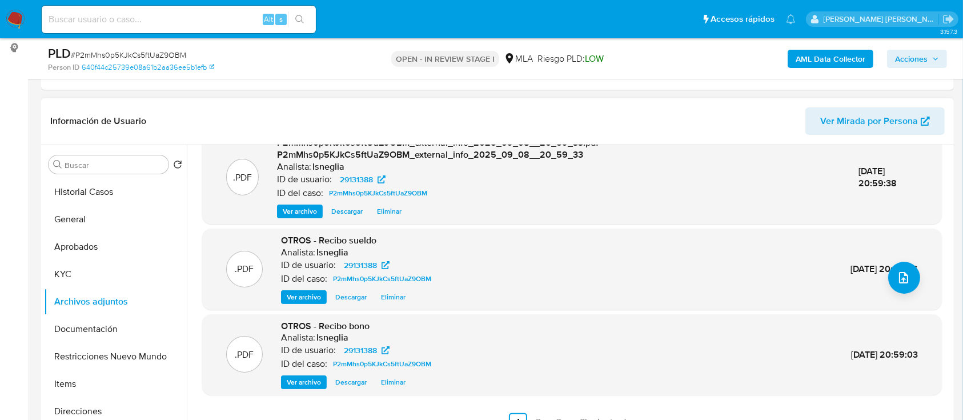
scroll to position [228, 0]
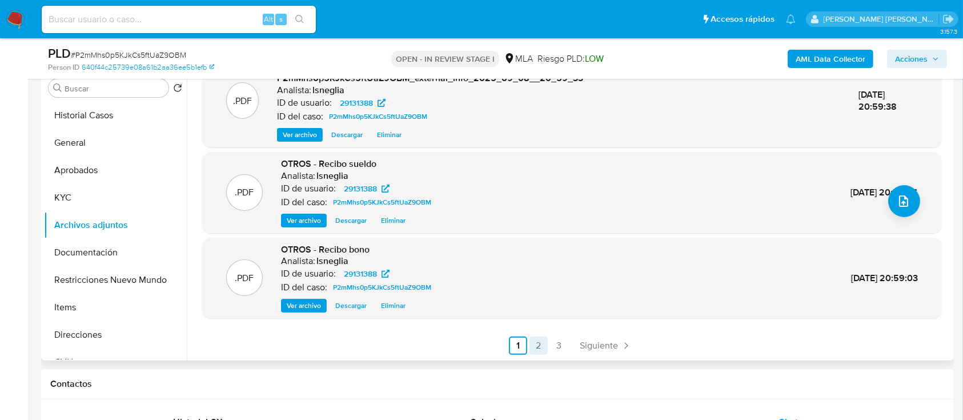
click at [540, 348] on link "2" at bounding box center [538, 345] width 18 height 18
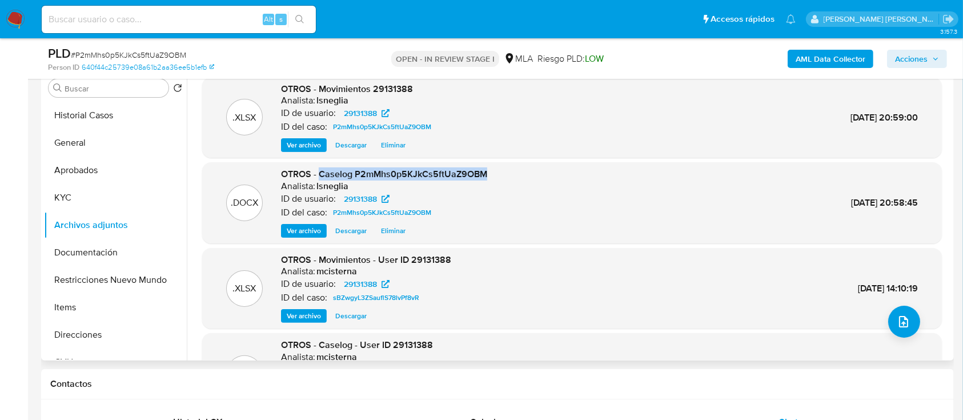
drag, startPoint x: 320, startPoint y: 174, endPoint x: 508, endPoint y: 176, distance: 187.9
click at [508, 176] on div ".DOCX OTROS - Caselog P2mMhs0p5KJkCs5ftUaZ9OBM Analista: lsneglia ID de usuario…" at bounding box center [572, 203] width 728 height 70
copy span "Caselog P2mMhs0p5KJkCs5ftUaZ9OBM"
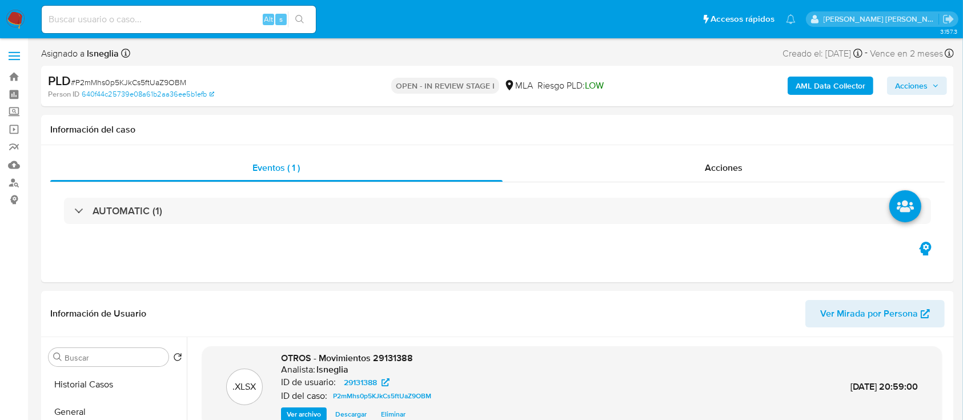
click at [931, 80] on span "Acciones" at bounding box center [917, 86] width 44 height 16
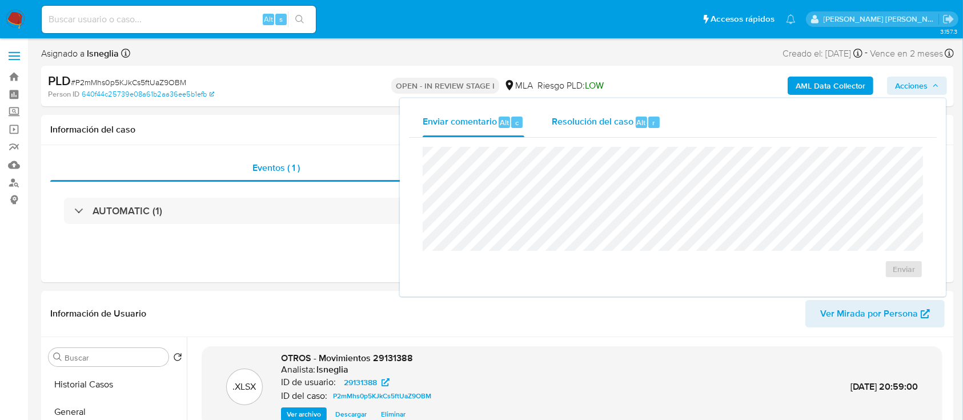
click at [589, 118] on span "Resolución del caso" at bounding box center [593, 121] width 82 height 13
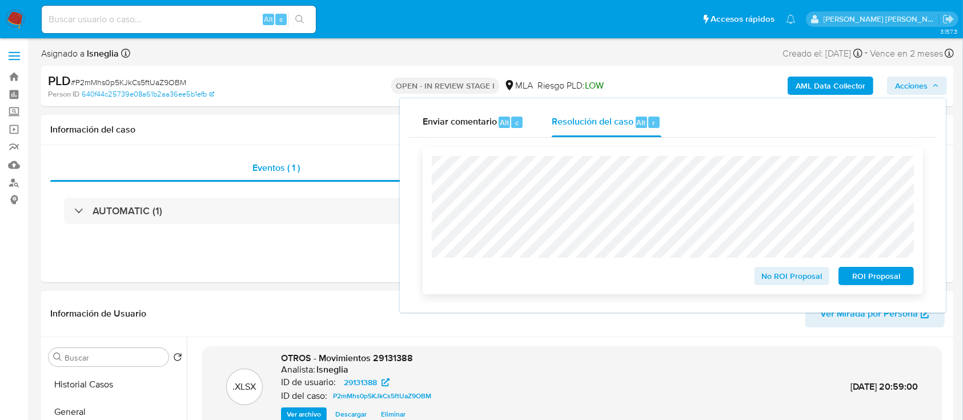
click at [797, 275] on span "No ROI Proposal" at bounding box center [791, 276] width 59 height 16
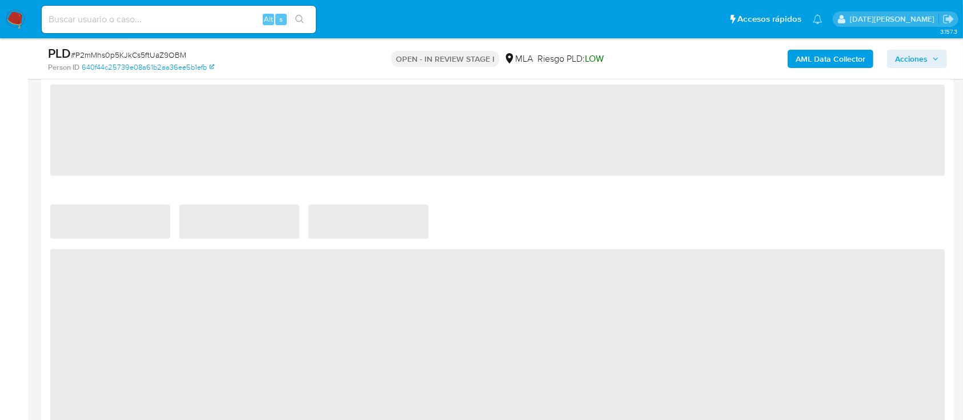
scroll to position [837, 0]
select select "10"
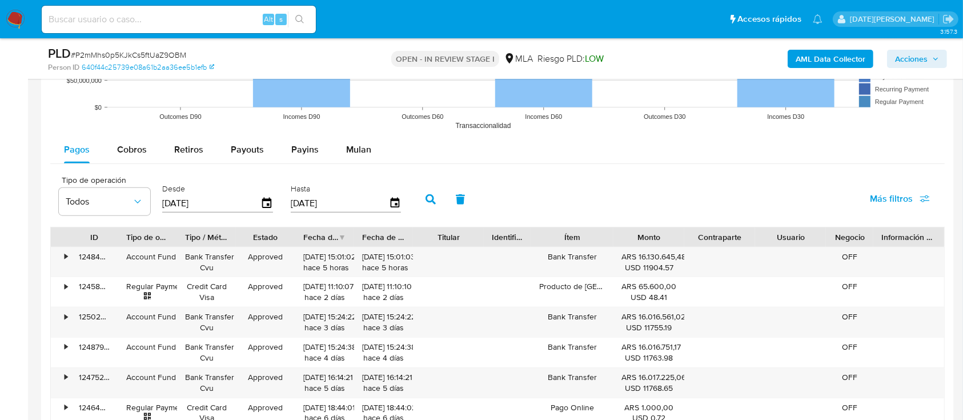
scroll to position [1218, 0]
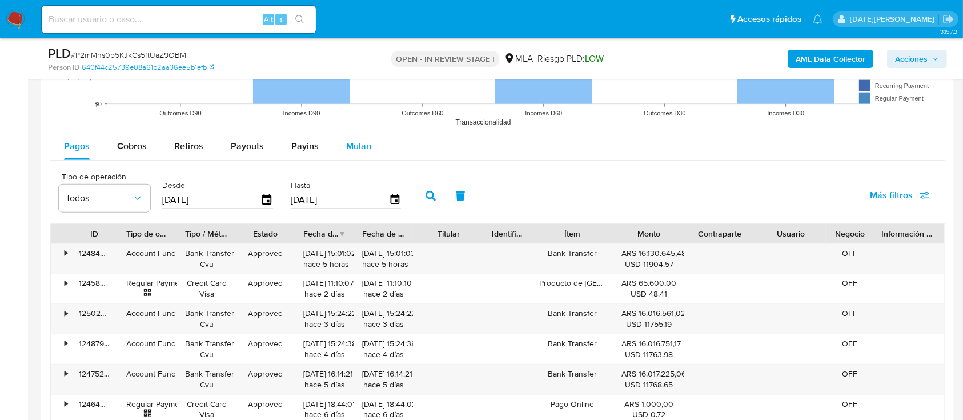
click at [352, 139] on span "Mulan" at bounding box center [358, 145] width 25 height 13
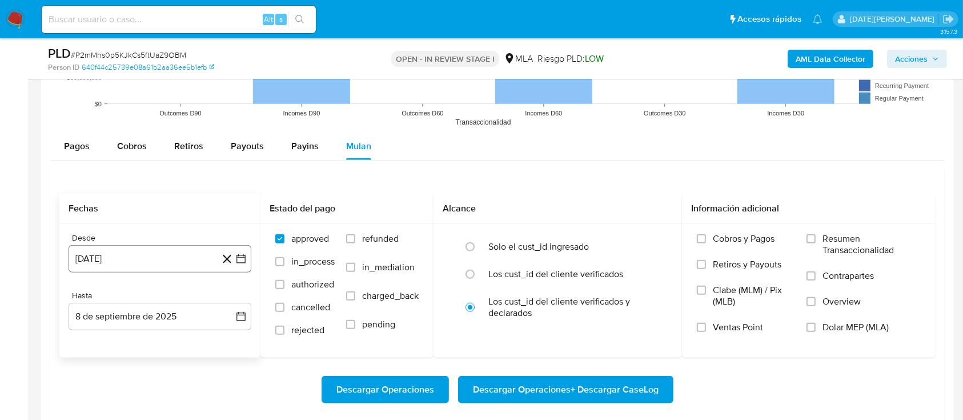
click at [176, 255] on button "[DATE]" at bounding box center [160, 258] width 183 height 27
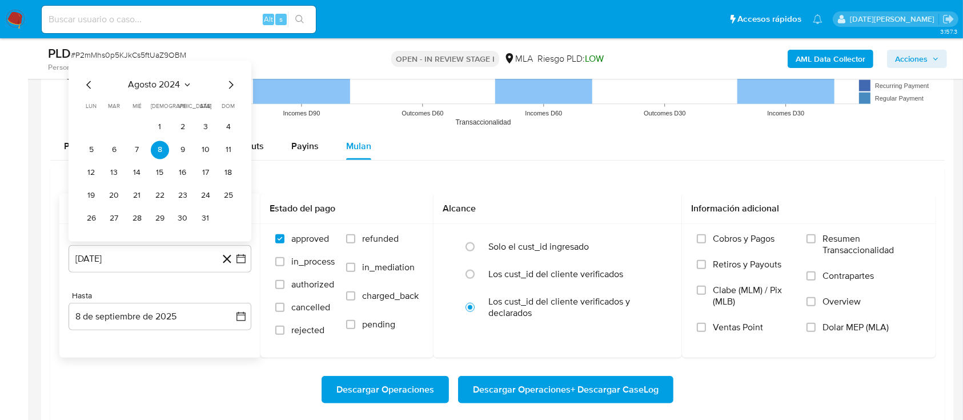
click at [234, 85] on icon "Mes siguiente" at bounding box center [231, 85] width 14 height 14
click at [234, 102] on span "dom" at bounding box center [228, 106] width 13 height 9
click at [234, 85] on span "dom" at bounding box center [228, 83] width 13 height 9
click at [231, 61] on icon "Mes siguiente" at bounding box center [231, 62] width 14 height 14
click at [231, 73] on div "octubre 2024 octubre 2024 lun lunes mar martes mié miércoles jue jueves vie vie…" at bounding box center [160, 151] width 183 height 180
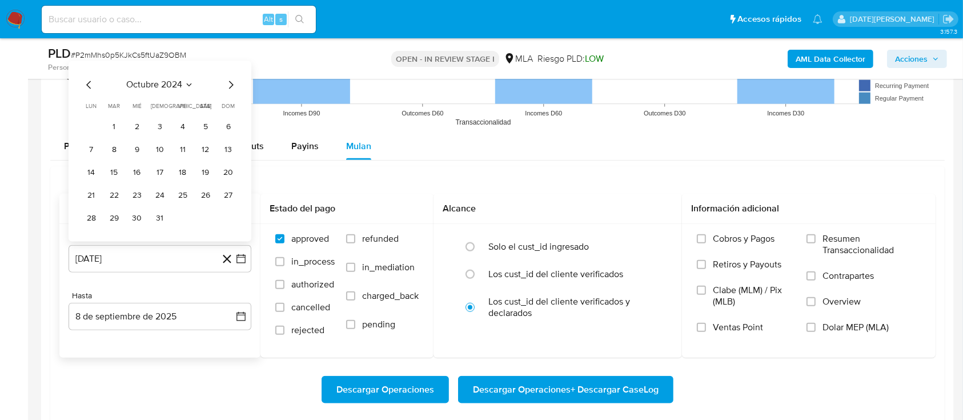
click at [230, 83] on icon "Mes siguiente" at bounding box center [231, 85] width 14 height 14
click at [230, 85] on icon "Mes siguiente" at bounding box center [231, 85] width 14 height 14
click at [231, 62] on icon "Mes siguiente" at bounding box center [231, 62] width 5 height 8
click at [232, 62] on div "enero 2025 enero 2025 lun lunes mar martes mié miércoles jue jueves vie viernes…" at bounding box center [160, 151] width 183 height 180
click at [230, 86] on icon "Mes siguiente" at bounding box center [231, 85] width 14 height 14
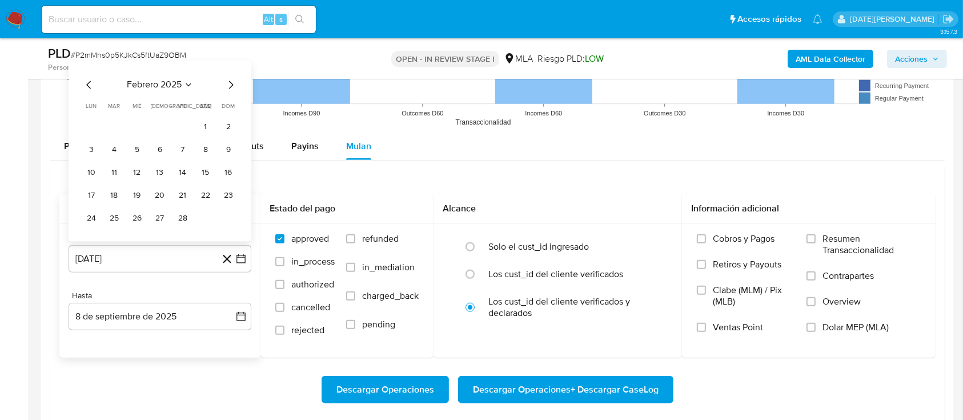
click at [230, 86] on icon "Mes siguiente" at bounding box center [231, 85] width 14 height 14
click at [231, 69] on div "marzo 2025 marzo 2025 lun lunes mar martes mié miércoles jue jueves vie viernes…" at bounding box center [159, 141] width 155 height 172
click at [231, 62] on icon "Mes siguiente" at bounding box center [231, 62] width 14 height 14
click at [235, 86] on icon "Mes siguiente" at bounding box center [231, 85] width 14 height 14
click at [228, 83] on icon "Mes siguiente" at bounding box center [231, 85] width 14 height 14
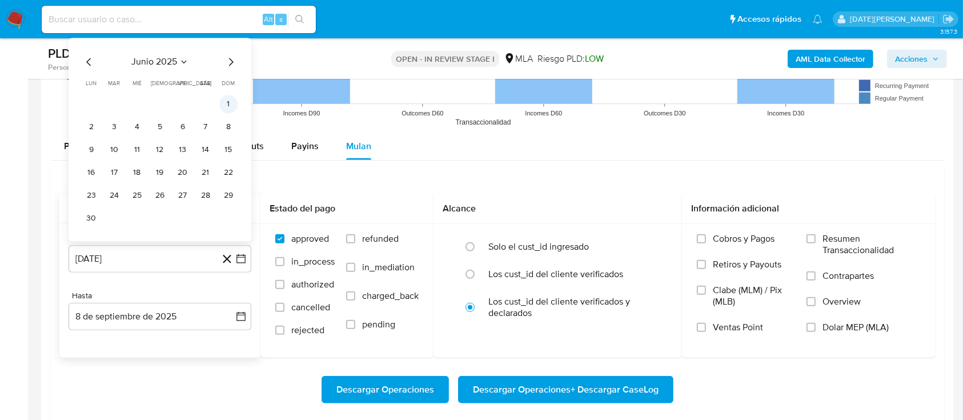
click at [224, 101] on button "1" at bounding box center [228, 104] width 18 height 18
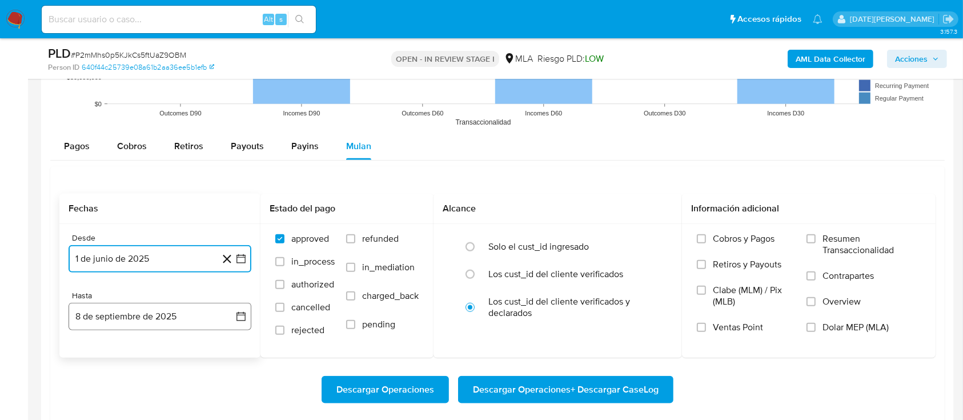
click at [119, 321] on button "8 de septiembre de 2025" at bounding box center [160, 316] width 183 height 27
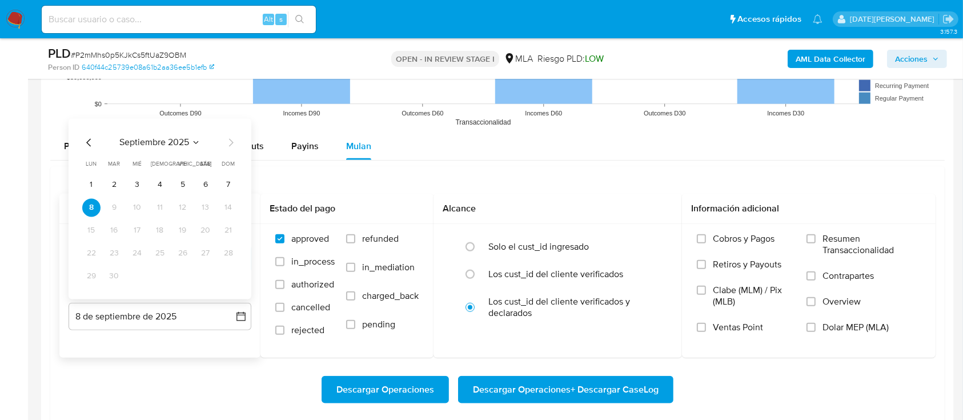
click at [86, 146] on icon "Mes anterior" at bounding box center [89, 142] width 14 height 14
click at [228, 275] on button "31" at bounding box center [228, 276] width 18 height 18
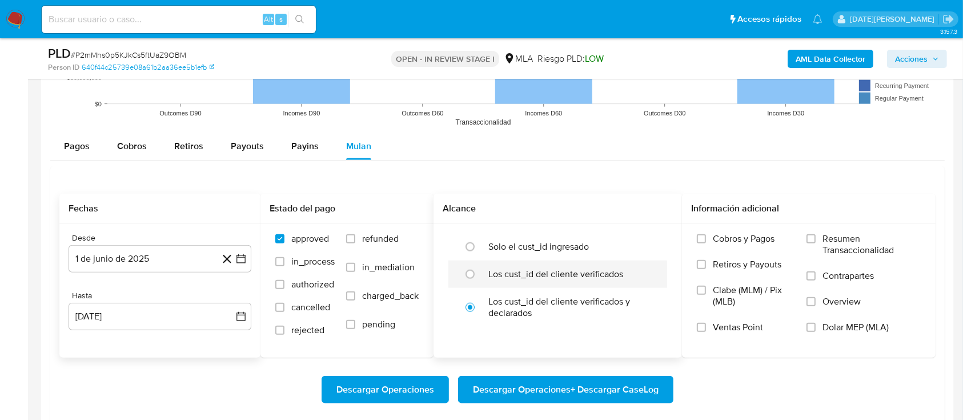
click at [509, 273] on label "Los cust_id del cliente verificados" at bounding box center [555, 273] width 135 height 11
click at [479, 273] on input "radio" at bounding box center [470, 274] width 18 height 18
radio input "true"
click at [822, 329] on label "Dolar MEP (MLA)" at bounding box center [863, 334] width 114 height 26
click at [815, 329] on input "Dolar MEP (MLA)" at bounding box center [810, 327] width 9 height 9
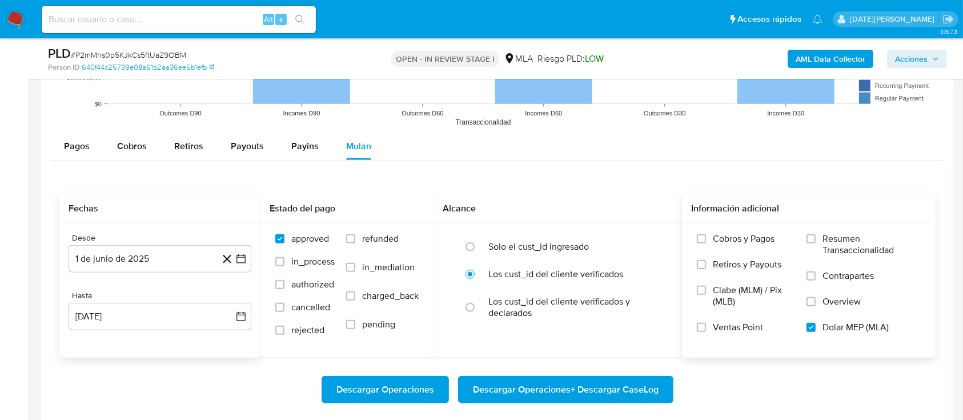
click at [552, 384] on span "Descargar Operaciones + Descargar CaseLog" at bounding box center [566, 389] width 186 height 25
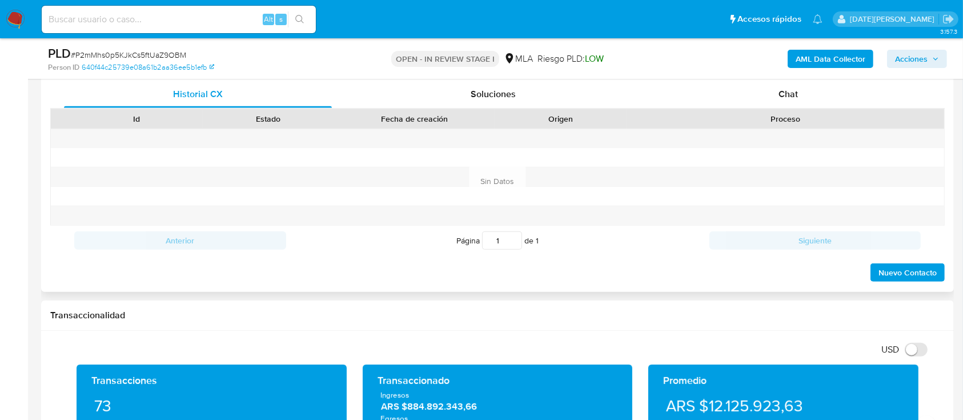
scroll to position [457, 0]
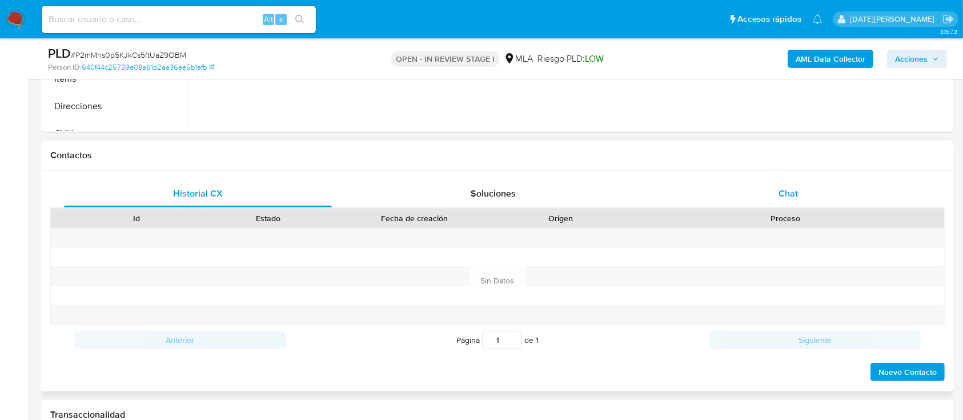
click at [801, 192] on div "Chat" at bounding box center [788, 193] width 268 height 27
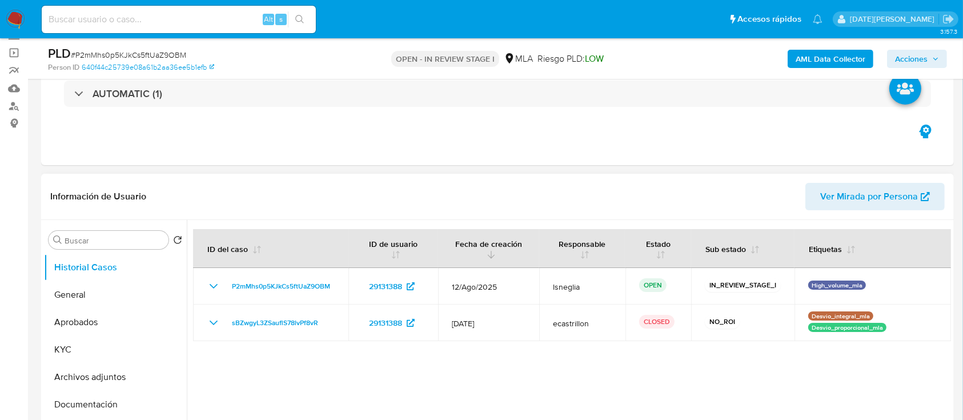
scroll to position [76, 0]
click at [98, 296] on button "General" at bounding box center [111, 295] width 134 height 27
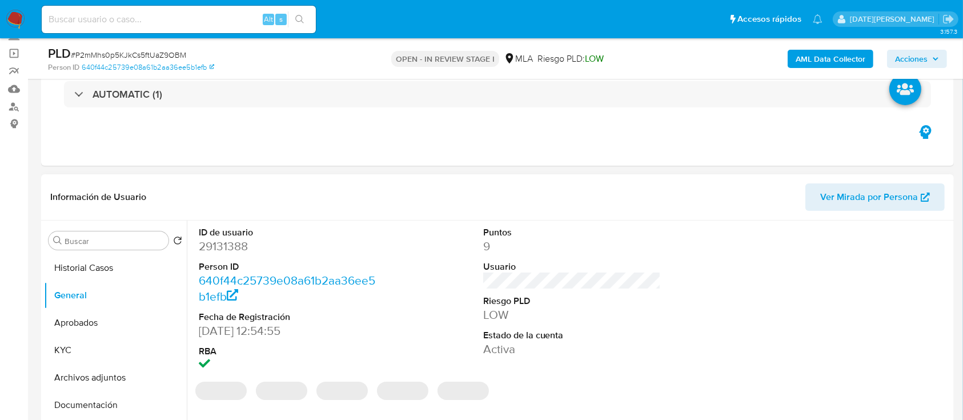
click at [231, 243] on dd "29131388" at bounding box center [288, 246] width 178 height 16
copy dd "29131388"
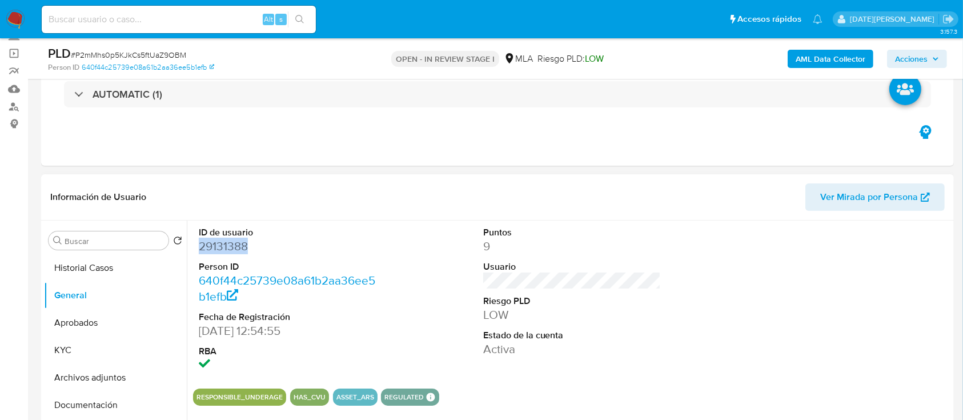
copy dd "29131388"
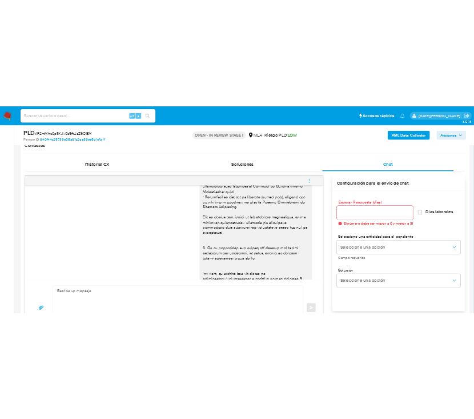
scroll to position [529, 0]
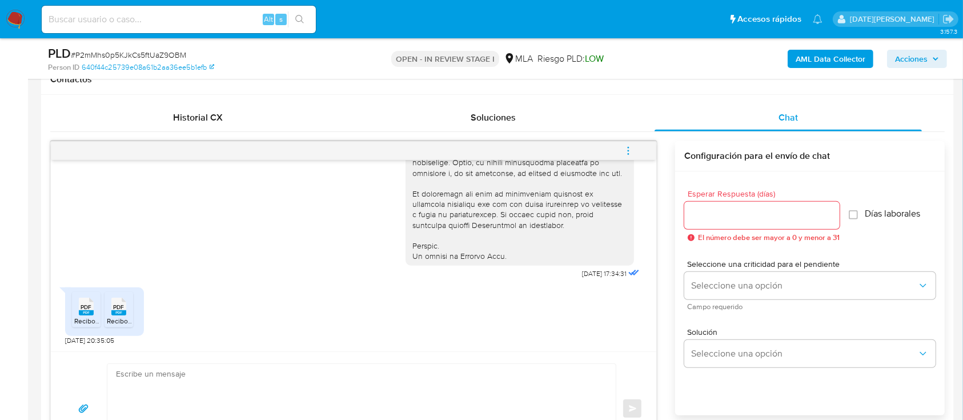
click at [85, 312] on rect at bounding box center [86, 312] width 15 height 5
click at [116, 312] on rect at bounding box center [118, 312] width 15 height 5
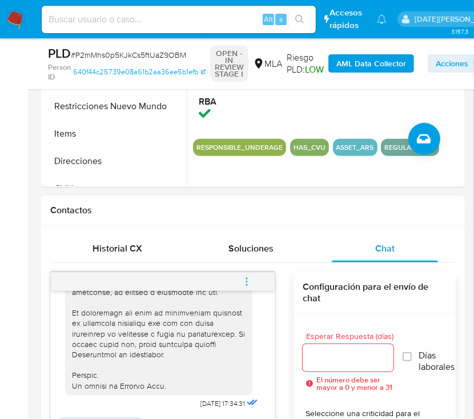
scroll to position [609, 0]
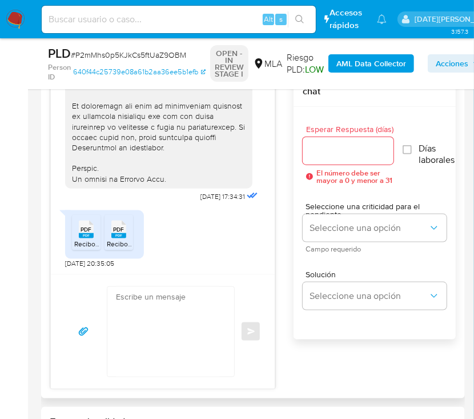
click at [86, 228] on span "PDF" at bounding box center [86, 229] width 11 height 7
click at [120, 238] on icon "PDF" at bounding box center [118, 229] width 15 height 20
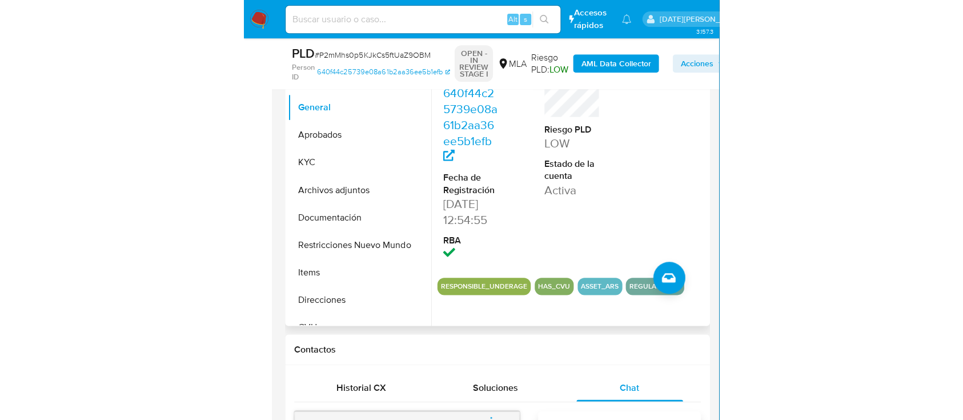
scroll to position [152, 0]
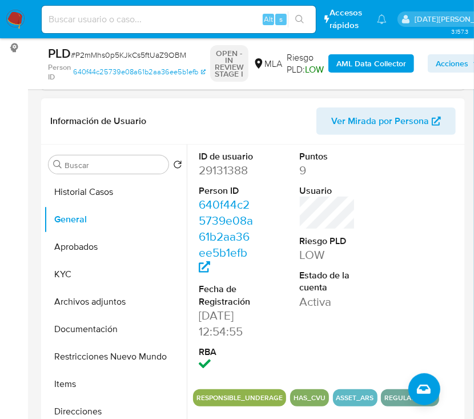
click at [236, 171] on dd "29131388" at bounding box center [227, 170] width 56 height 16
copy dd "29131388"
click at [235, 167] on dd "29131388" at bounding box center [227, 170] width 56 height 16
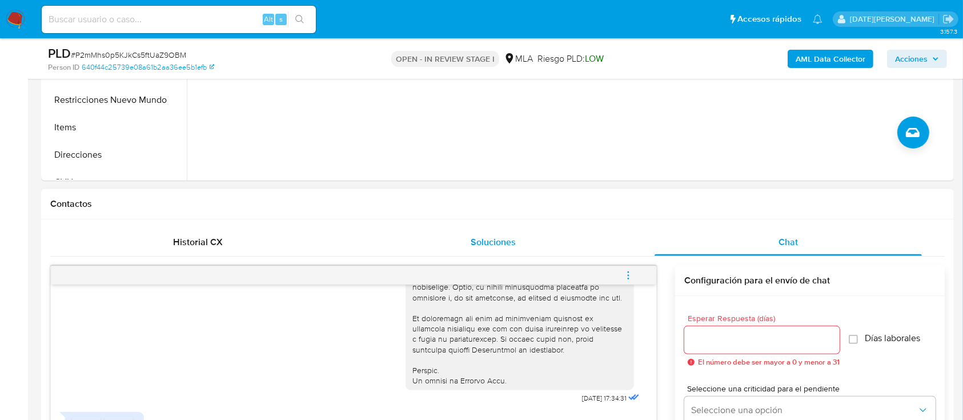
scroll to position [609, 0]
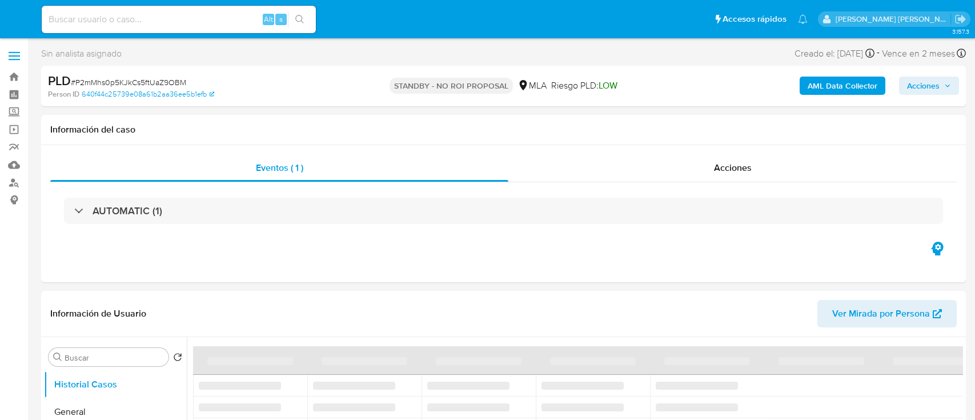
select select "10"
